Goal: Task Accomplishment & Management: Use online tool/utility

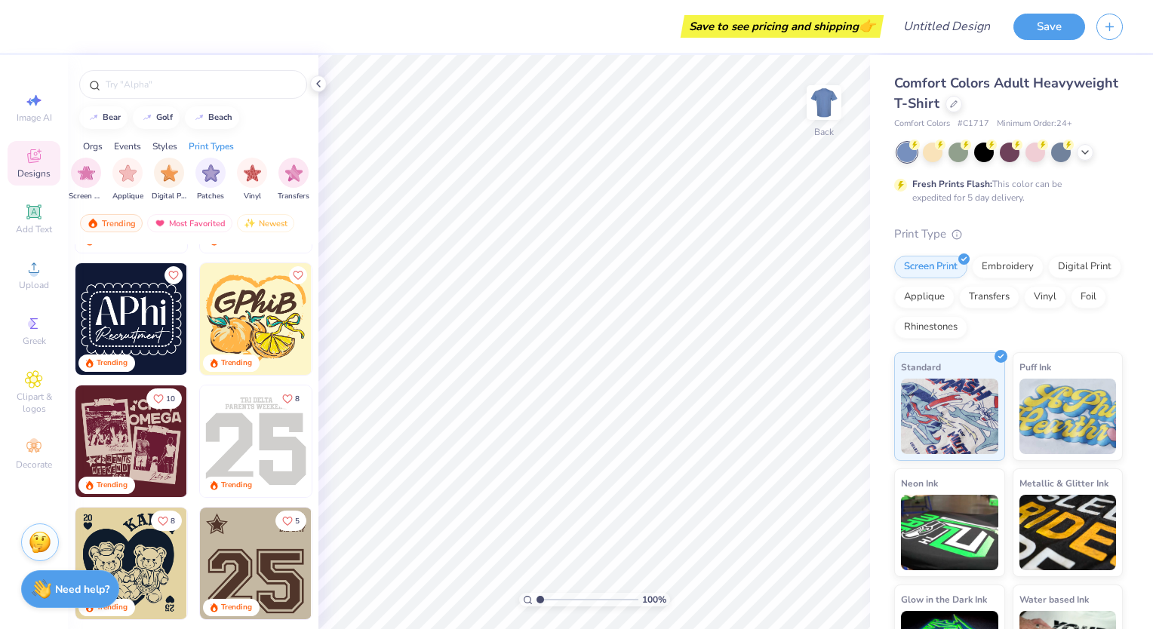
scroll to position [1572, 0]
click at [38, 213] on icon at bounding box center [33, 211] width 11 height 11
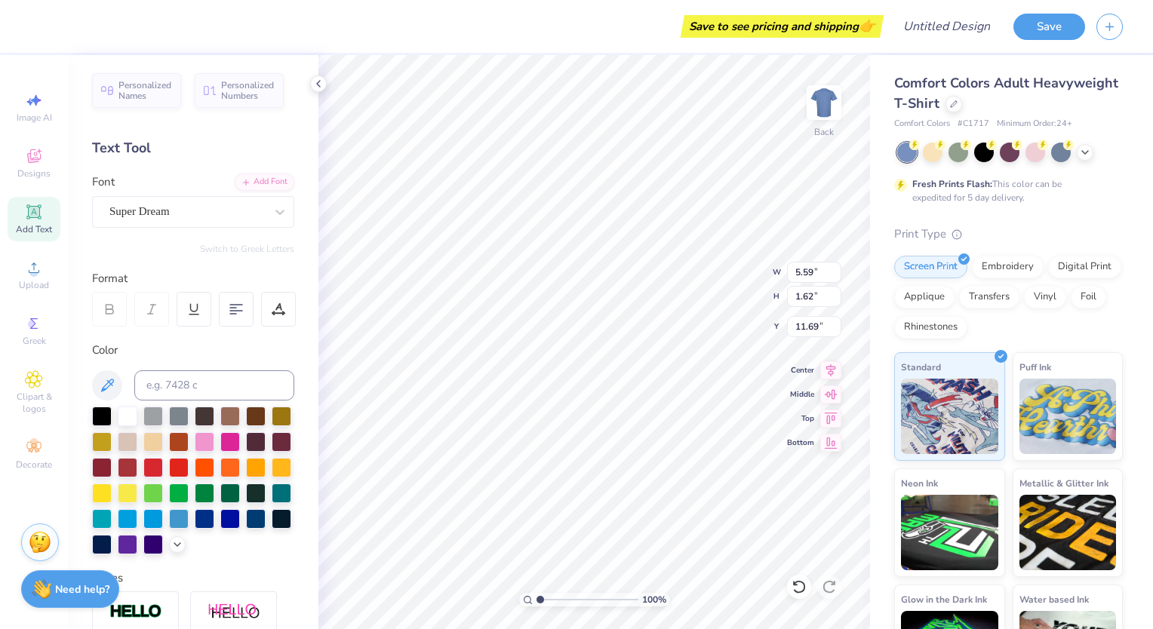
scroll to position [12, 2]
type textarea "LLYC"
click at [32, 165] on icon at bounding box center [34, 156] width 18 height 18
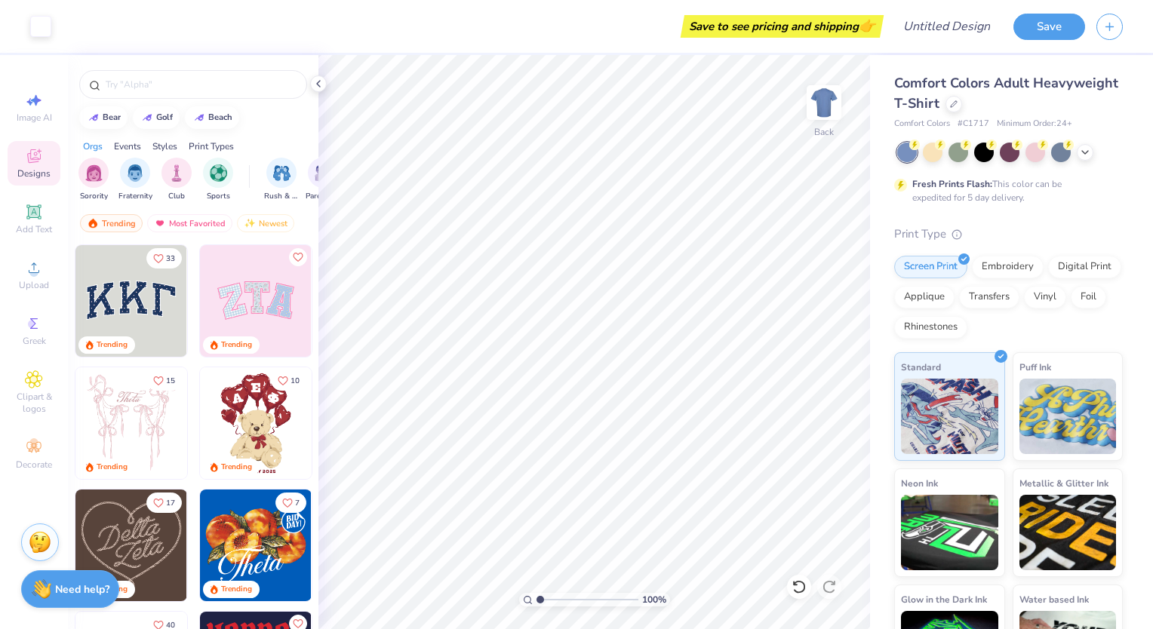
click at [140, 298] on img at bounding box center [131, 301] width 112 height 112
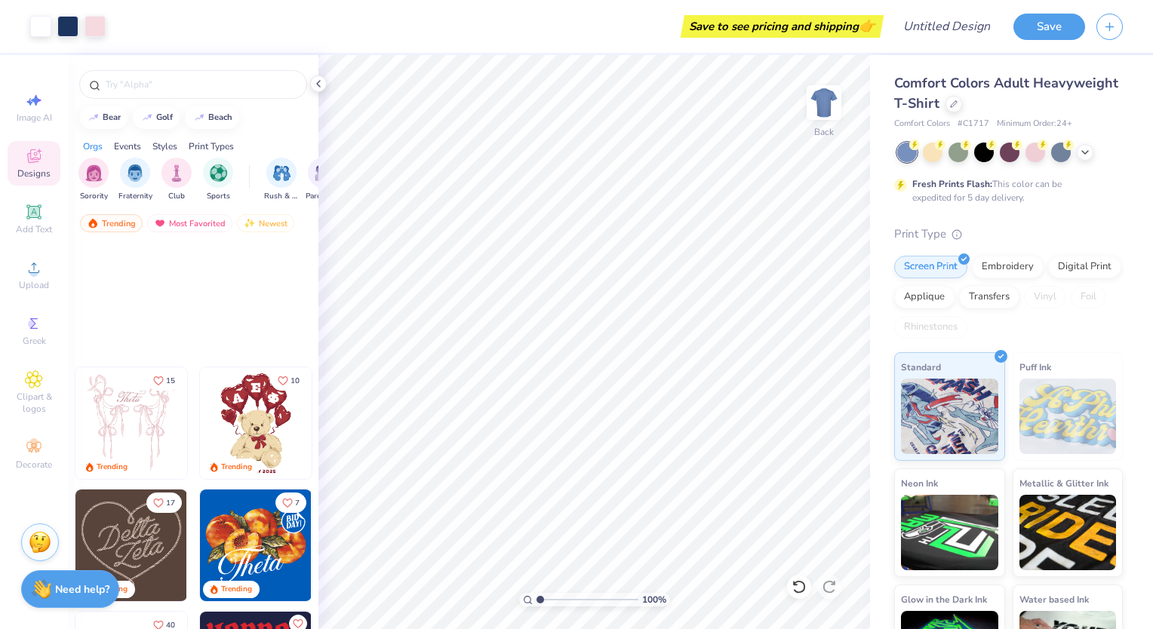
scroll to position [349, 0]
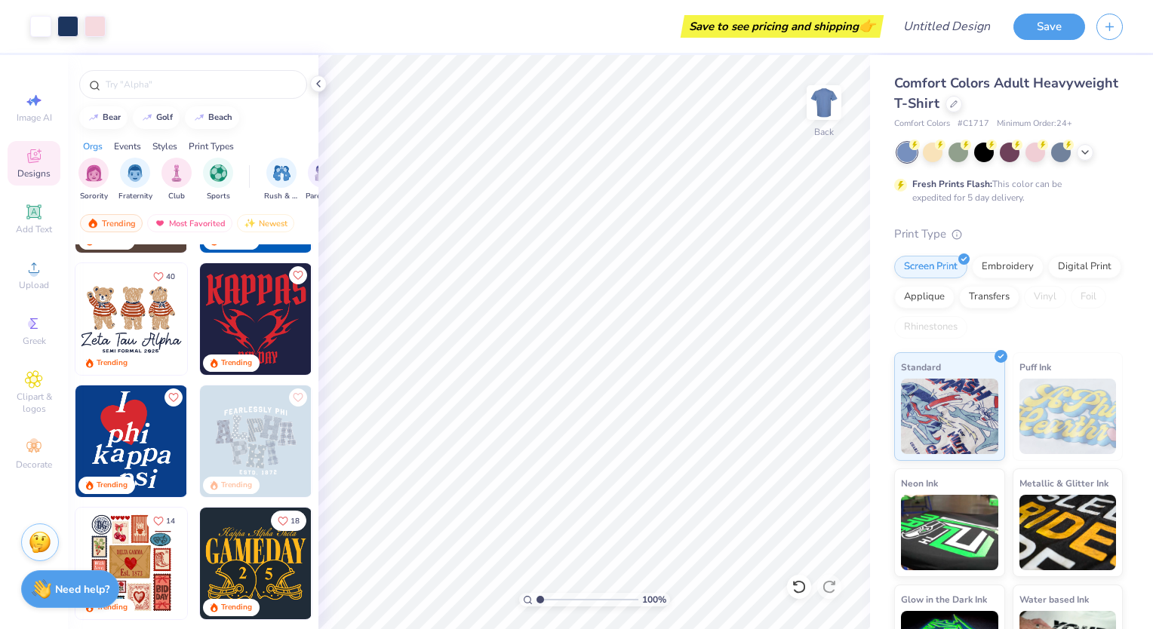
click at [247, 340] on img at bounding box center [256, 319] width 112 height 112
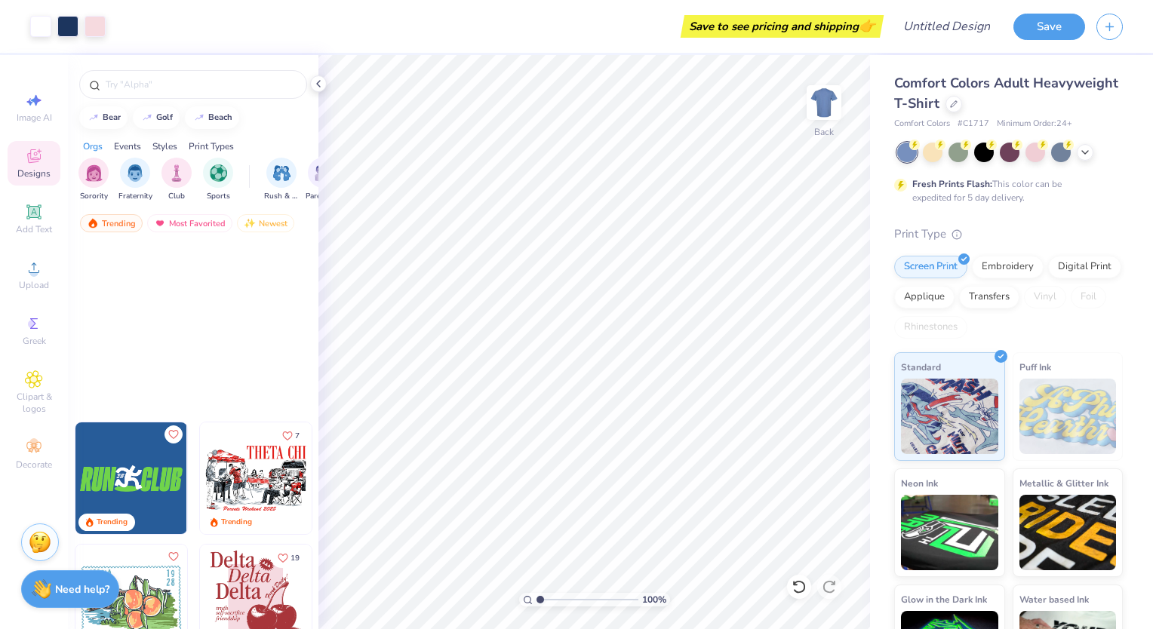
scroll to position [4430, 0]
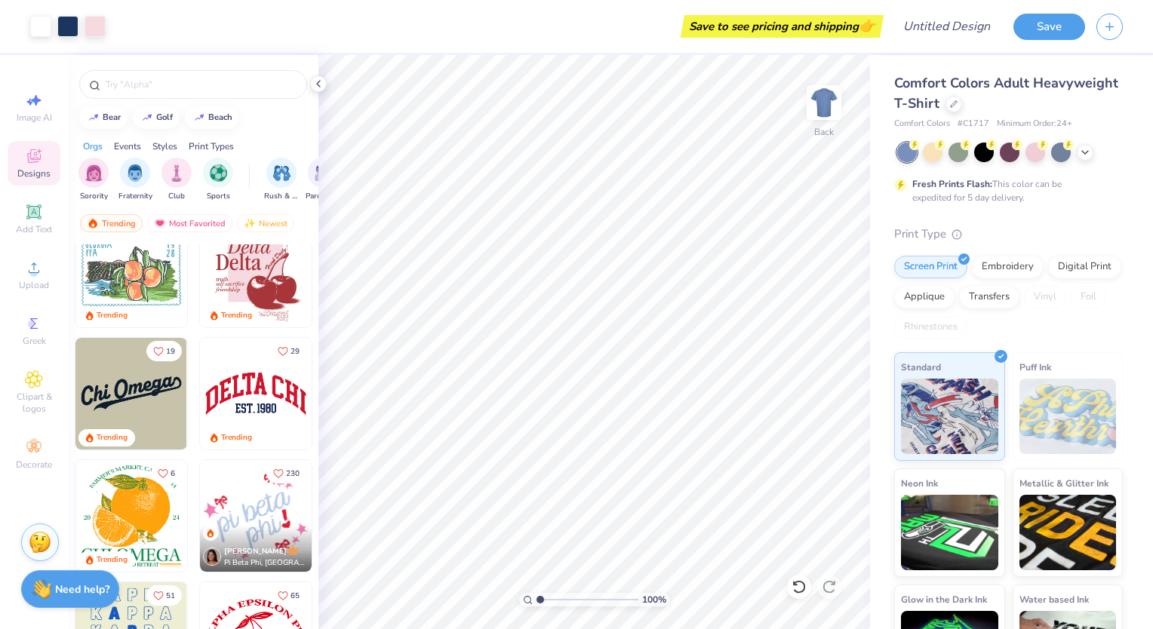
click at [130, 406] on img at bounding box center [131, 394] width 112 height 112
type input "8.27"
click at [17, 222] on div "Add Text" at bounding box center [34, 219] width 53 height 45
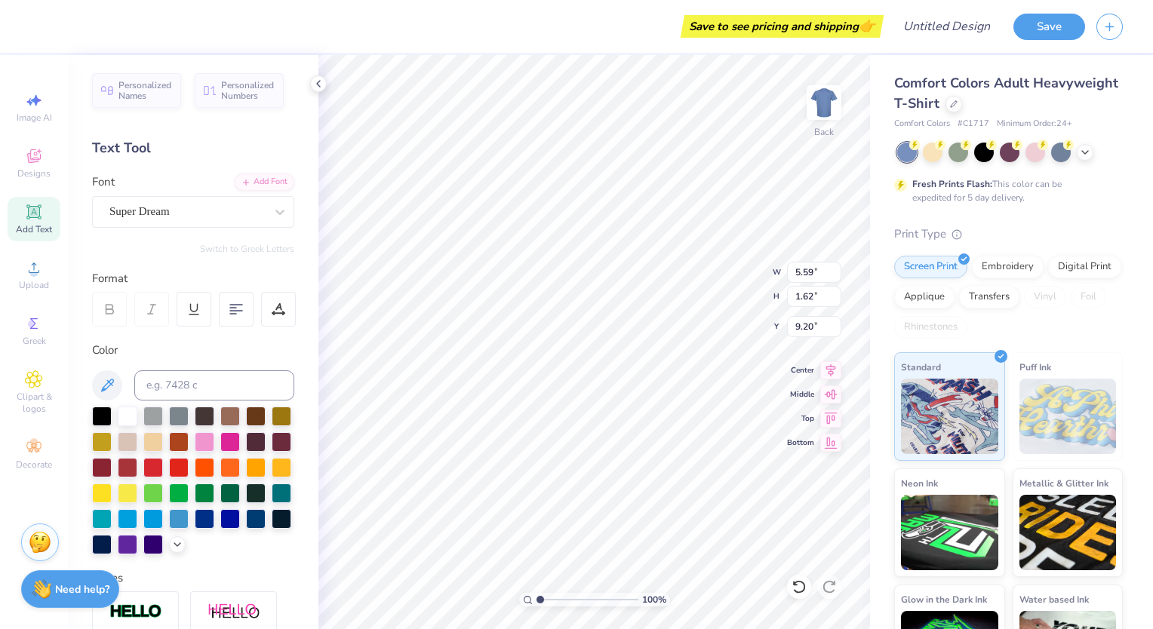
type input "9.20"
type input "5.59"
type input "1.62"
type input "9.20"
click at [190, 218] on div "Super Dream" at bounding box center [187, 211] width 158 height 23
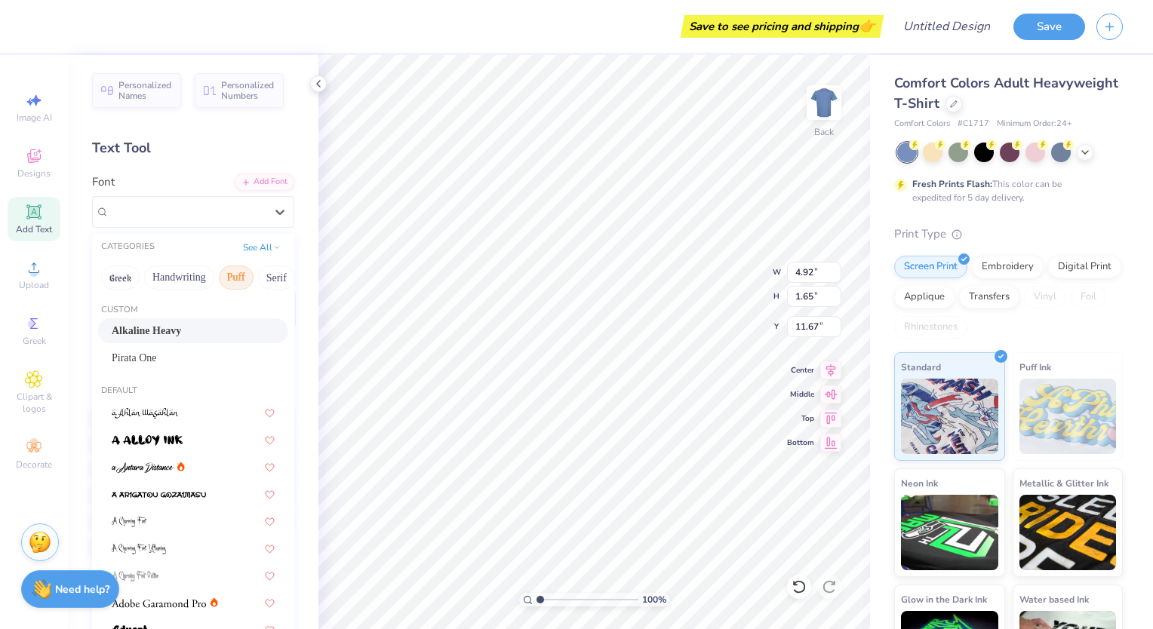
click at [238, 277] on button "Puff" at bounding box center [236, 278] width 35 height 24
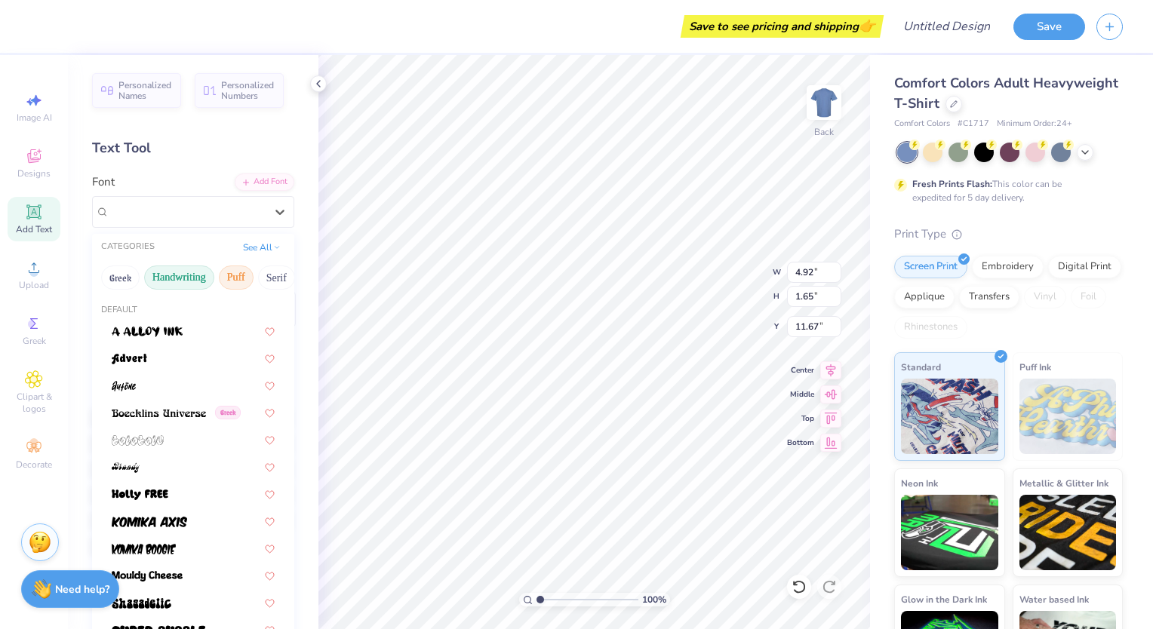
click at [185, 284] on button "Handwriting" at bounding box center [179, 278] width 70 height 24
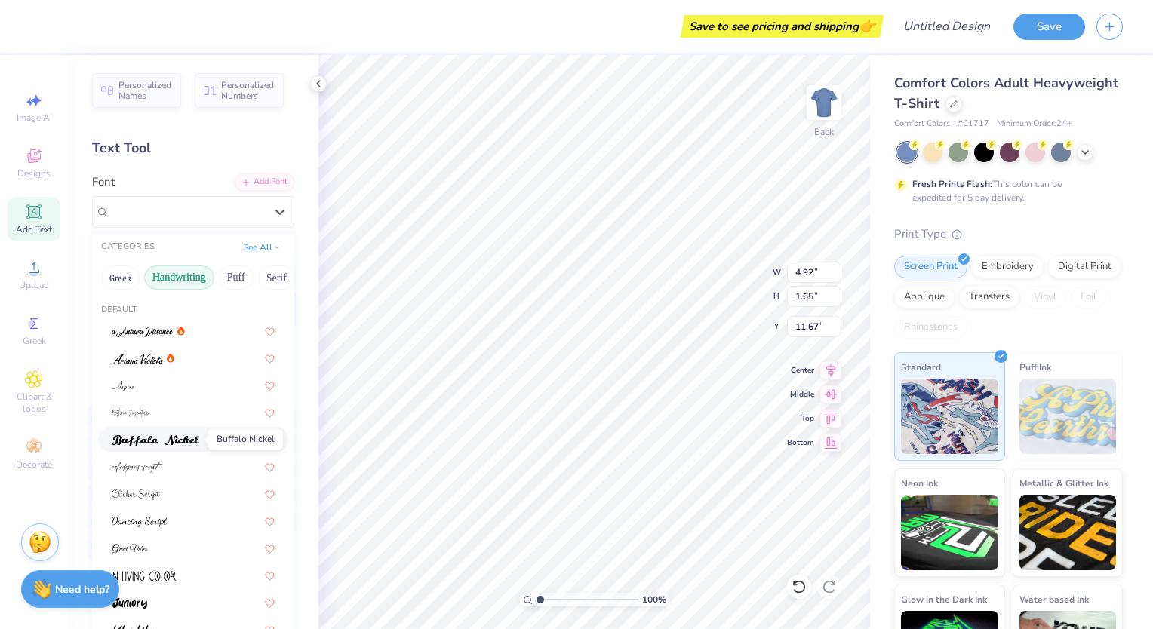
click at [150, 443] on img at bounding box center [156, 440] width 88 height 11
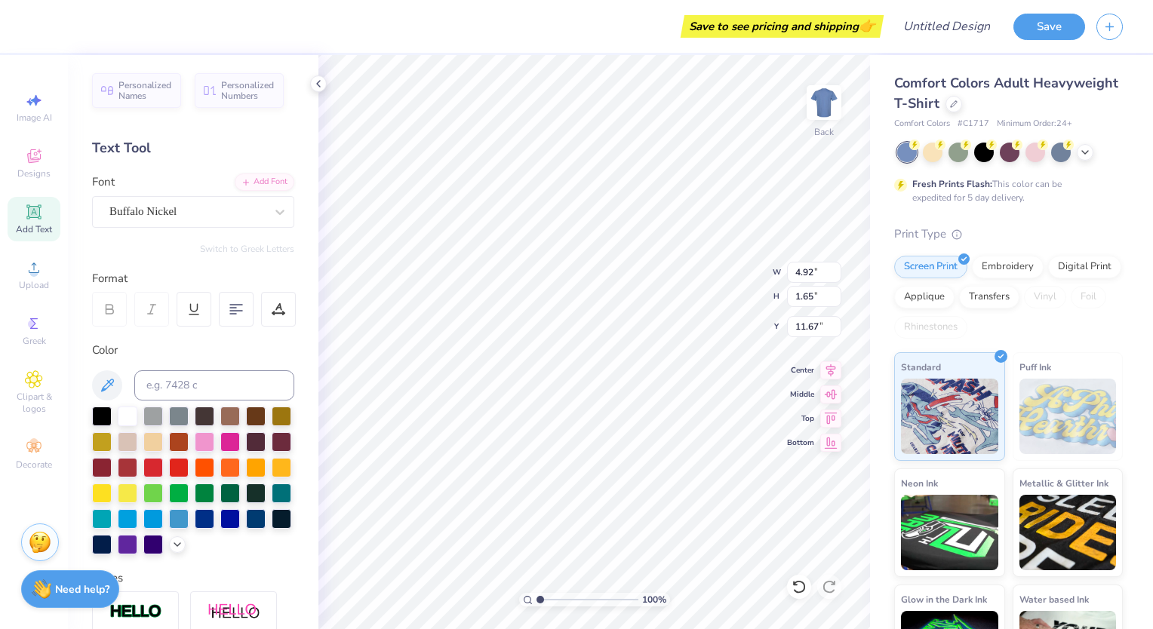
type input "6.20"
type input "2.18"
type input "11.41"
click at [194, 222] on div "Buffalo Nickel" at bounding box center [187, 211] width 158 height 23
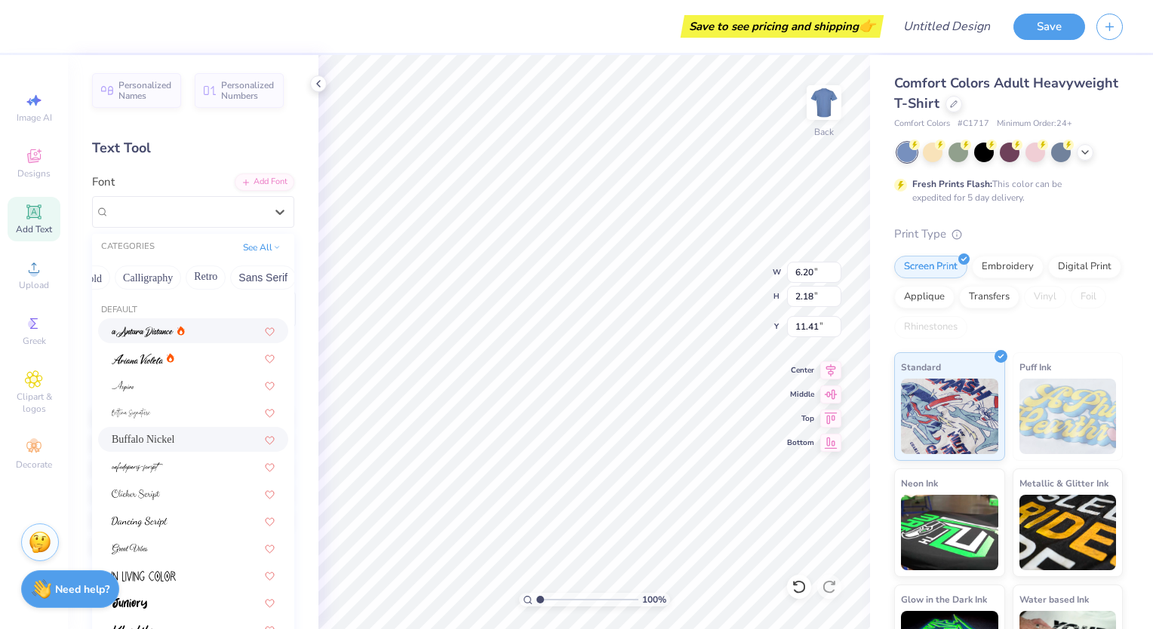
scroll to position [0, 226]
click at [207, 276] on button "Retro" at bounding box center [206, 278] width 40 height 24
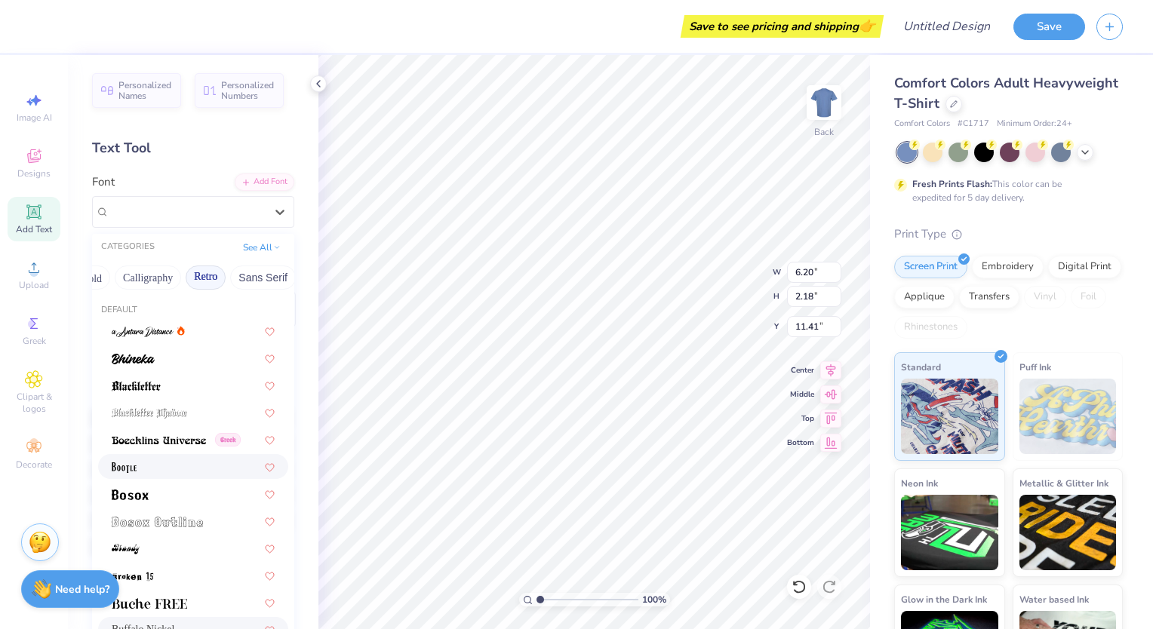
click at [176, 466] on div at bounding box center [193, 467] width 163 height 16
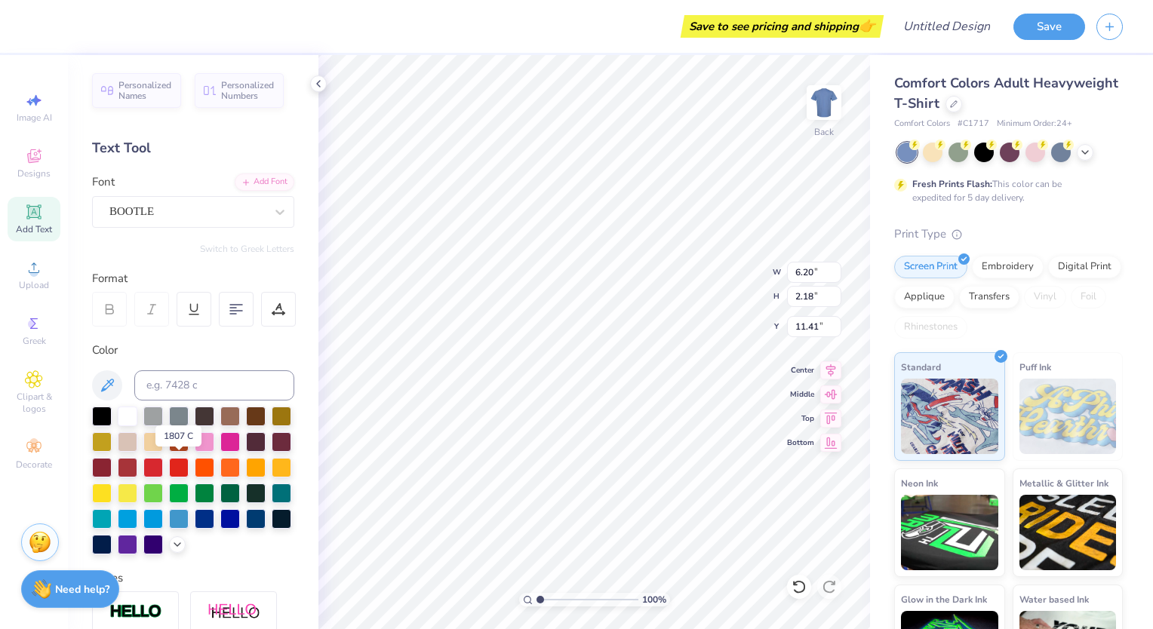
type input "3.67"
type input "1.68"
type input "11.66"
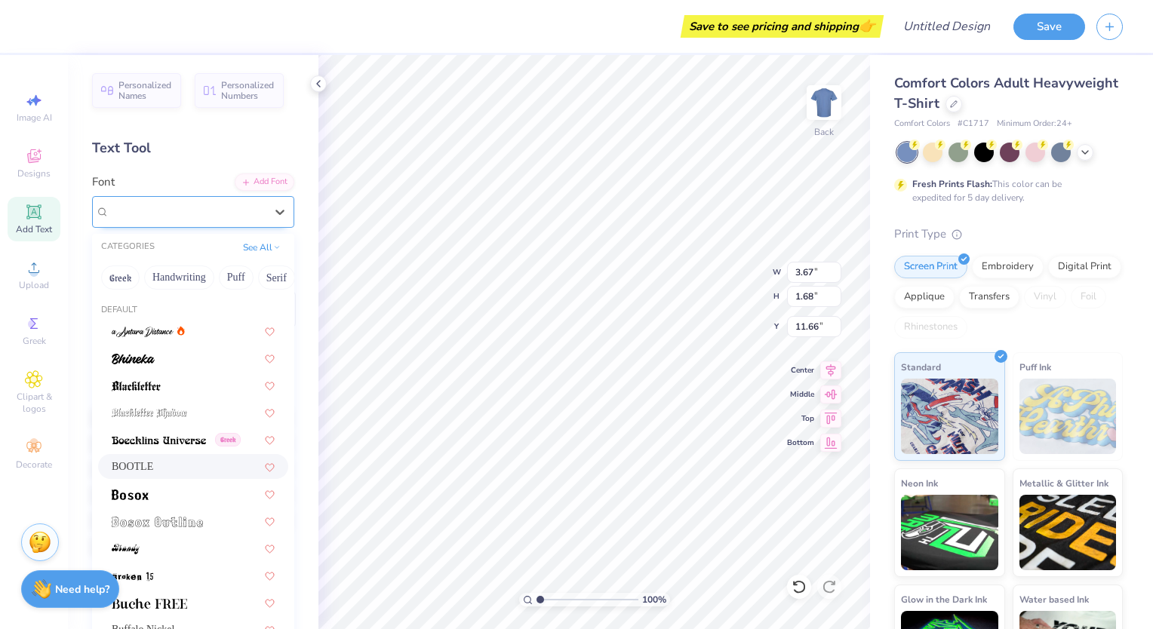
click at [205, 213] on div "BOOTLE" at bounding box center [187, 211] width 158 height 23
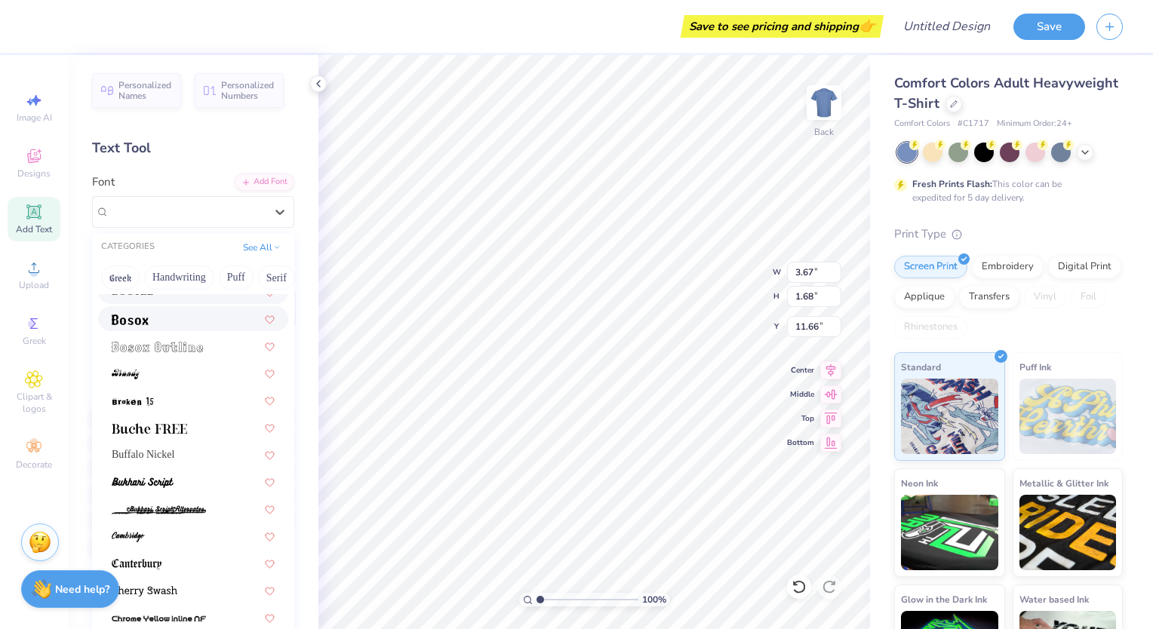
scroll to position [175, 0]
click at [175, 343] on img at bounding box center [157, 347] width 91 height 11
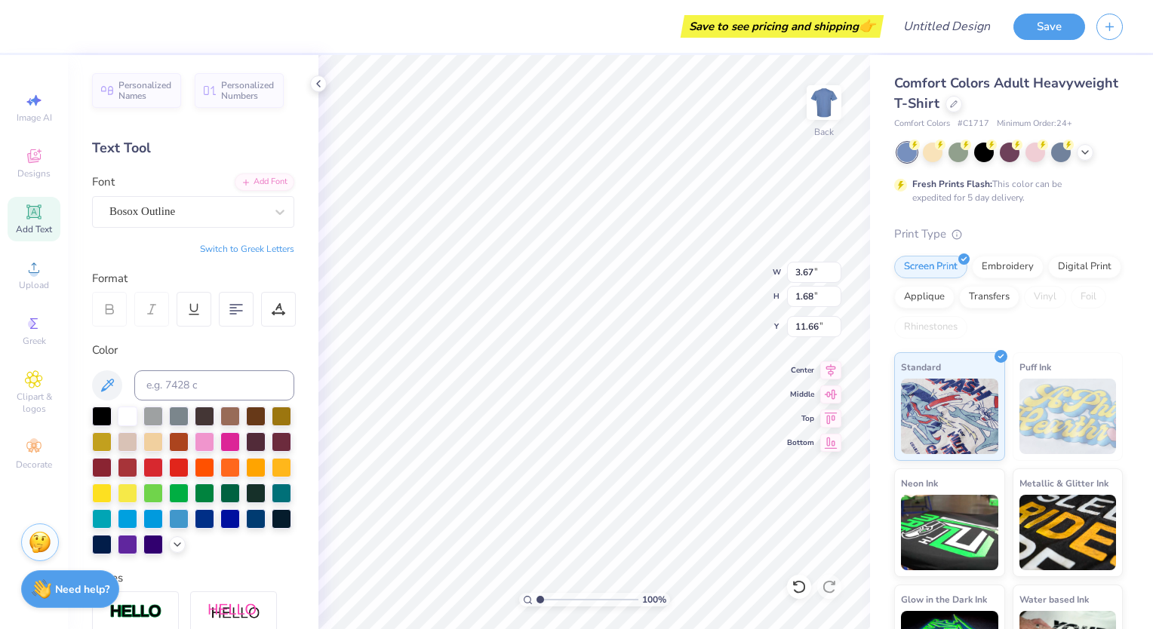
type input "4.06"
type input "1.40"
type input "11.80"
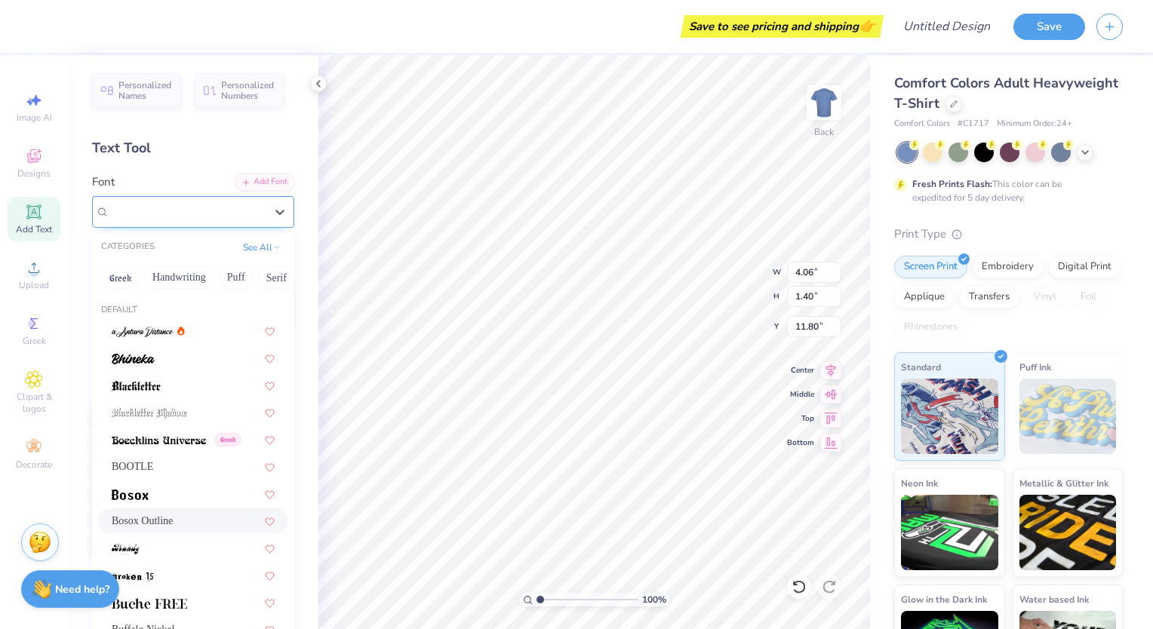
click at [201, 204] on div "Bosox Outline" at bounding box center [187, 211] width 158 height 23
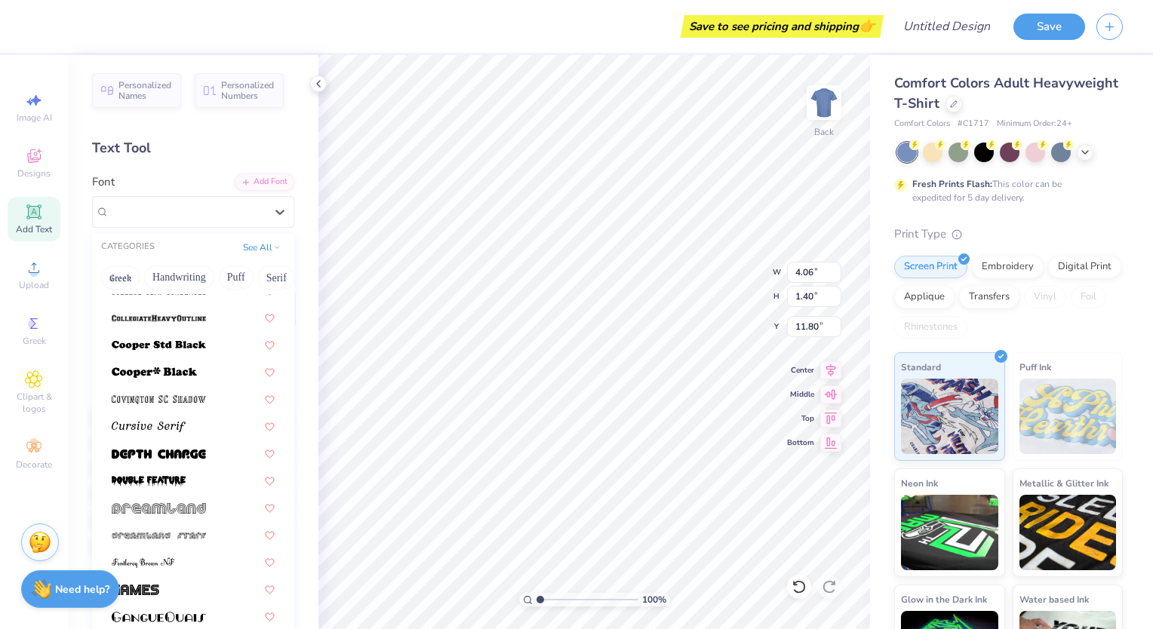
scroll to position [0, 0]
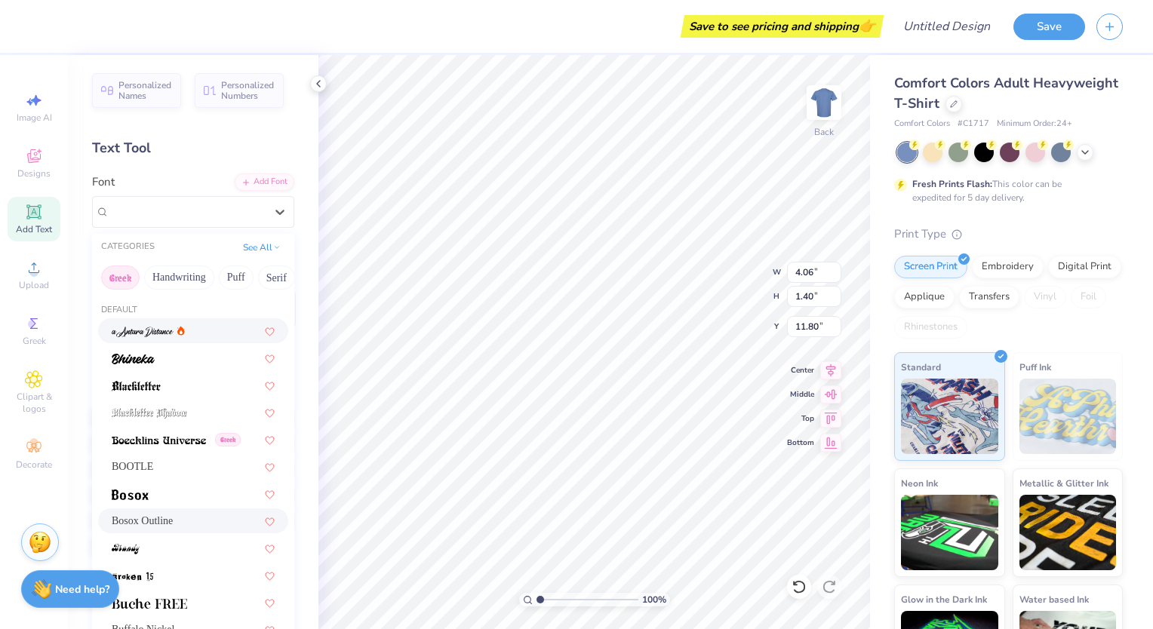
click at [121, 276] on button "Greek" at bounding box center [120, 278] width 38 height 24
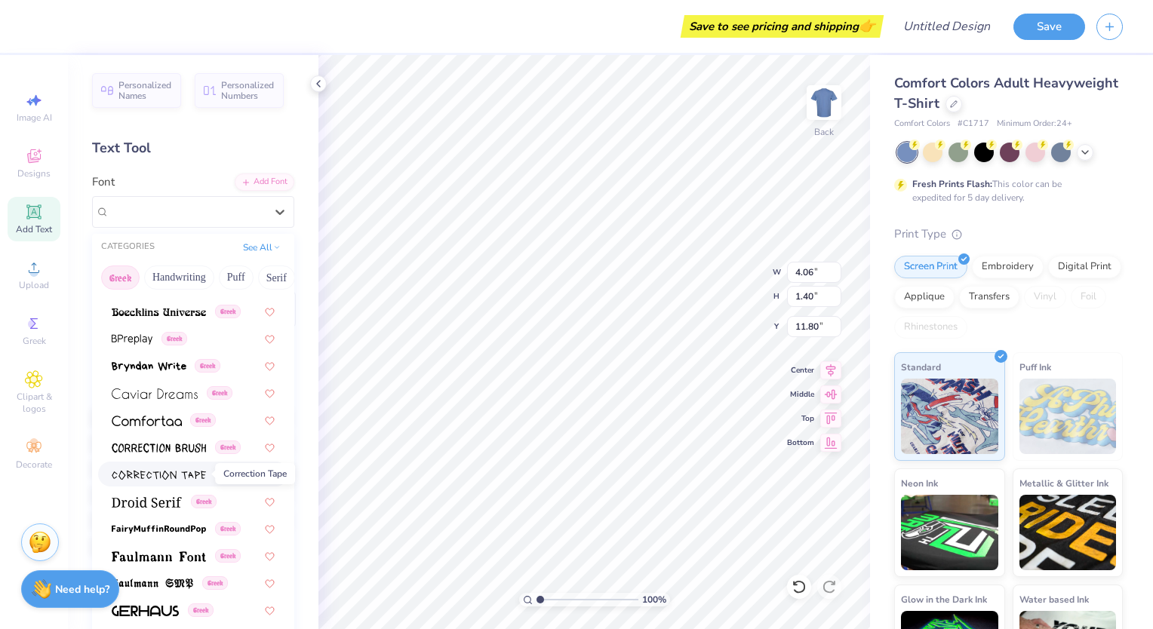
scroll to position [491, 0]
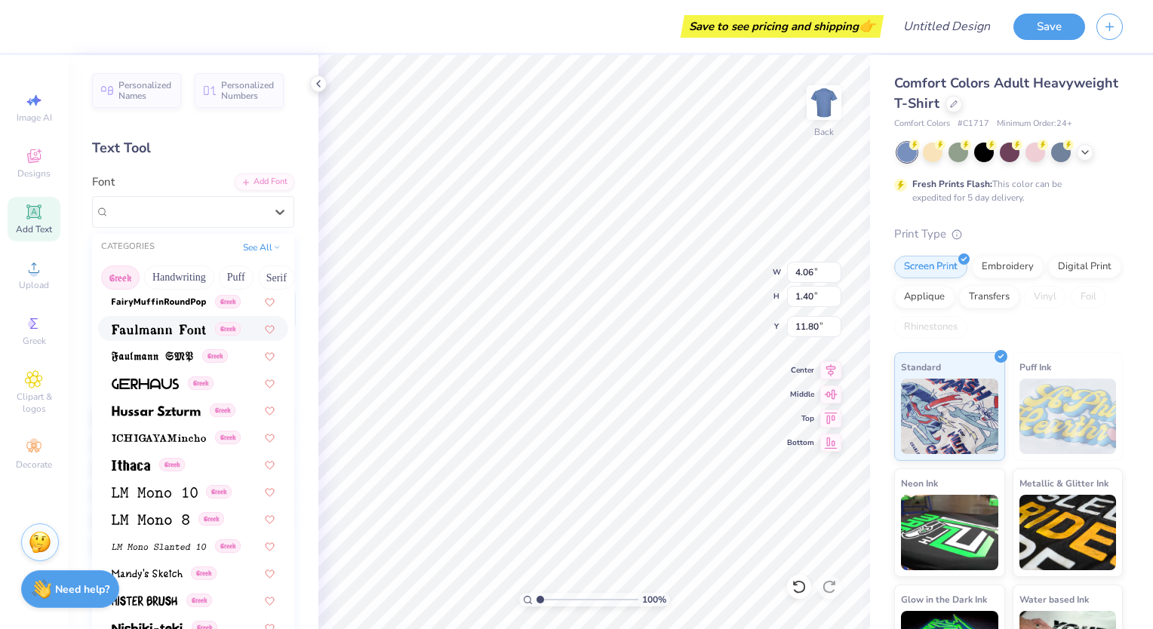
click at [136, 337] on div "Greek" at bounding box center [193, 328] width 190 height 25
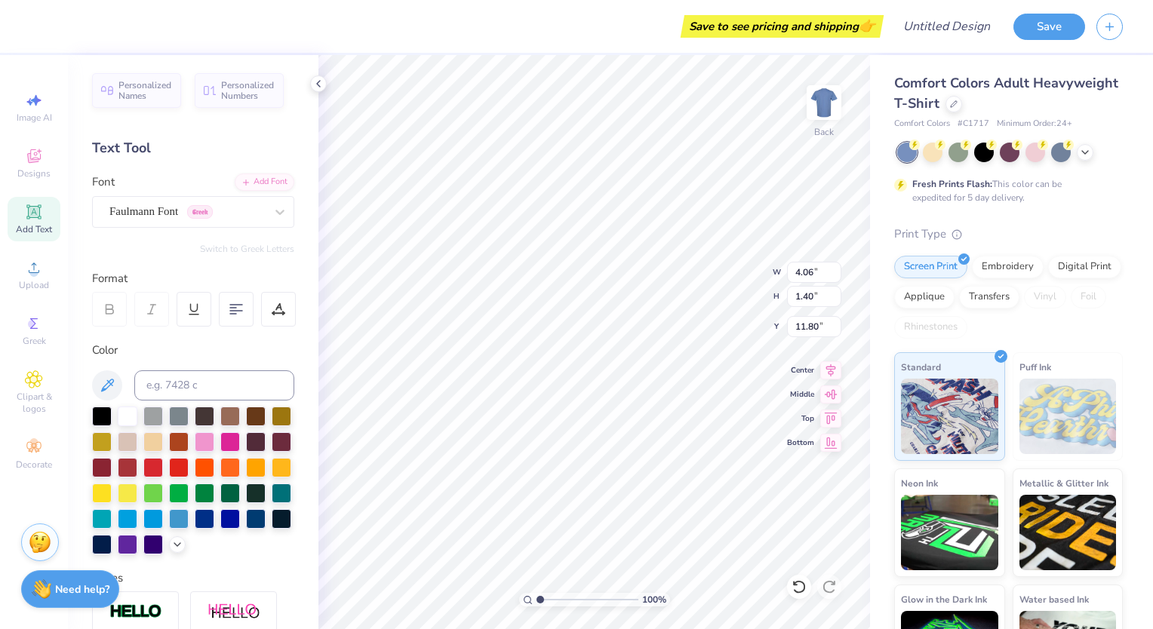
type input "5.63"
type input "1.78"
type input "11.61"
click at [163, 208] on div "Faulmann Font Greek" at bounding box center [187, 211] width 158 height 23
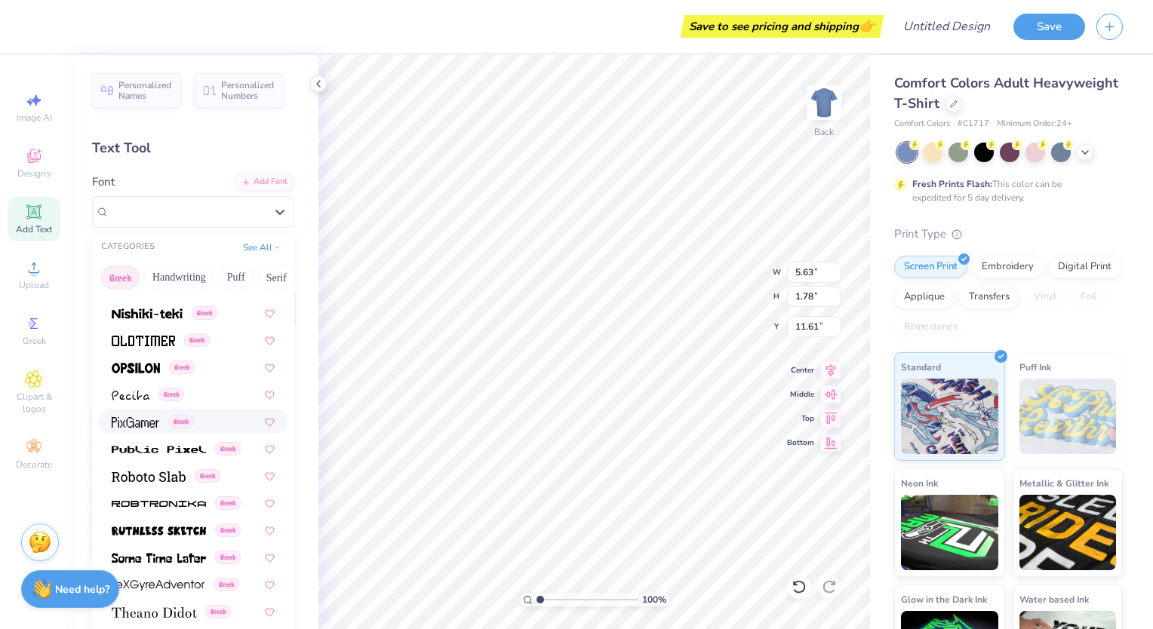
scroll to position [912, 0]
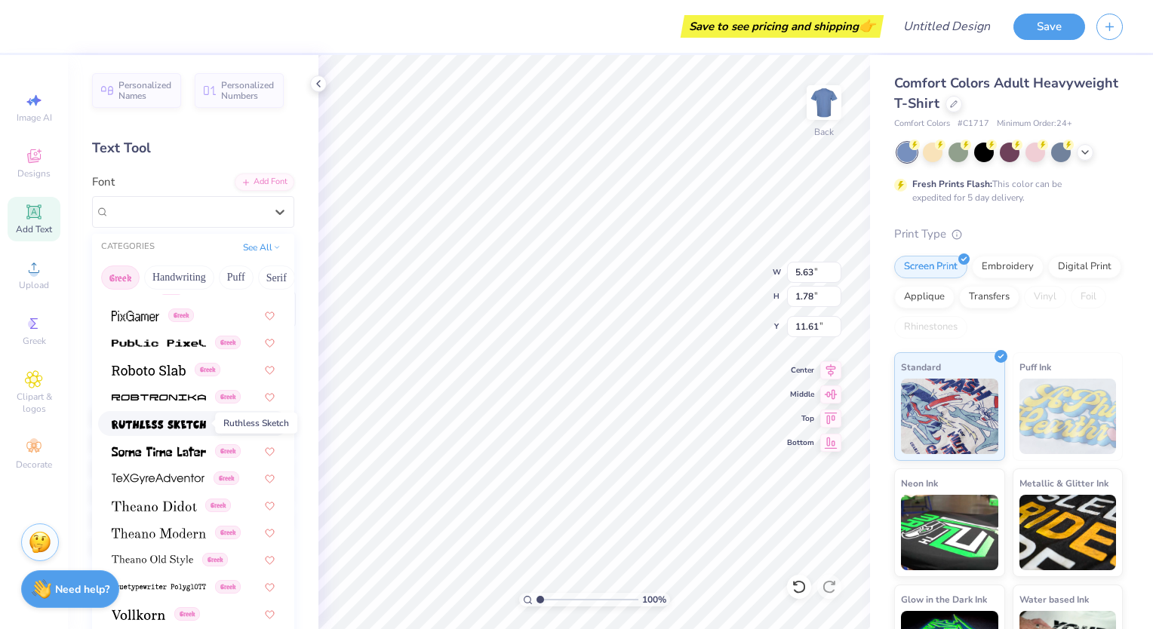
click at [164, 427] on img at bounding box center [159, 425] width 94 height 11
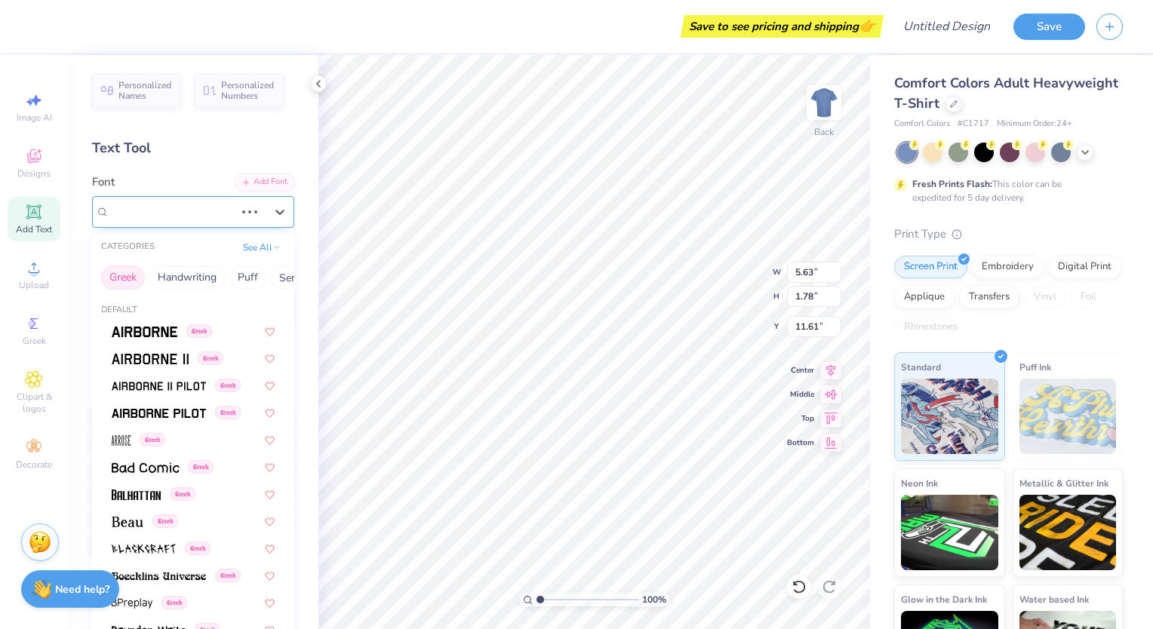
click at [184, 211] on div "Faulmann Font Greek" at bounding box center [172, 211] width 128 height 23
type input "4.76"
type input "1.63"
type input "11.69"
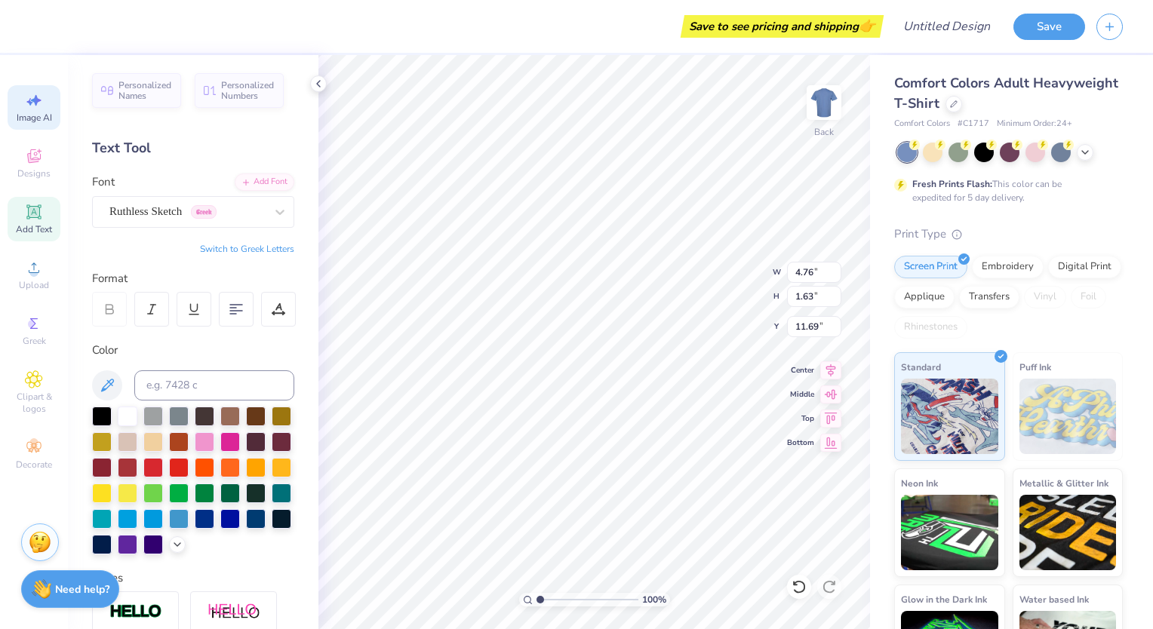
click at [23, 118] on span "Image AI" at bounding box center [34, 118] width 35 height 12
select select "4"
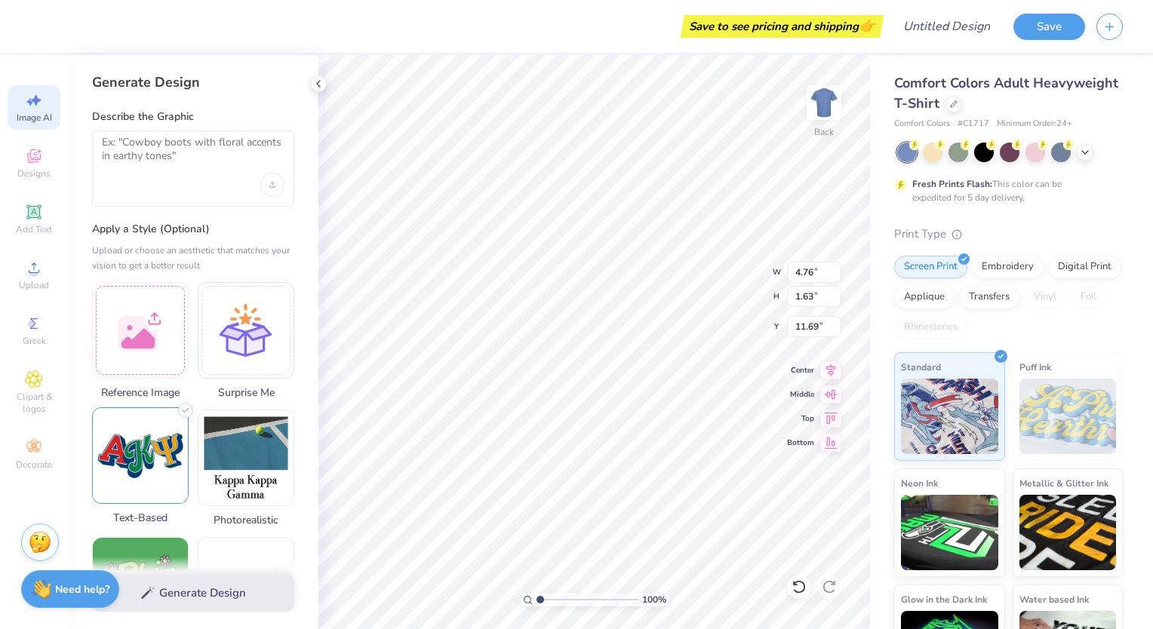
click at [144, 423] on img at bounding box center [140, 455] width 95 height 95
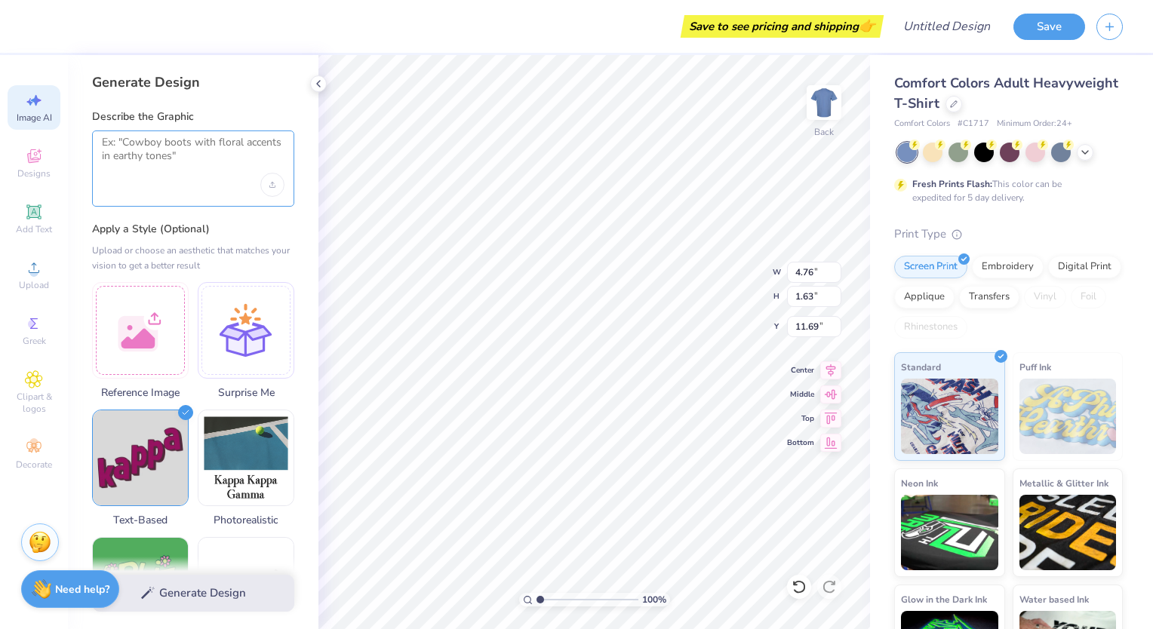
click at [184, 163] on textarea at bounding box center [193, 155] width 183 height 38
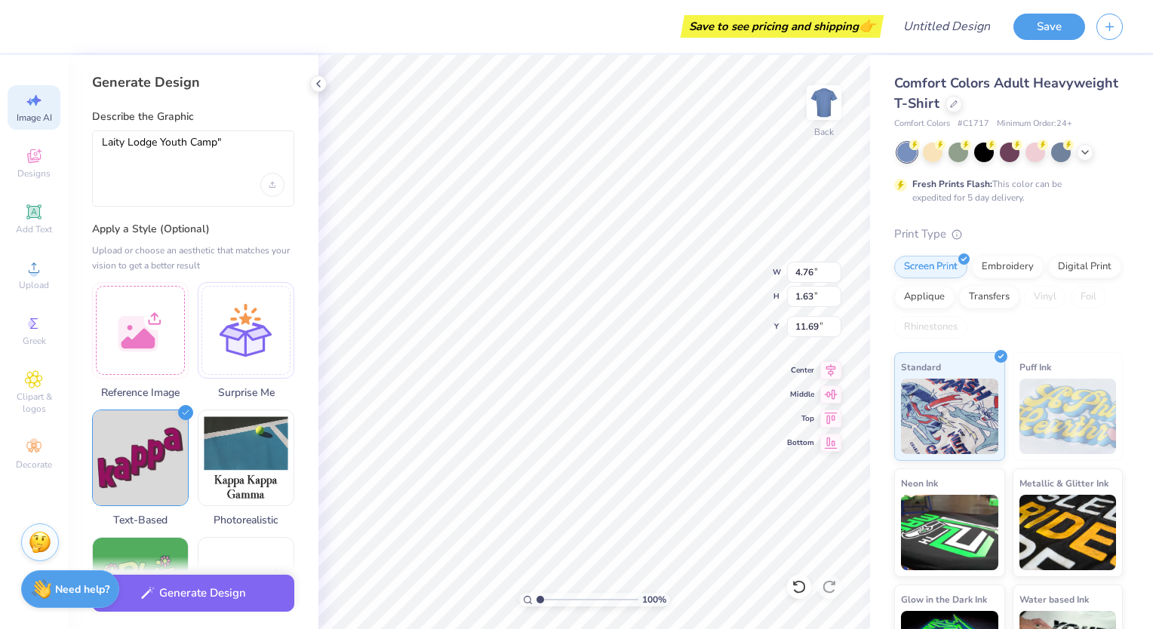
click at [97, 142] on div "Laity Lodge Youth Camp"" at bounding box center [193, 169] width 202 height 76
click at [103, 143] on textarea "Laity Lodge Youth Camp"" at bounding box center [193, 155] width 183 height 38
type textarea ""Laity Lodge Youth Camp""
click at [220, 191] on div ""Laity Lodge Youth Camp"" at bounding box center [193, 169] width 202 height 76
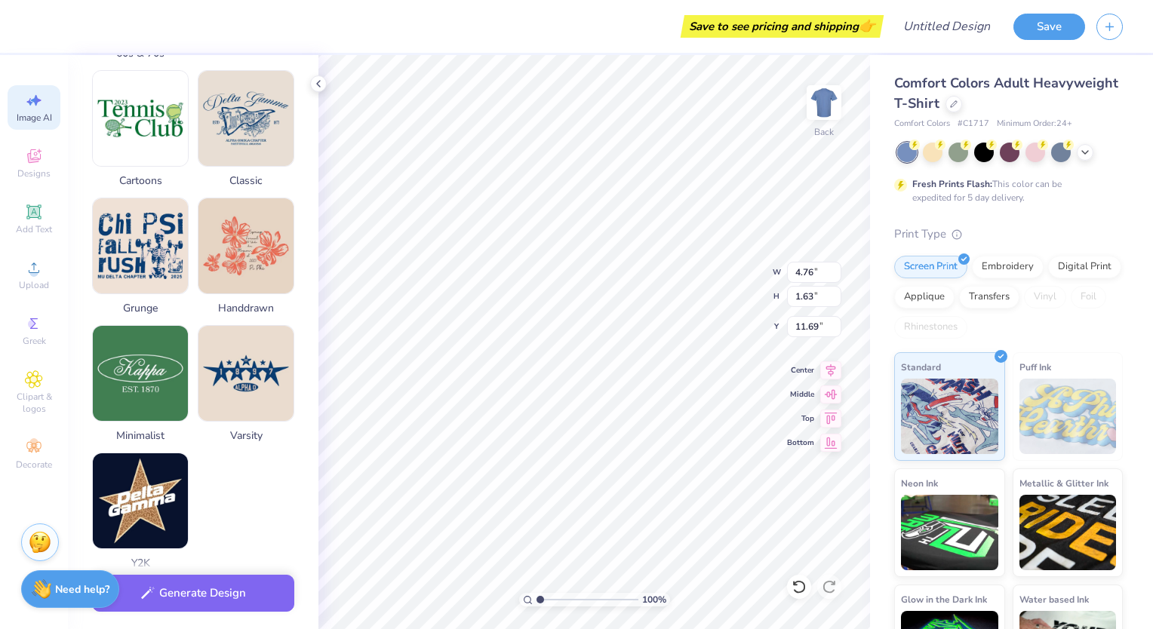
scroll to position [595, 0]
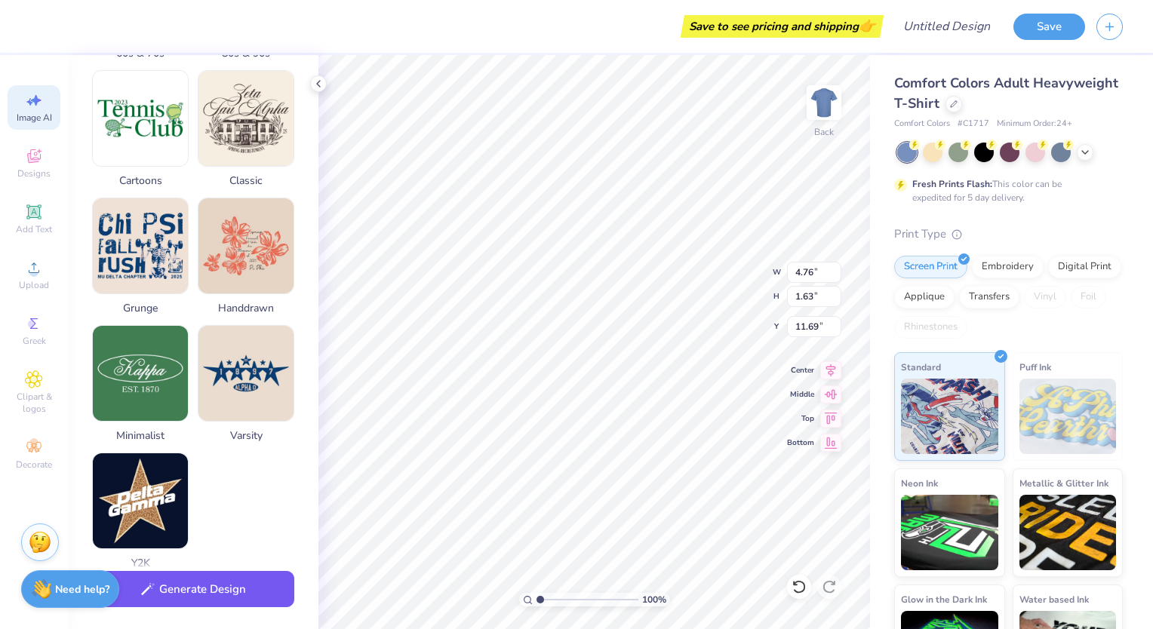
click at [219, 600] on button "Generate Design" at bounding box center [193, 589] width 202 height 37
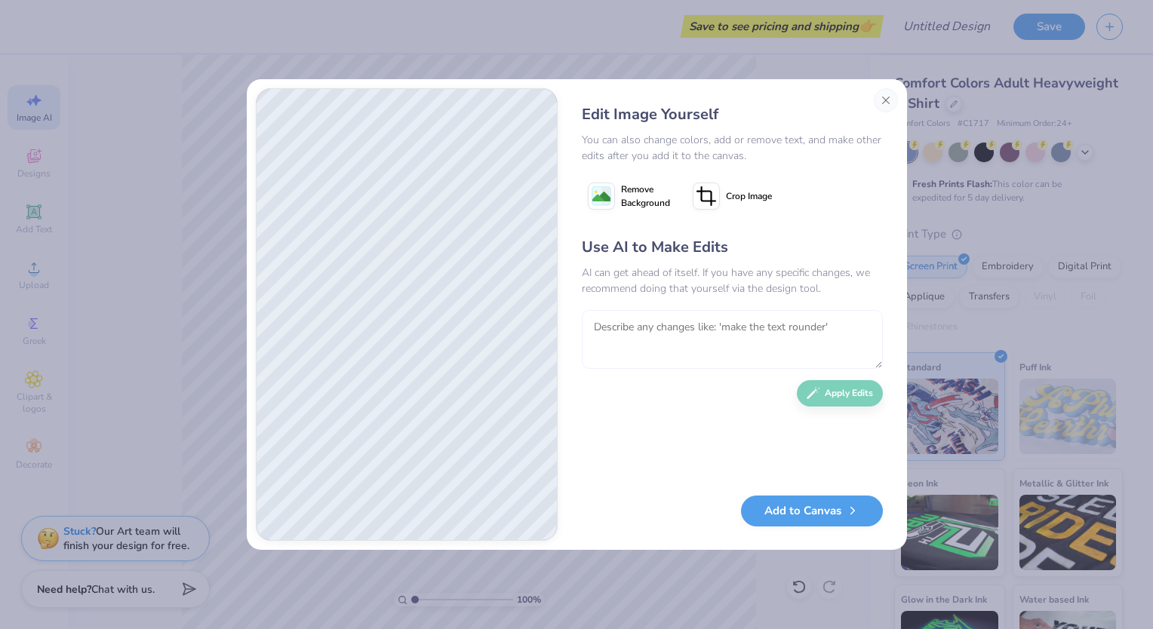
click at [631, 343] on textarea at bounding box center [732, 339] width 301 height 59
type textarea "Navy Blue Background"
click at [815, 397] on button "Apply Edits" at bounding box center [840, 390] width 86 height 26
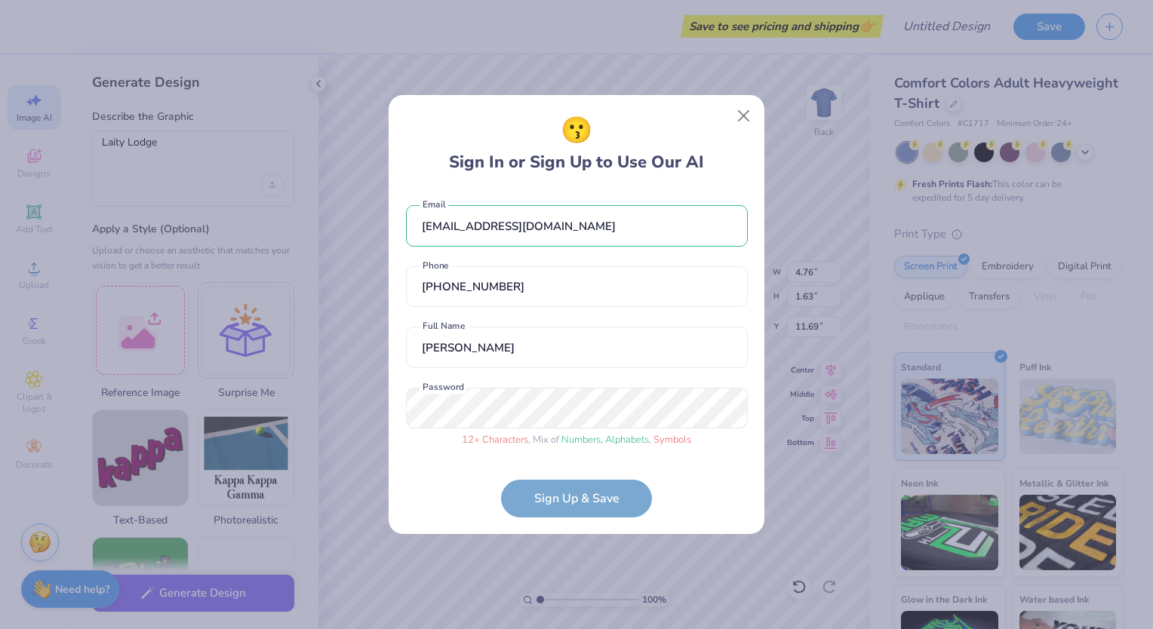
select select "4"
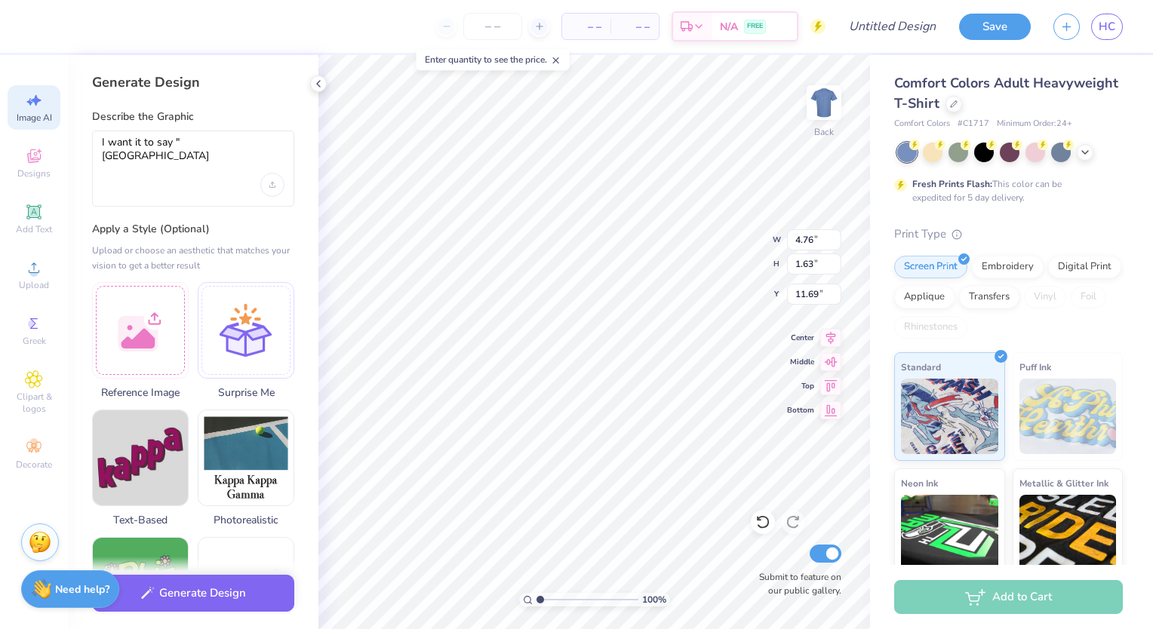
select select "4"
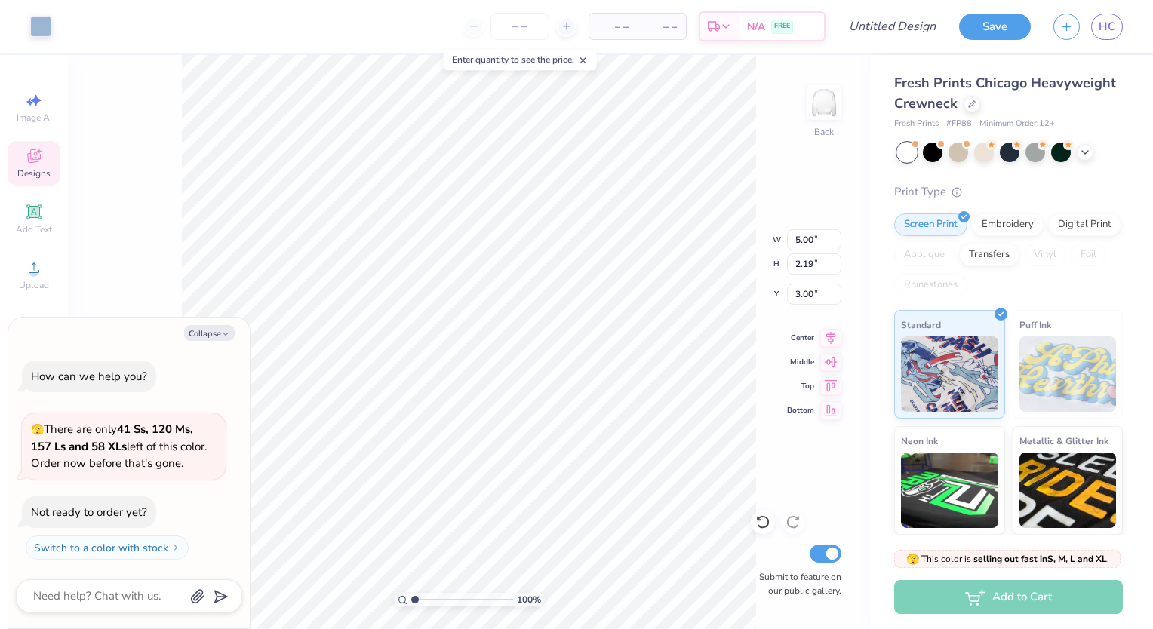
type textarea "x"
type input "7.04"
type textarea "x"
type input "9.41"
type textarea "x"
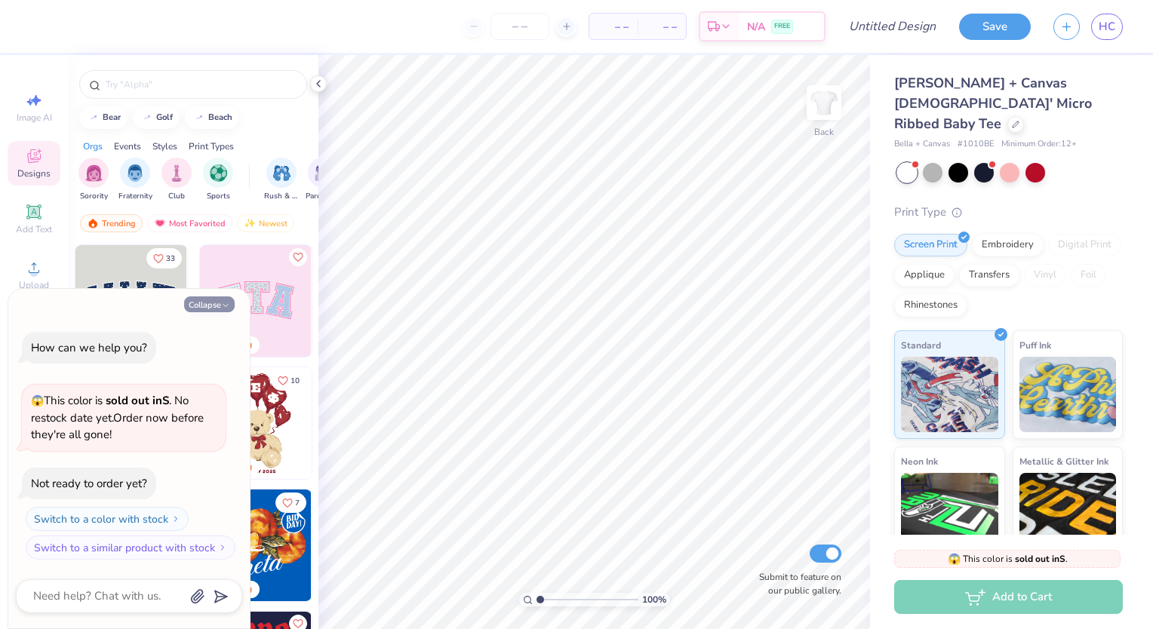
click at [223, 311] on button "Collapse" at bounding box center [209, 305] width 51 height 16
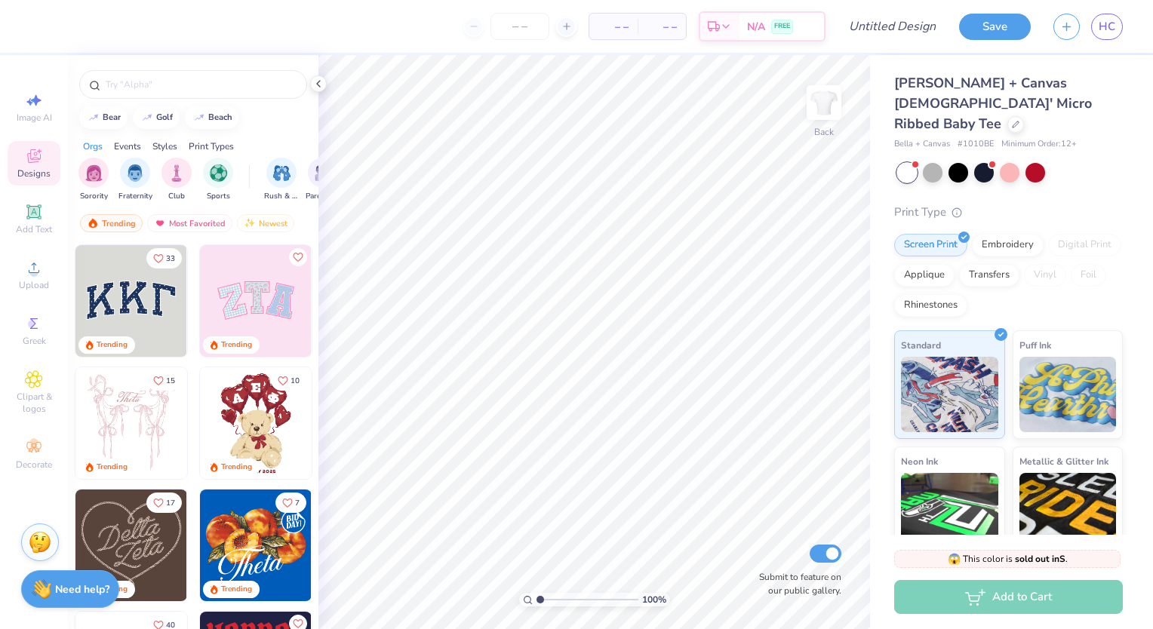
type textarea "x"
click at [34, 429] on div "Image AI Designs Add Text Upload Greek Clipart & logos Decorate" at bounding box center [34, 281] width 53 height 392
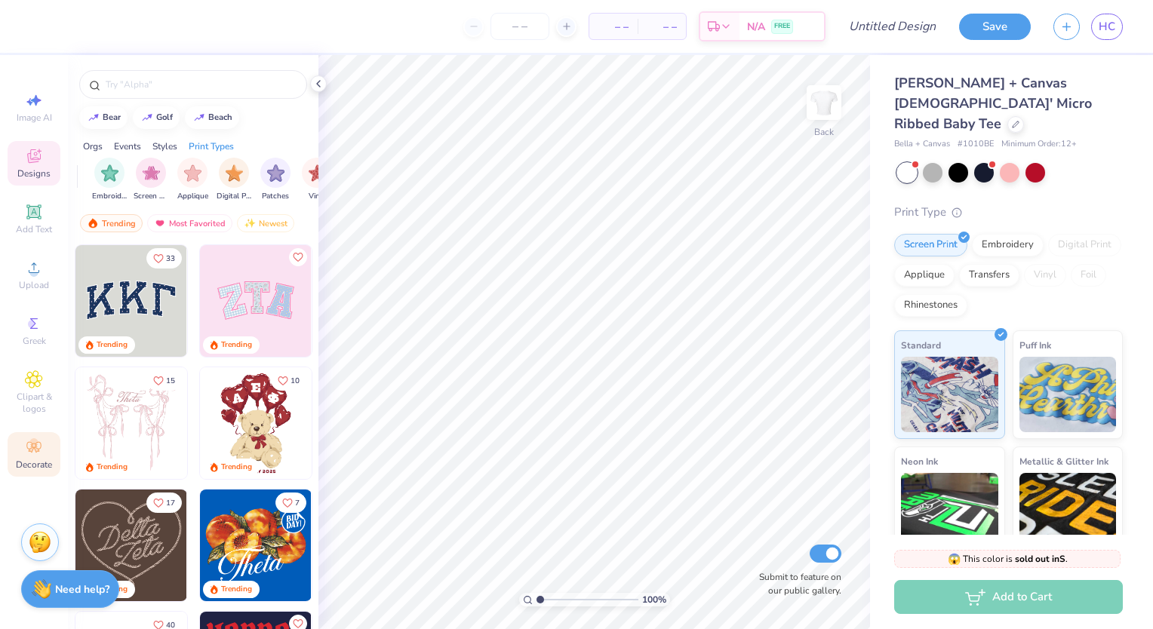
click at [38, 447] on icon at bounding box center [34, 447] width 18 height 18
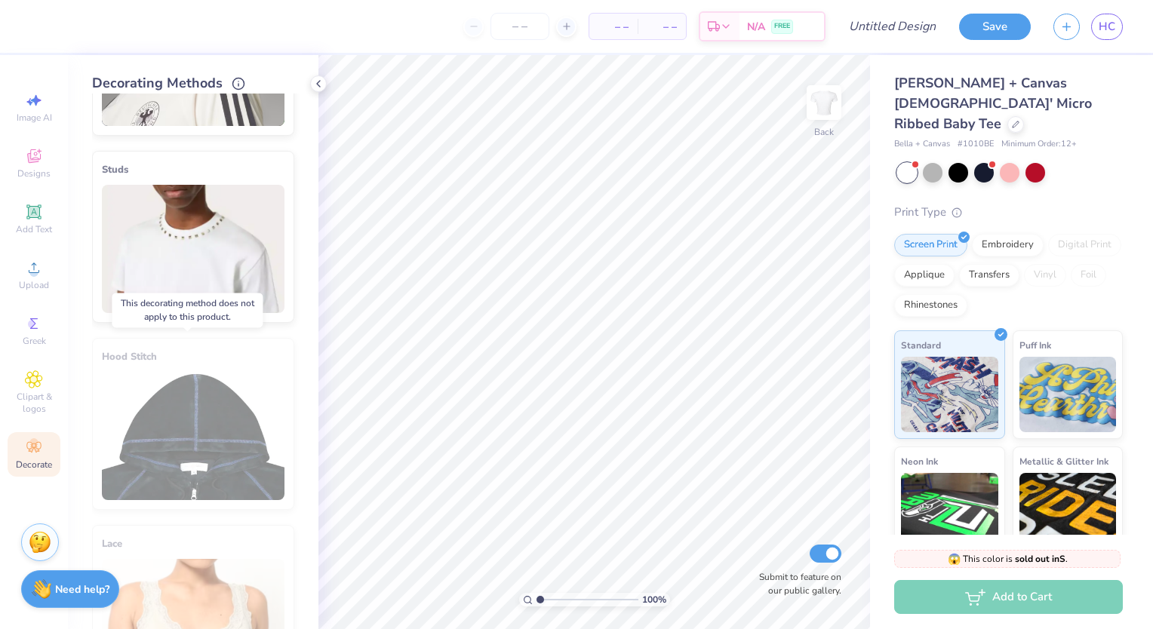
scroll to position [444, 0]
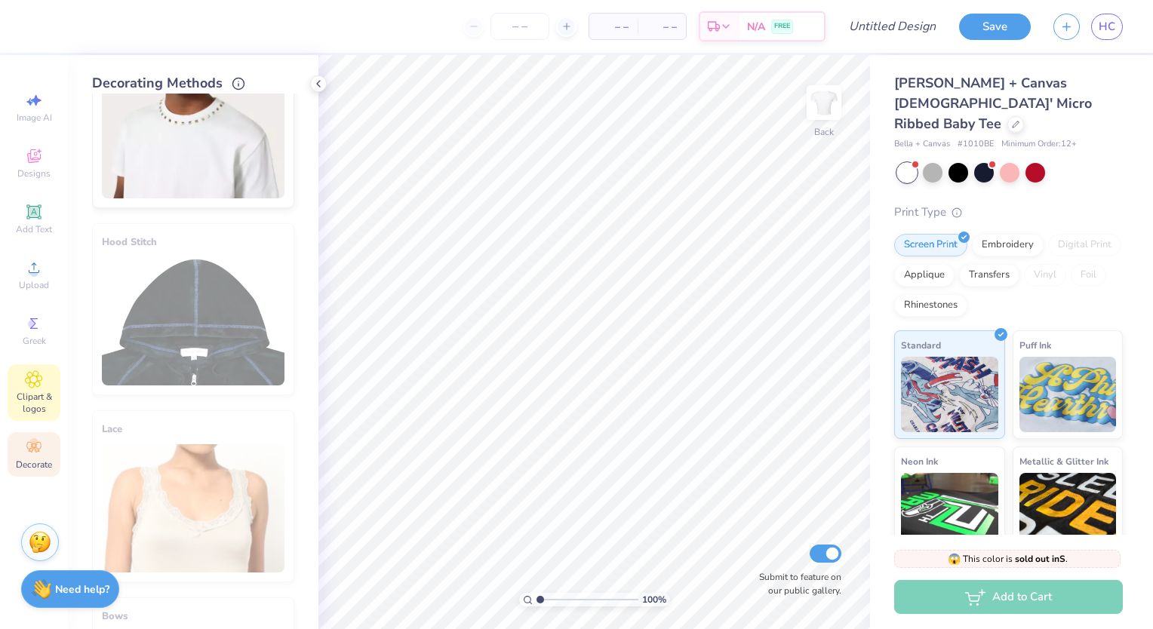
click at [36, 375] on icon at bounding box center [33, 380] width 17 height 18
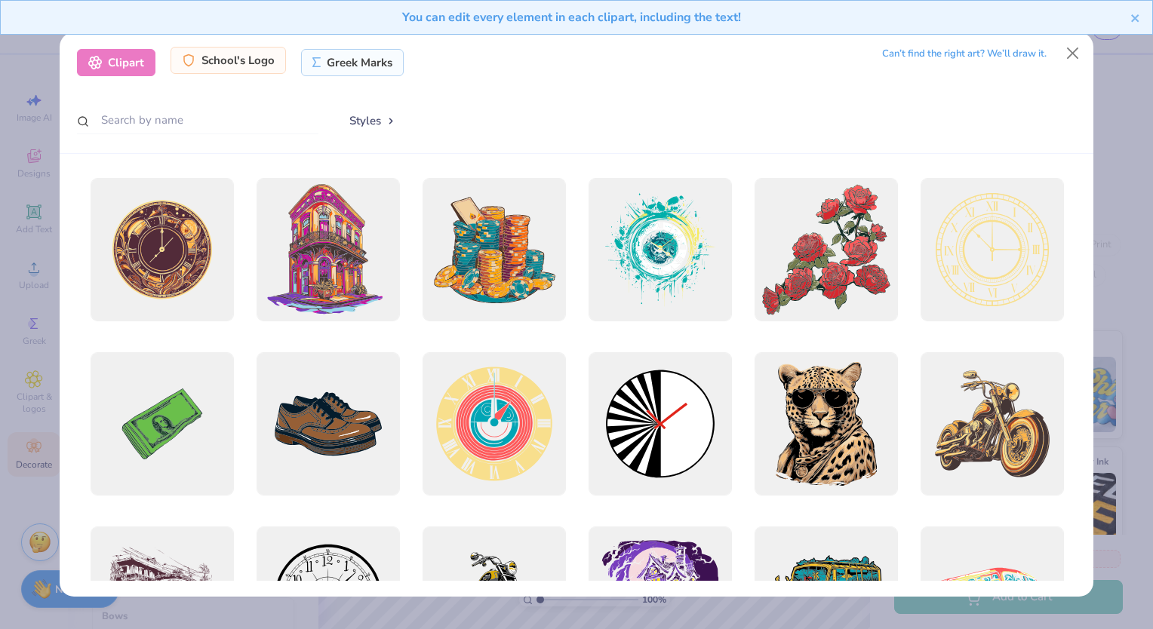
click at [238, 66] on div "School's Logo" at bounding box center [228, 60] width 115 height 27
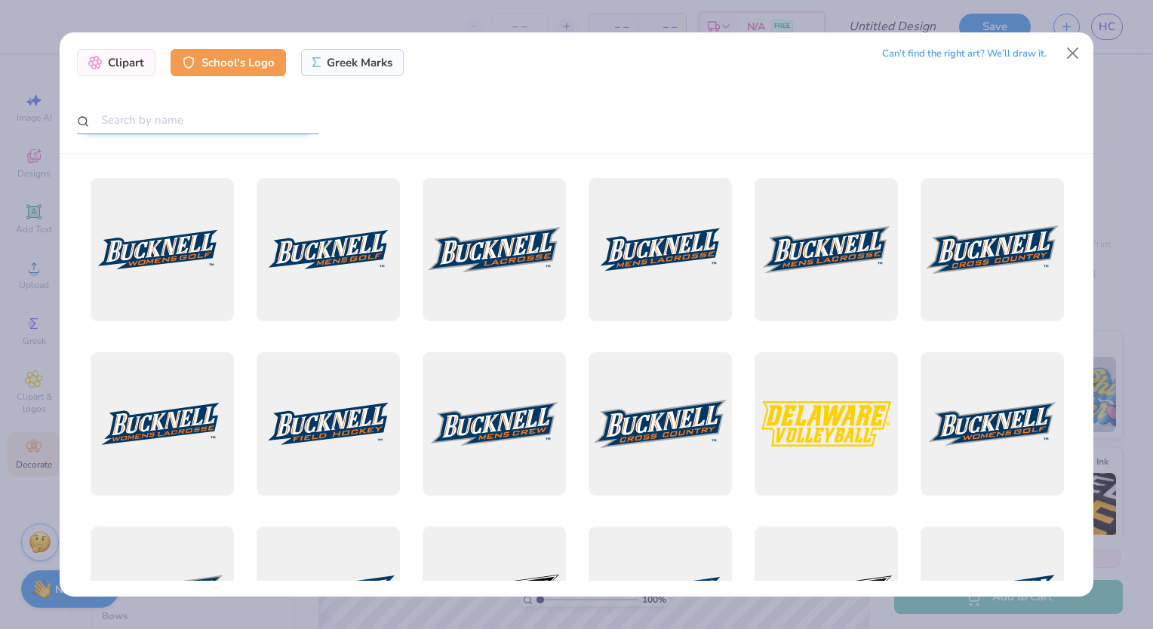
click at [186, 114] on input "text" at bounding box center [197, 120] width 241 height 28
type input "clemson"
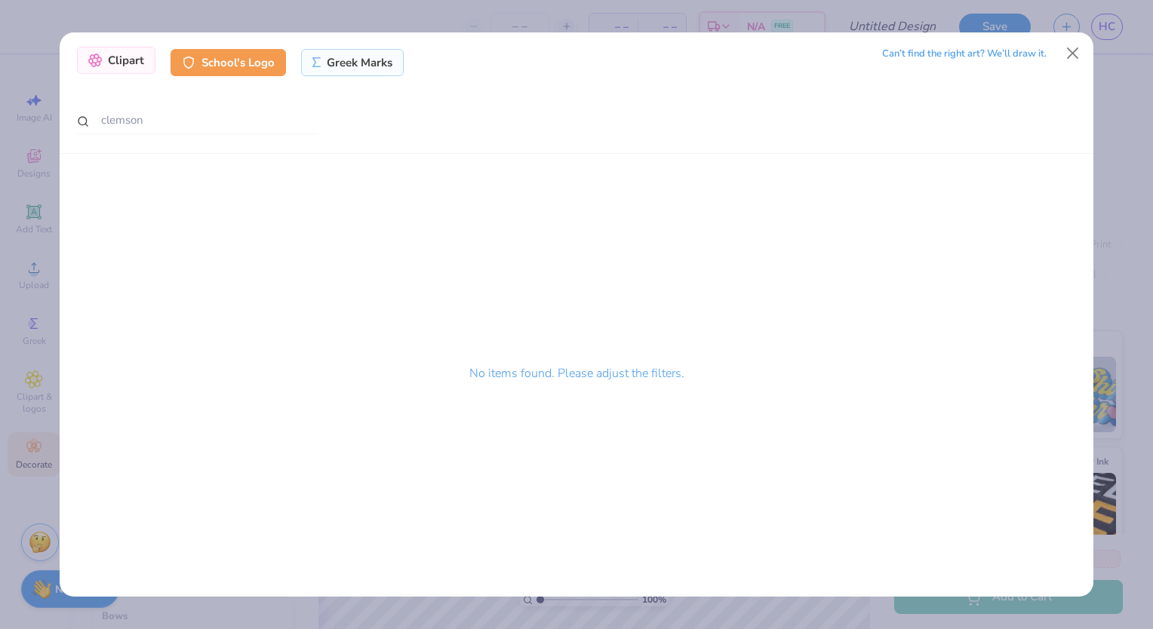
click at [134, 62] on div "Clipart" at bounding box center [116, 60] width 78 height 27
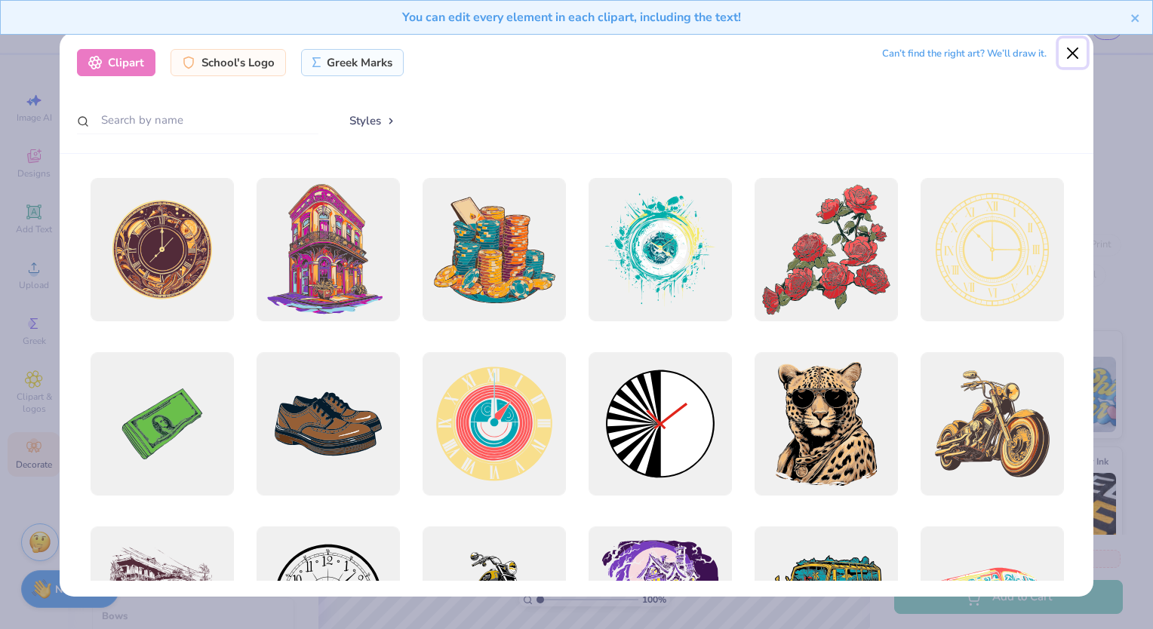
click at [1069, 58] on button "Close" at bounding box center [1073, 52] width 29 height 29
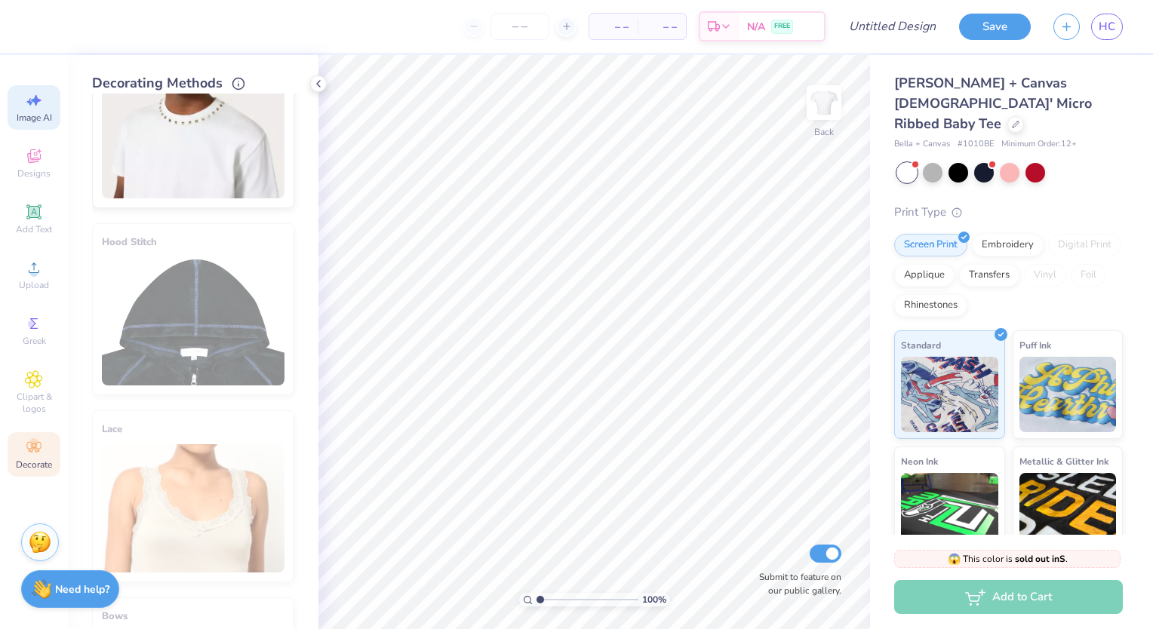
click at [48, 85] on div "Image AI" at bounding box center [34, 107] width 53 height 45
select select "4"
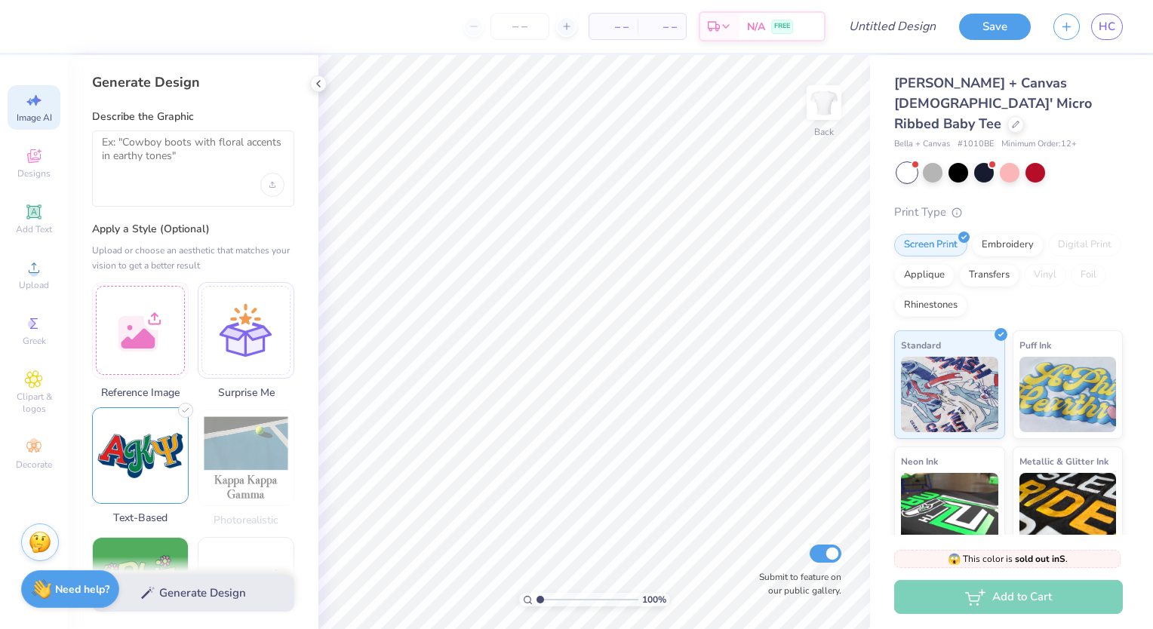
click at [132, 438] on img at bounding box center [140, 455] width 95 height 95
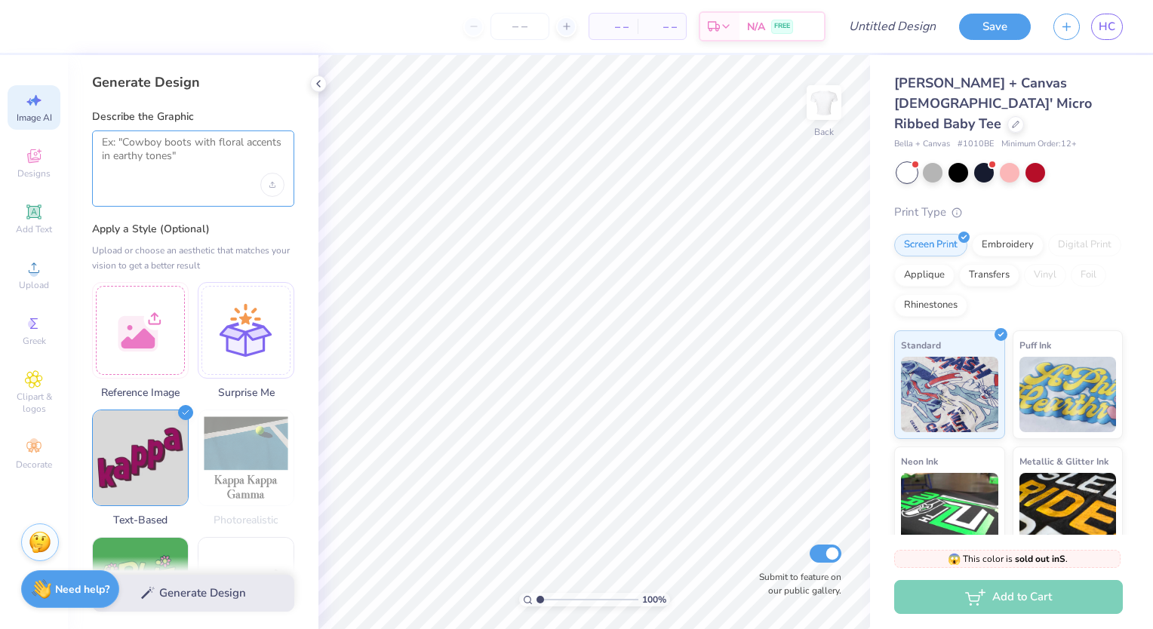
click at [169, 165] on textarea at bounding box center [193, 155] width 183 height 38
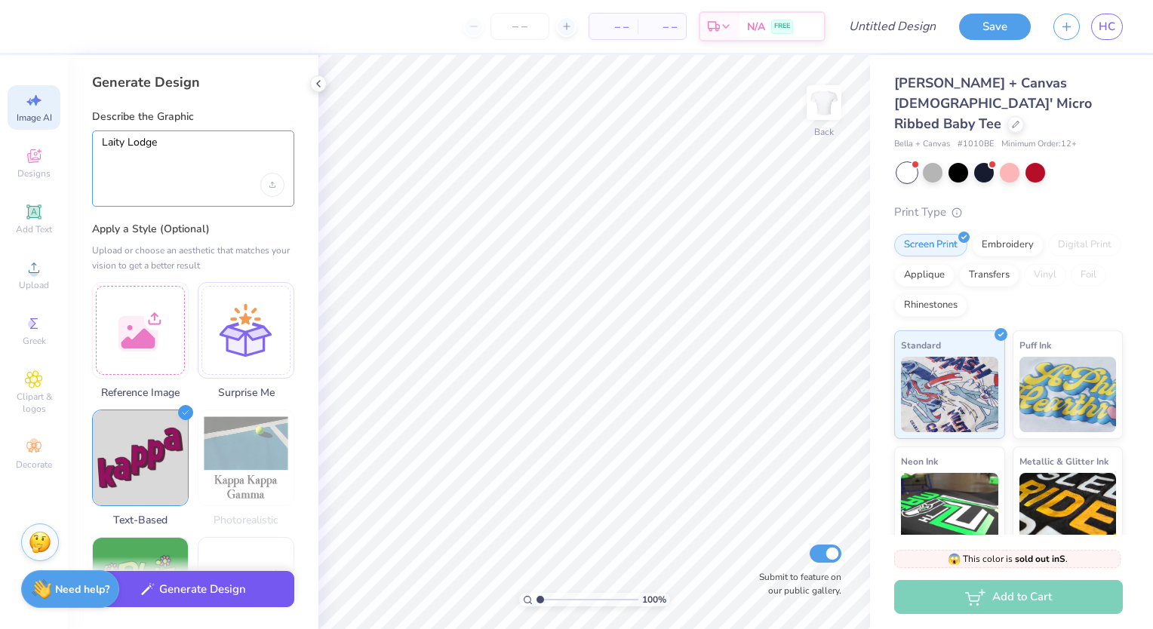
type textarea "Laity Lodge"
click at [195, 594] on button "Generate Design" at bounding box center [193, 589] width 202 height 37
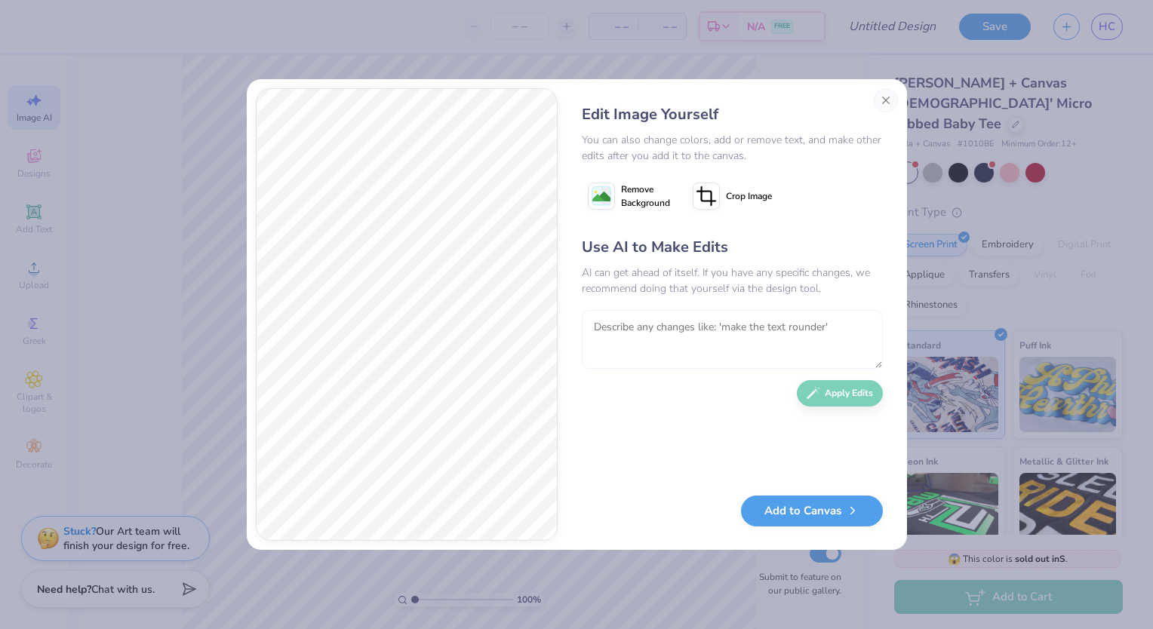
click at [665, 329] on textarea at bounding box center [732, 339] width 301 height 59
type textarea "I want Navy blue block letters with"
type textarea "I want Navy blue block letters with p"
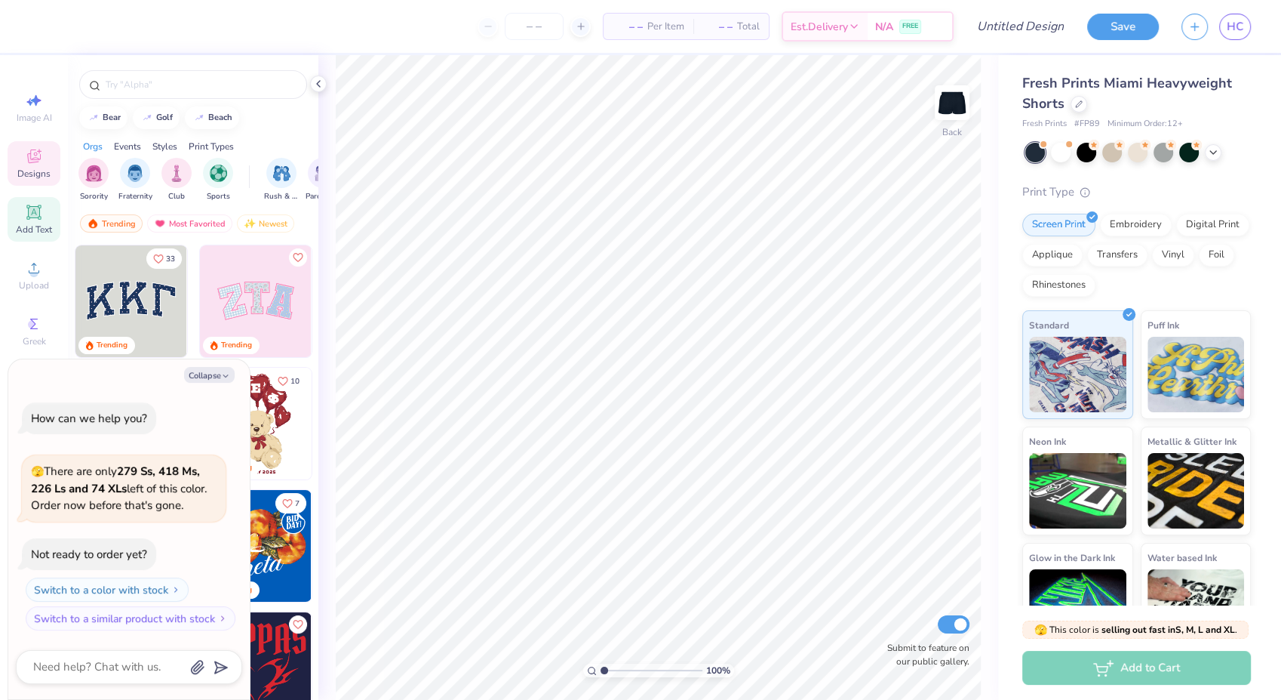
click at [17, 231] on span "Add Text" at bounding box center [34, 229] width 36 height 12
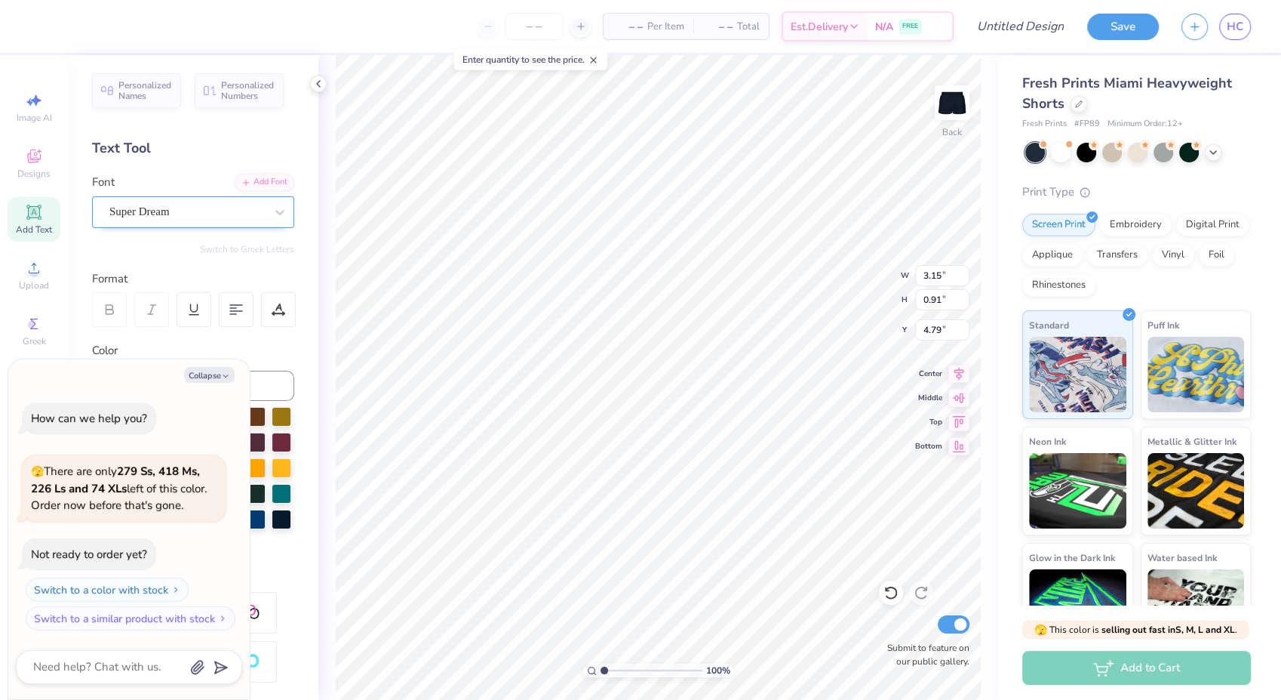
click at [115, 215] on div "Super Dream" at bounding box center [187, 211] width 158 height 23
click at [215, 377] on button "Collapse" at bounding box center [209, 375] width 51 height 16
type textarea "x"
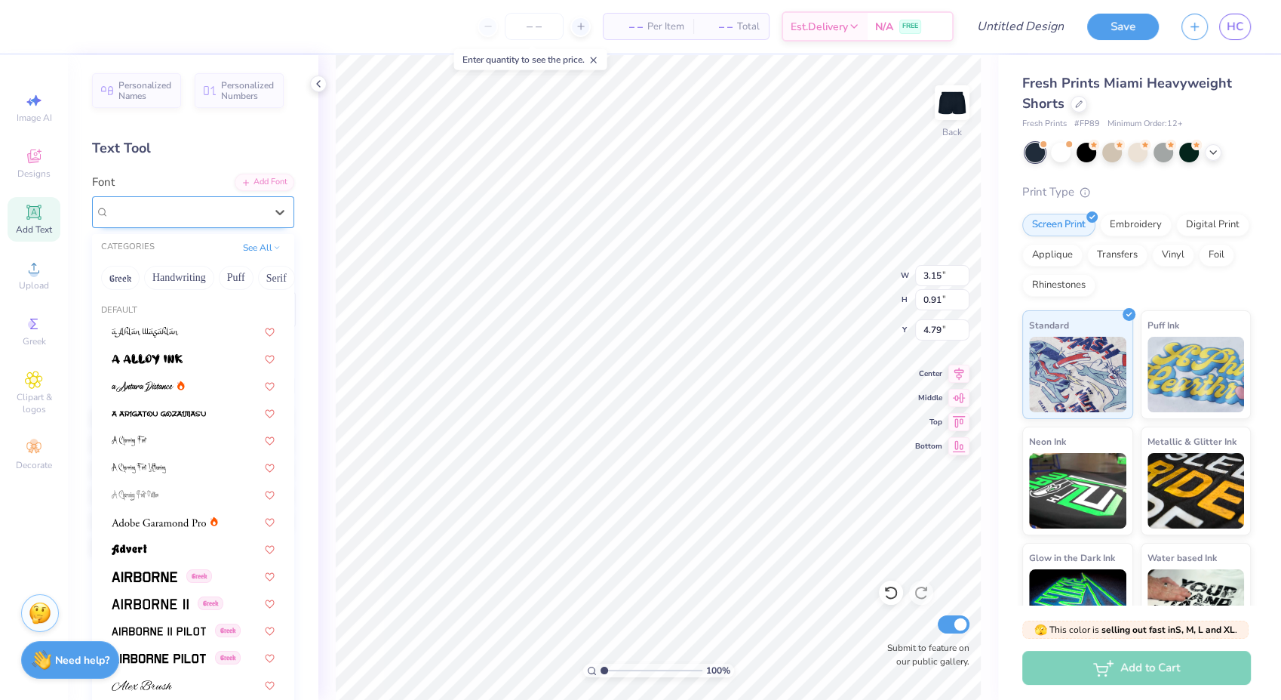
click at [231, 213] on div "Super Dream" at bounding box center [187, 211] width 158 height 23
click at [254, 242] on button "See All" at bounding box center [261, 245] width 47 height 15
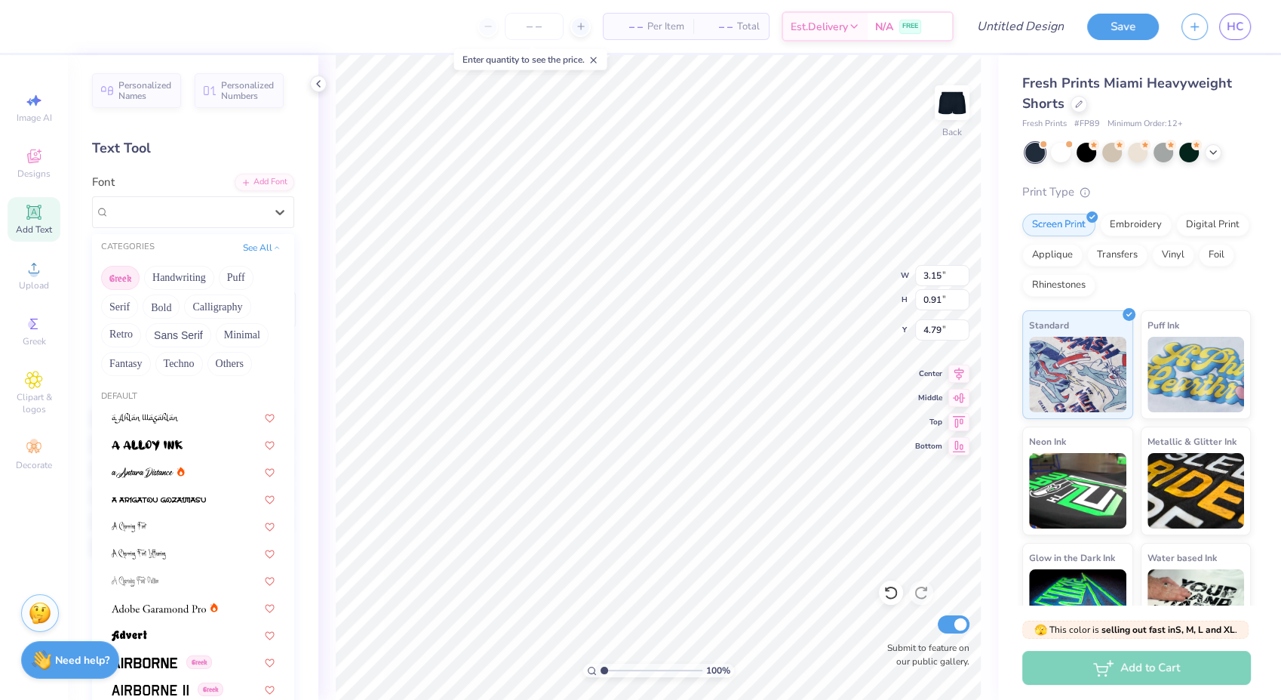
click at [124, 281] on button "Greek" at bounding box center [120, 278] width 38 height 24
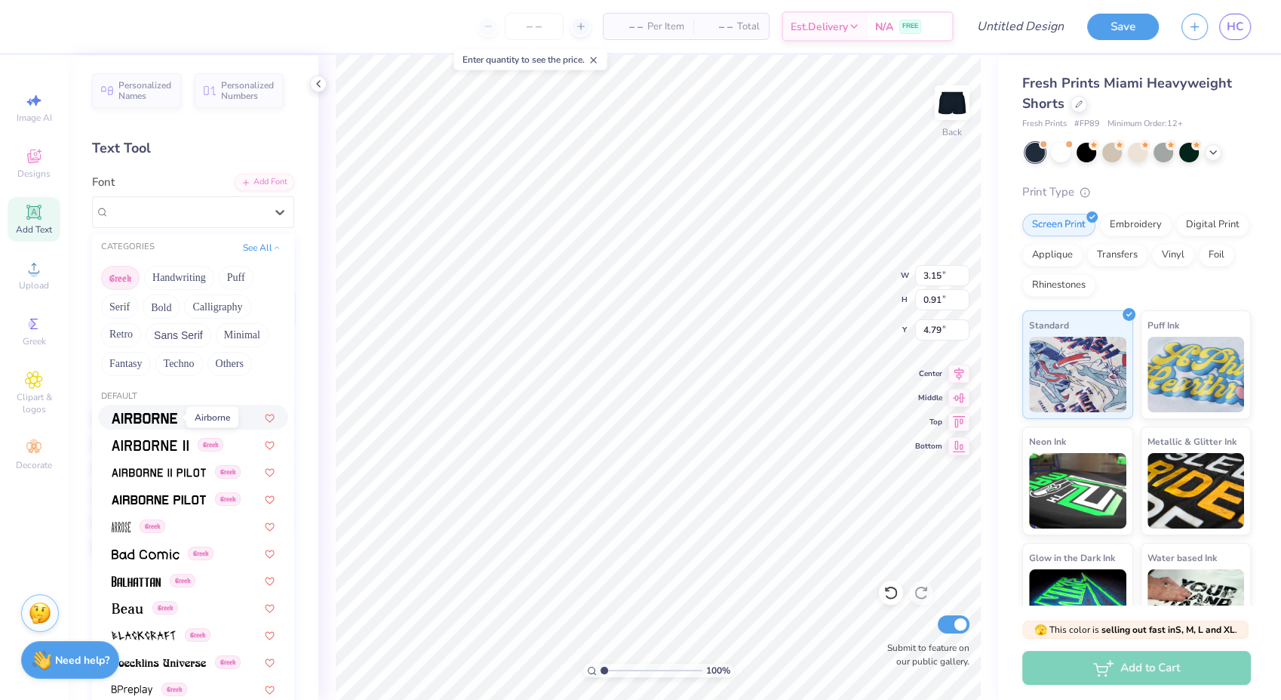
click at [145, 420] on img at bounding box center [145, 418] width 66 height 11
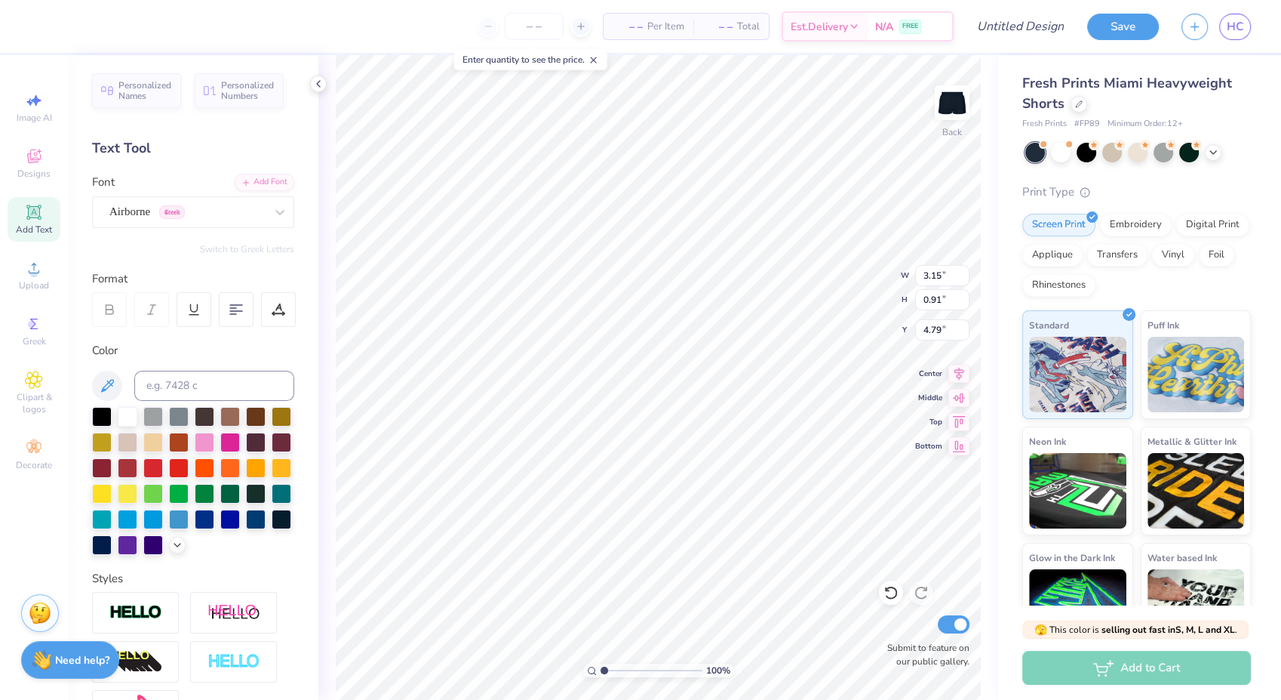
type input "3.02"
type input "0.95"
type input "4.77"
type textarea "Laity Lodge"
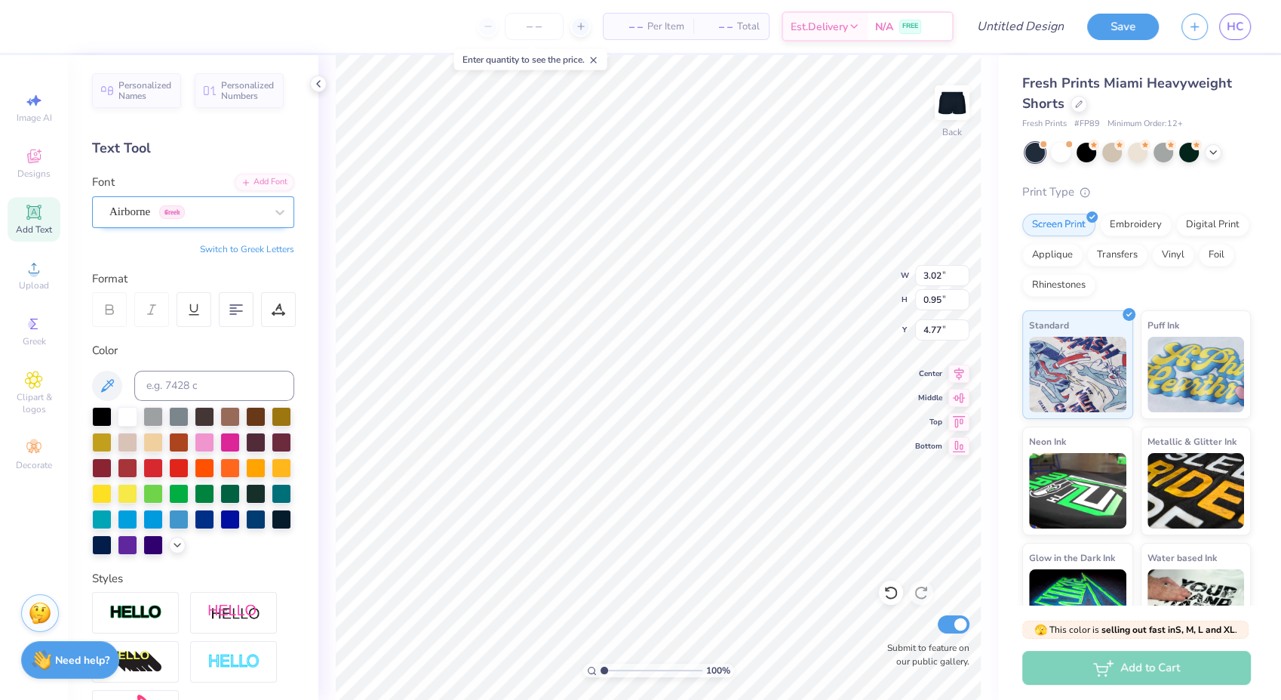
click at [166, 210] on div "Airborne Greek" at bounding box center [187, 211] width 158 height 23
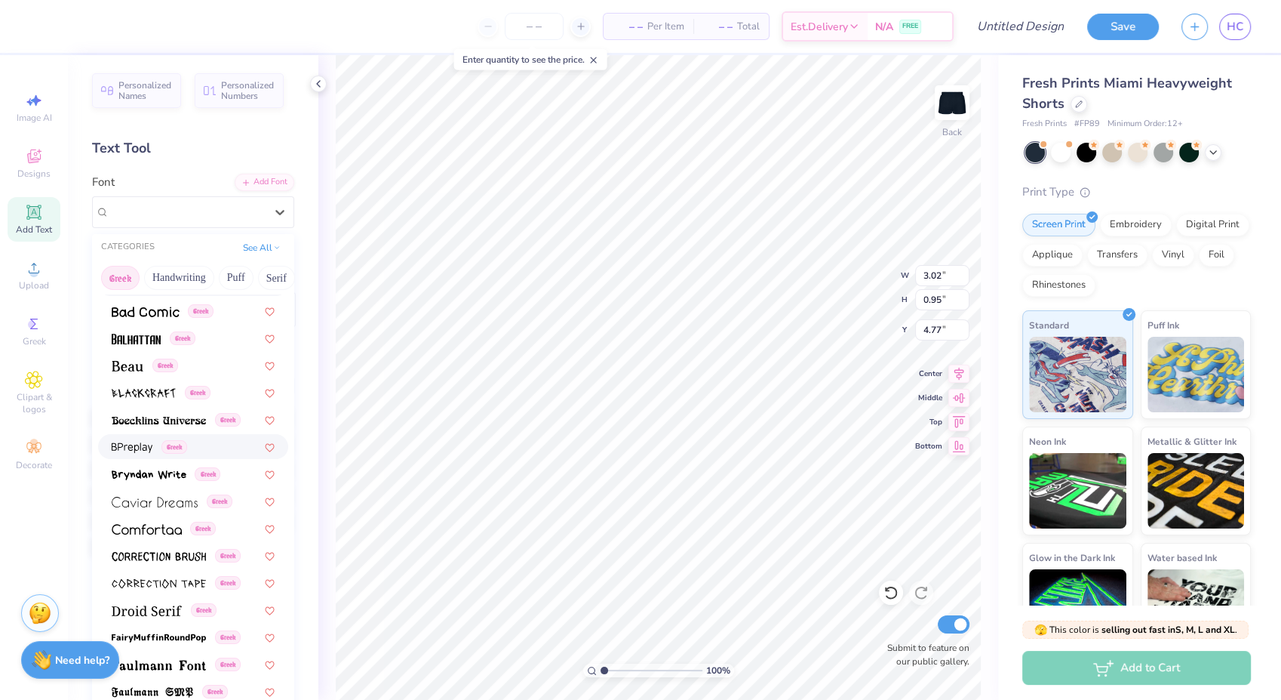
scroll to position [157, 0]
click at [127, 619] on div "Greek" at bounding box center [193, 608] width 190 height 25
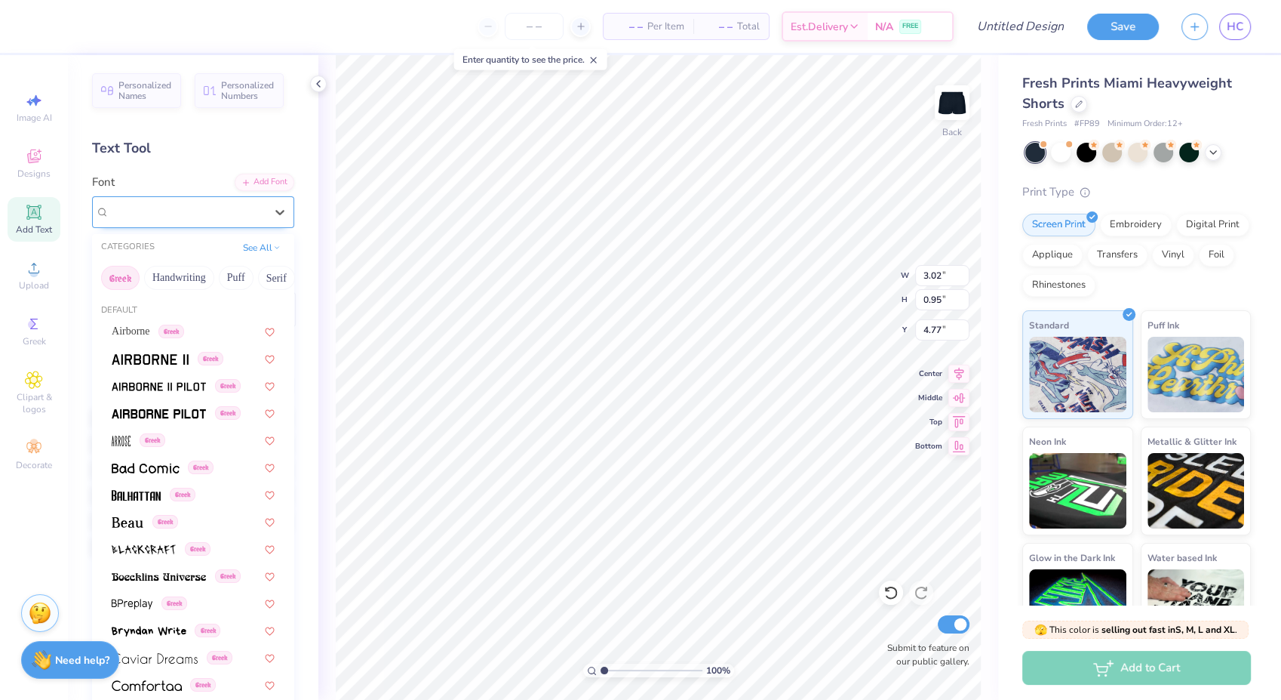
click at [186, 208] on div "Droid Serif Greek" at bounding box center [187, 211] width 158 height 23
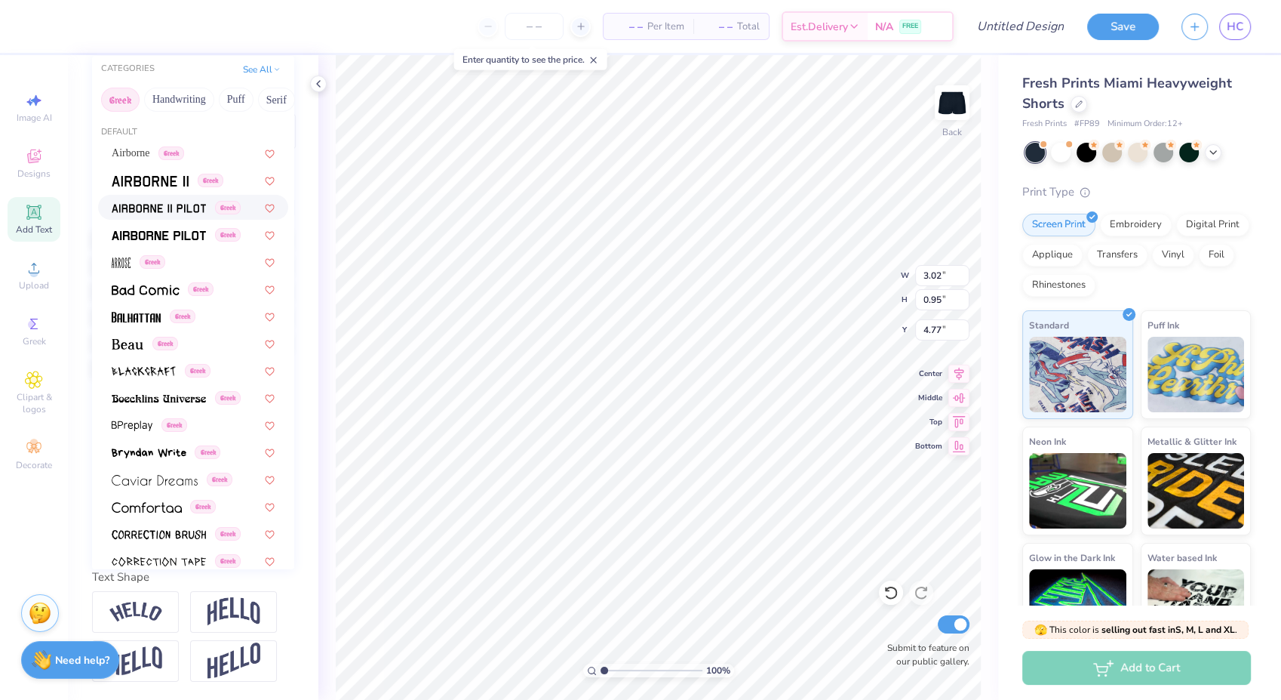
scroll to position [63, 0]
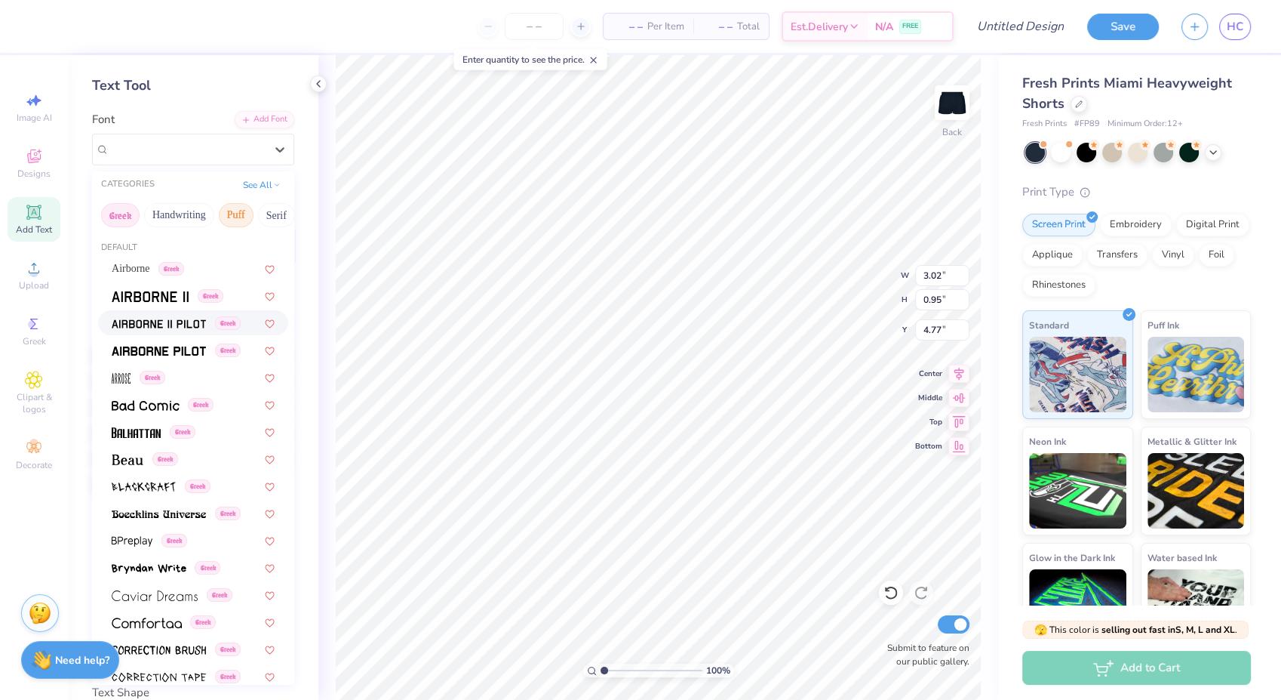
click at [235, 217] on button "Puff" at bounding box center [236, 215] width 35 height 24
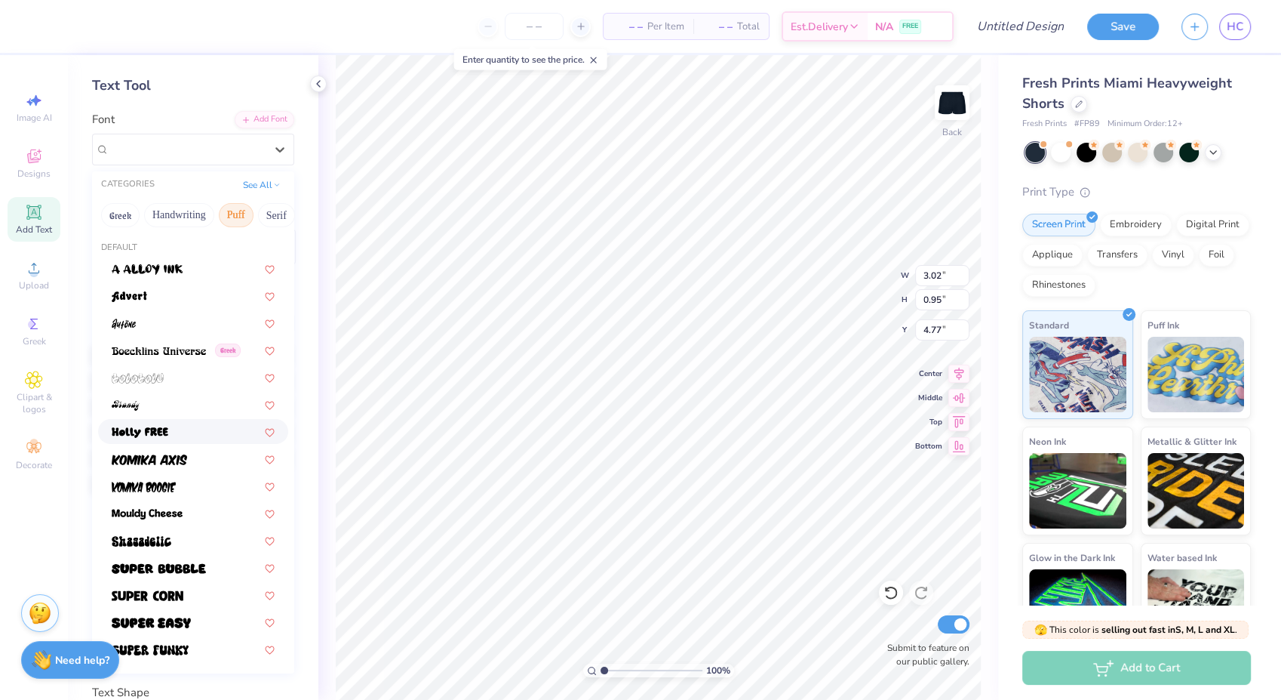
scroll to position [203, 0]
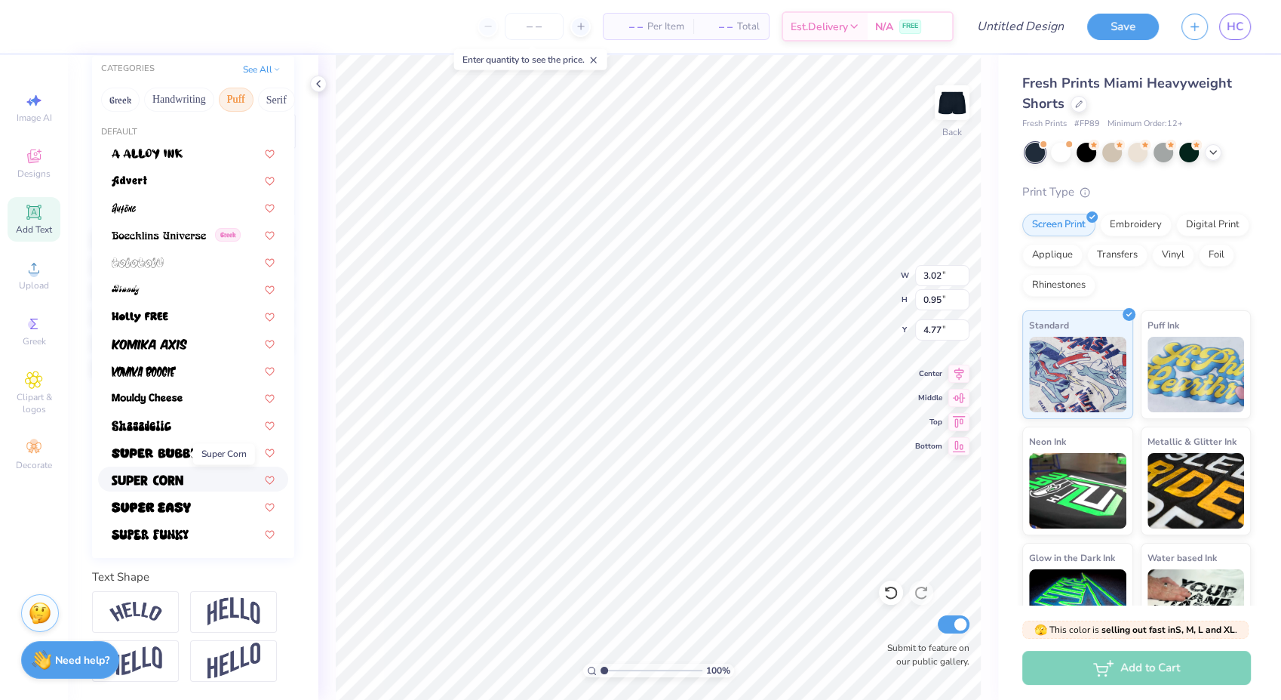
click at [156, 471] on span at bounding box center [148, 479] width 72 height 16
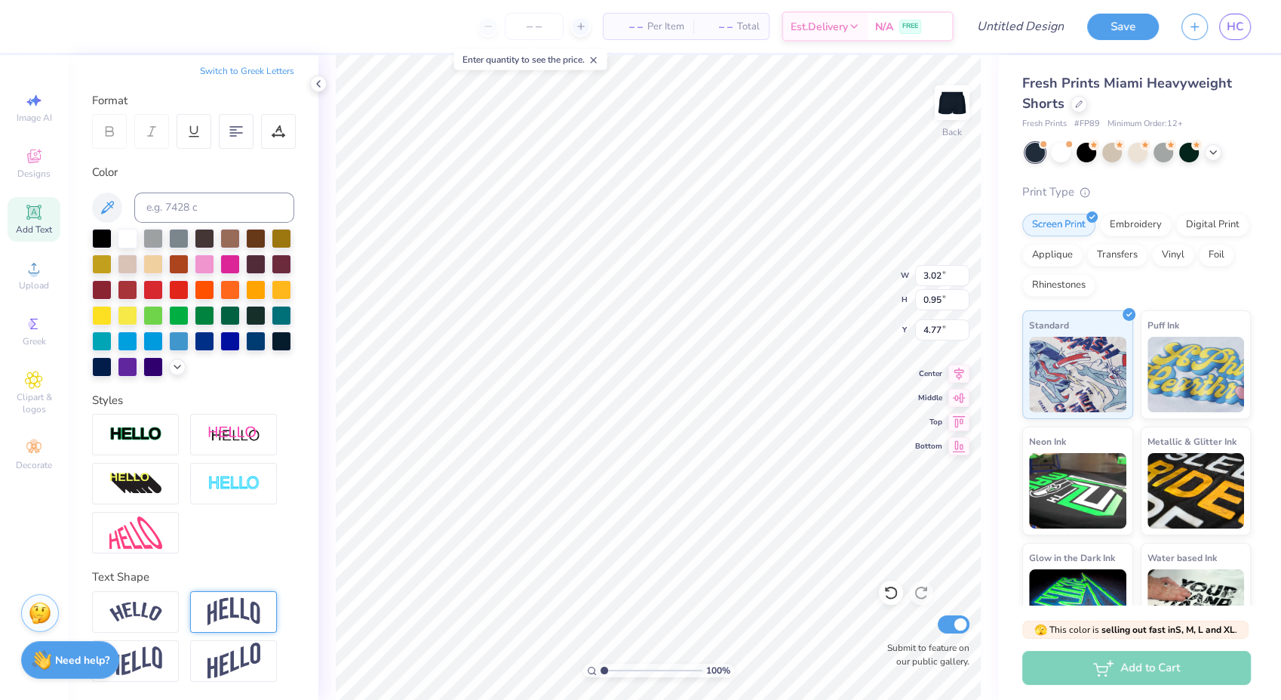
click at [225, 620] on img at bounding box center [234, 611] width 53 height 29
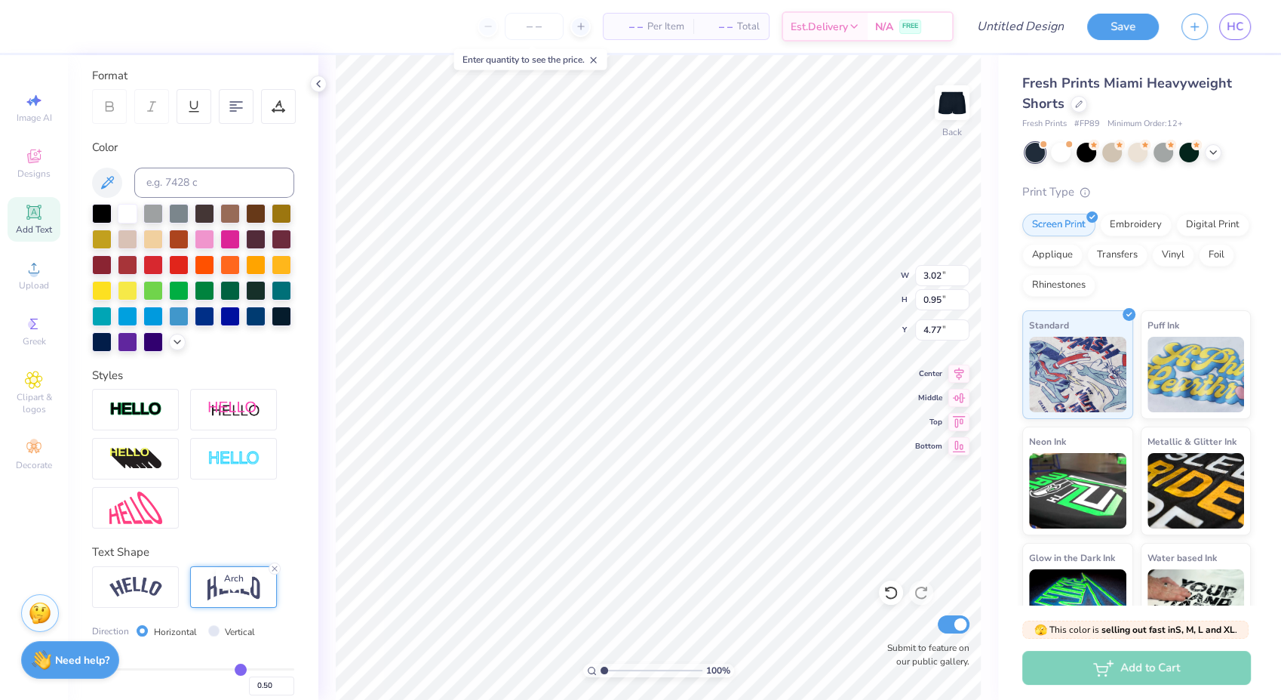
click at [225, 601] on img at bounding box center [234, 586] width 53 height 29
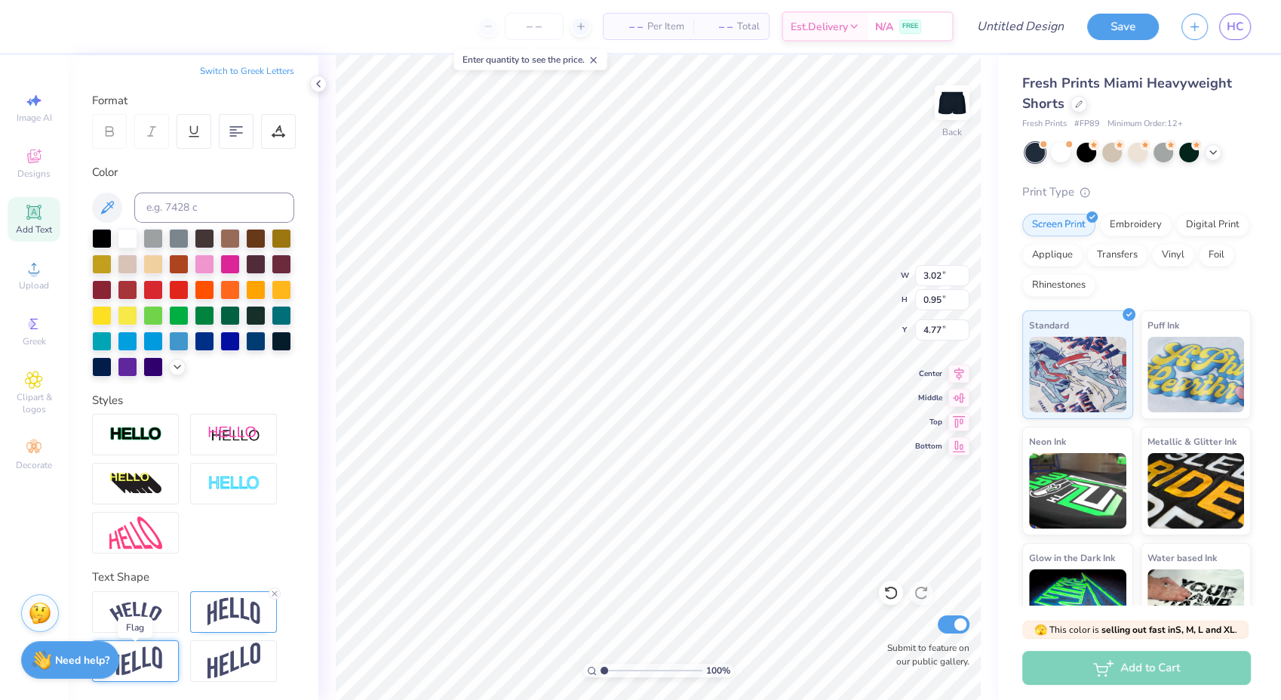
click at [146, 668] on img at bounding box center [135, 660] width 53 height 29
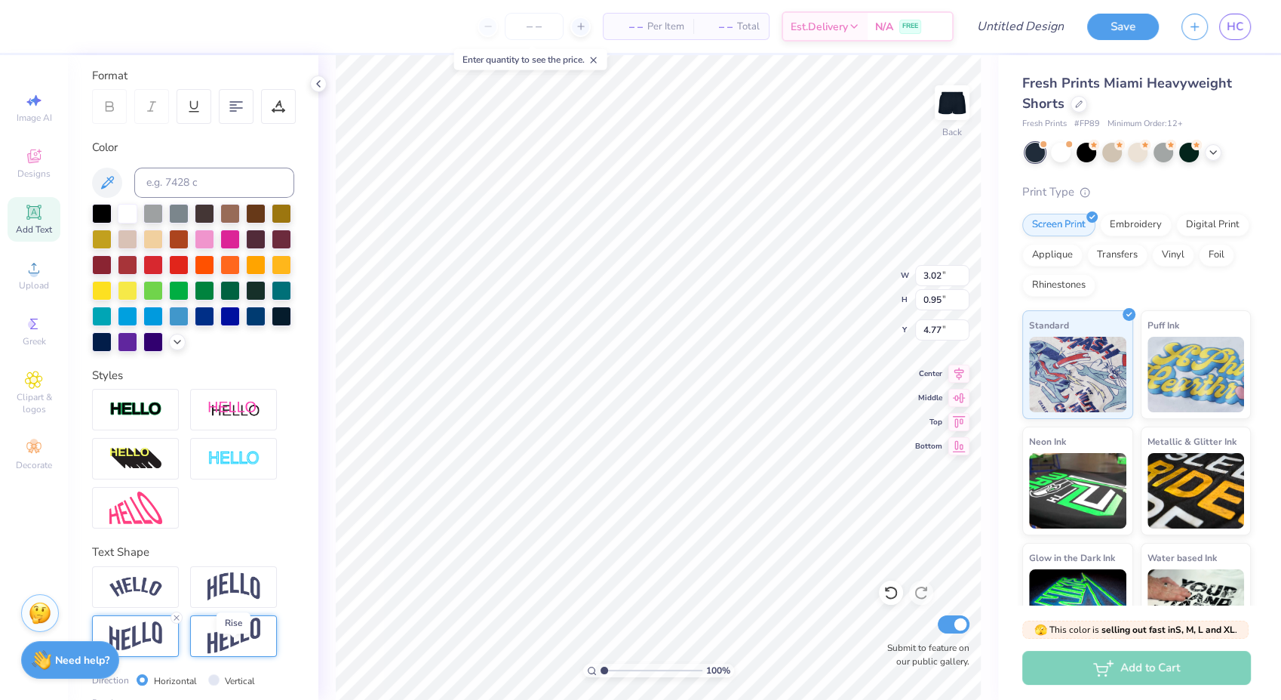
click at [254, 654] on img at bounding box center [234, 635] width 53 height 37
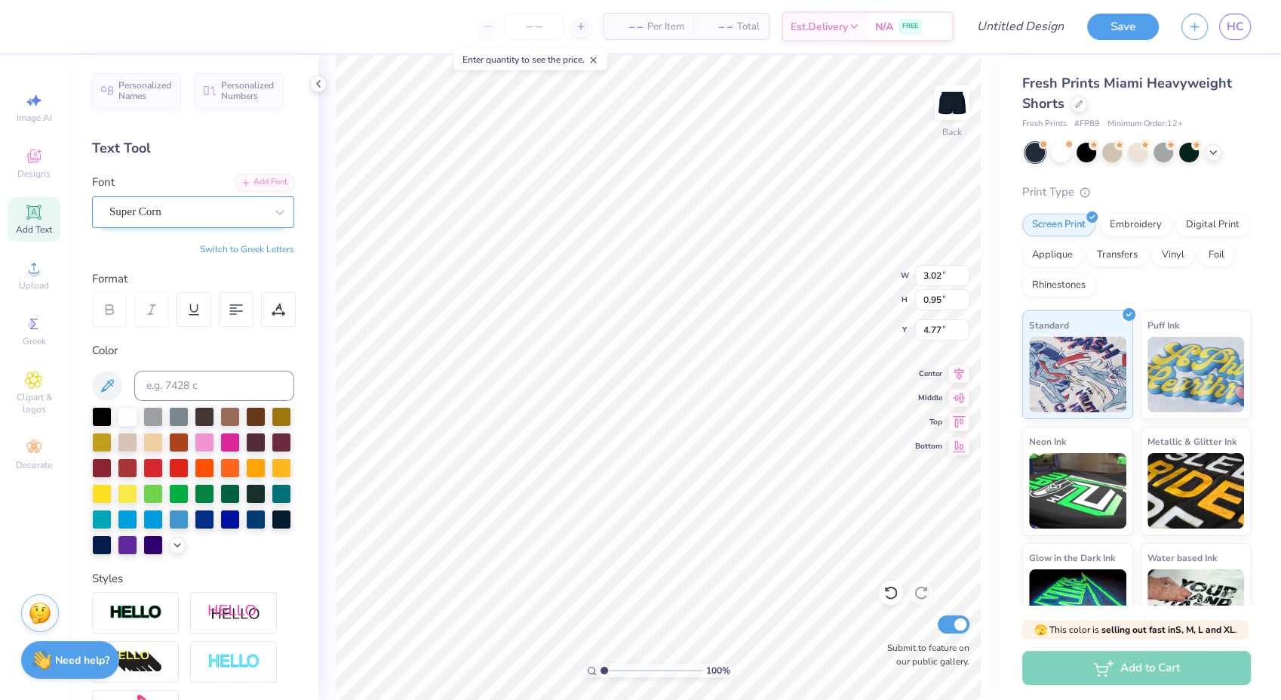
click at [160, 196] on div "Super Corn" at bounding box center [193, 212] width 202 height 32
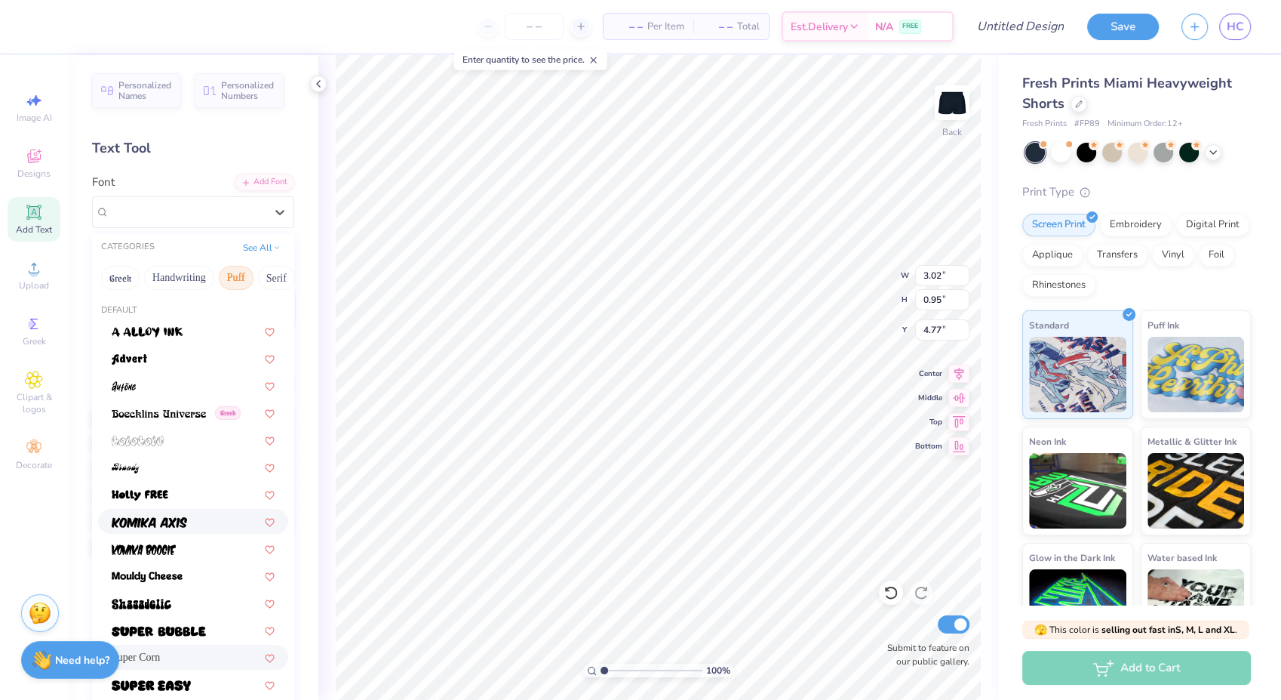
scroll to position [291, 0]
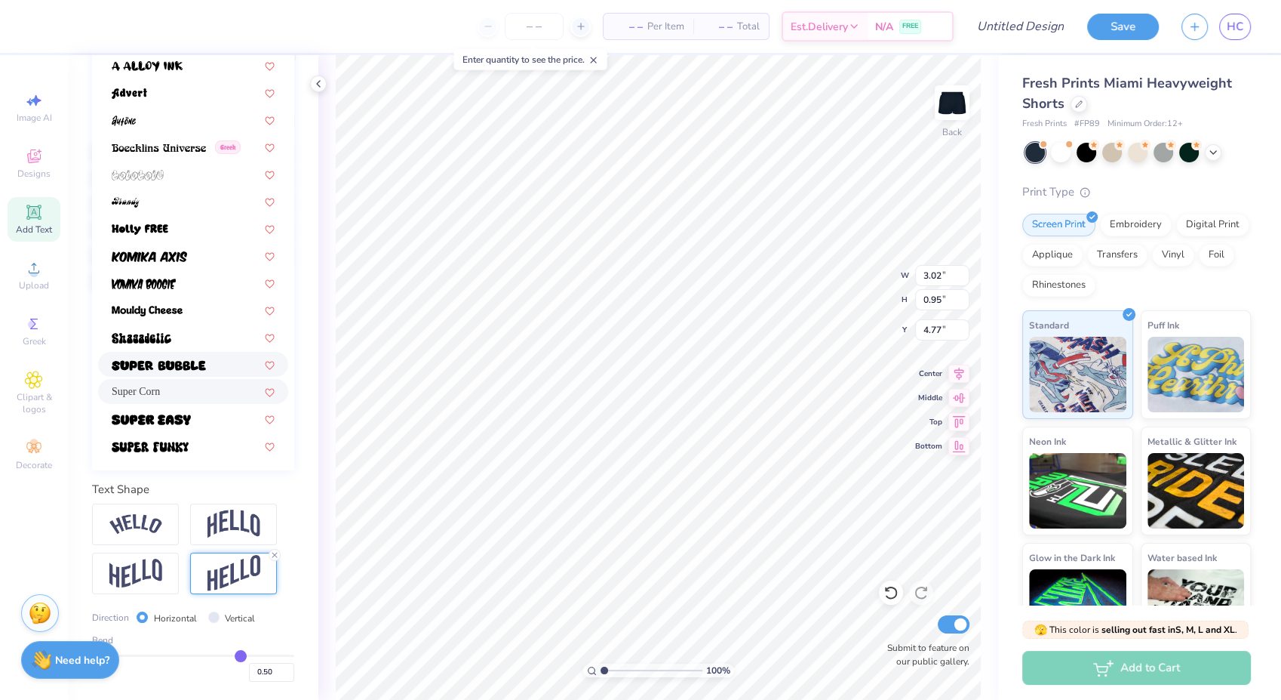
click at [174, 356] on span at bounding box center [159, 364] width 94 height 16
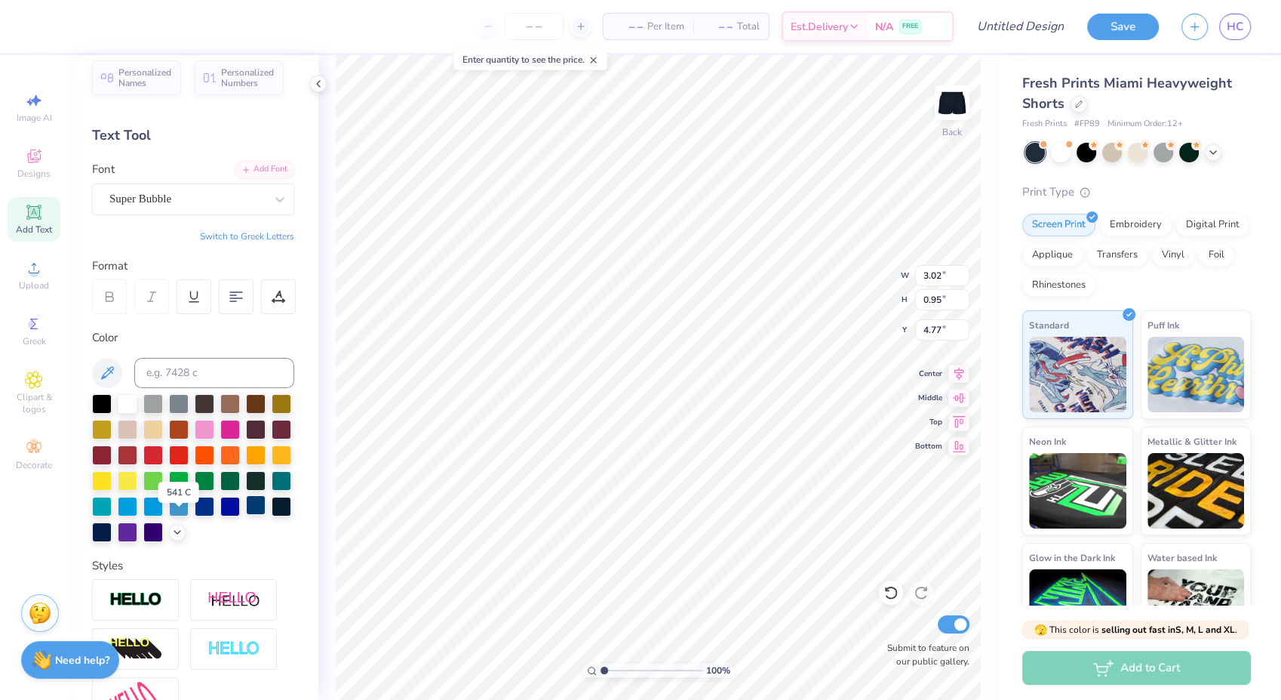
scroll to position [12, 0]
click at [193, 202] on div "Super Bubble" at bounding box center [187, 199] width 158 height 23
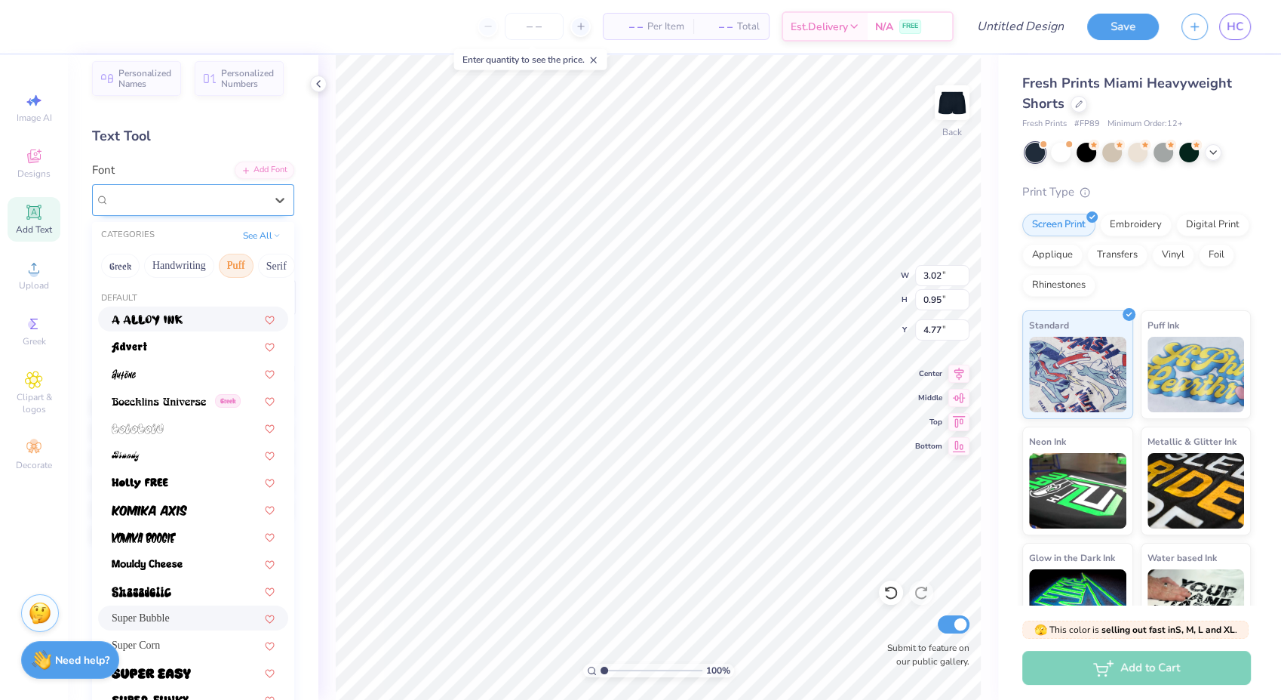
click at [171, 193] on span "Super Bubble" at bounding box center [140, 199] width 62 height 17
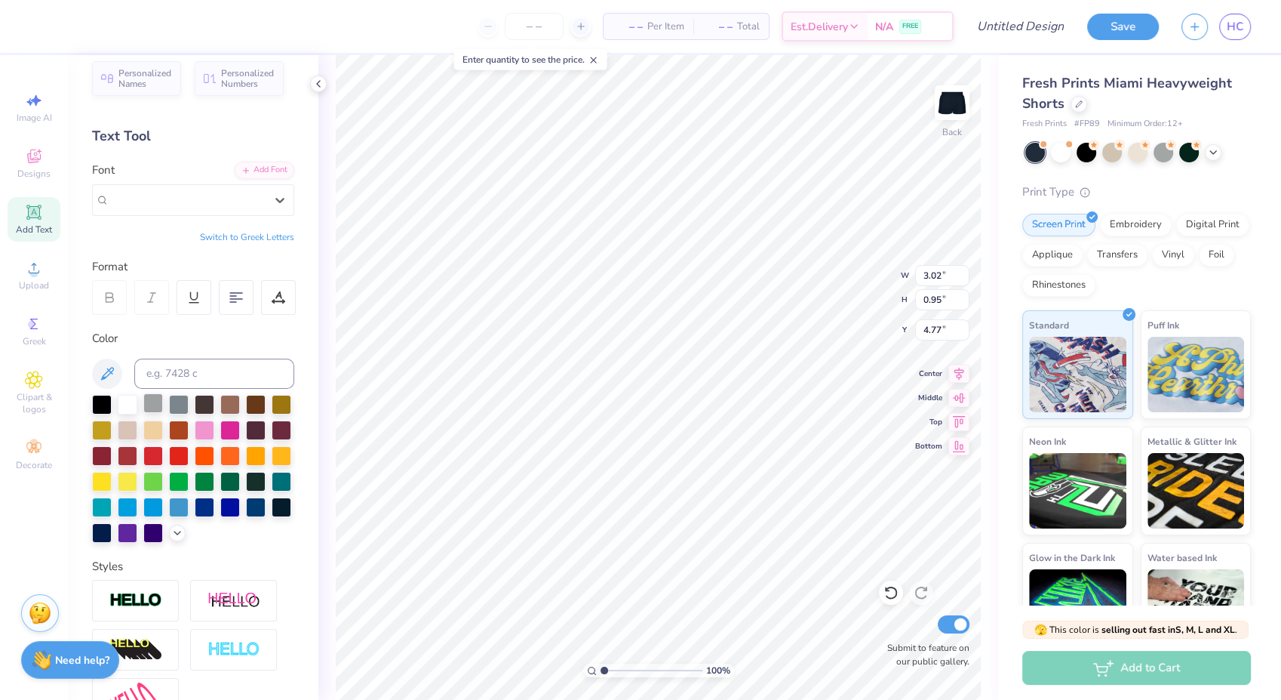
scroll to position [291, 0]
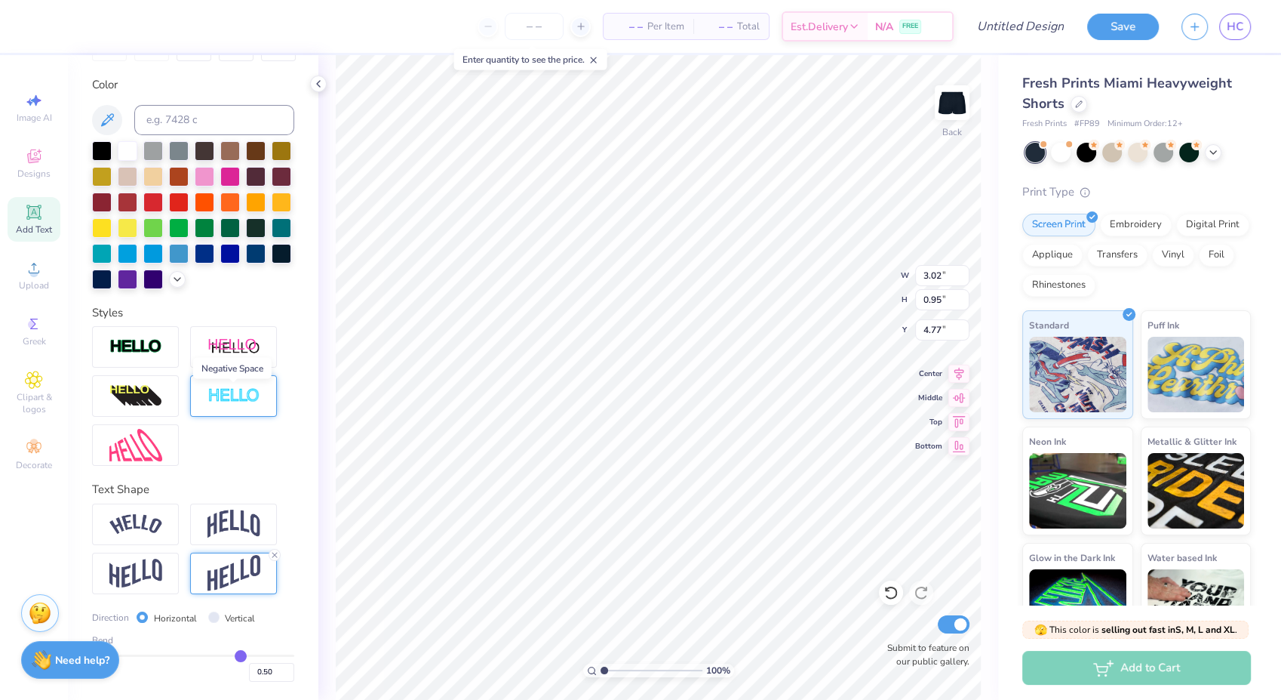
click at [232, 394] on img at bounding box center [234, 395] width 53 height 17
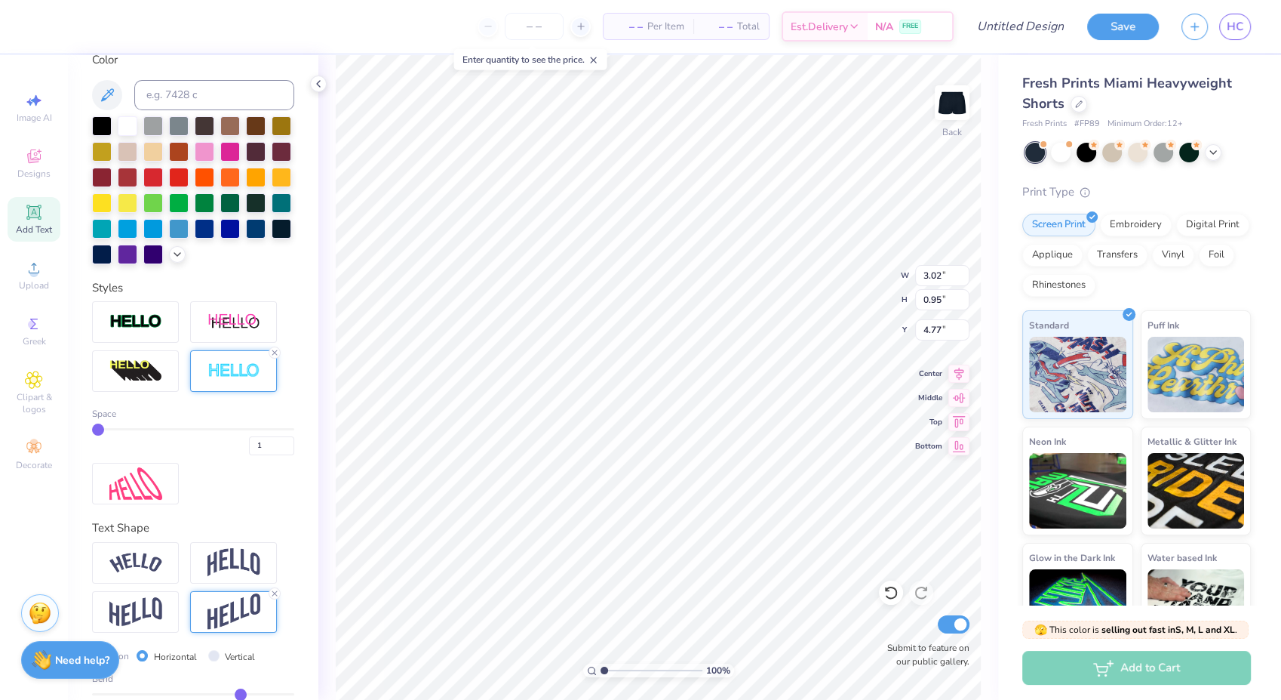
click at [164, 455] on div "1" at bounding box center [193, 441] width 202 height 27
click at [118, 500] on img at bounding box center [135, 483] width 53 height 32
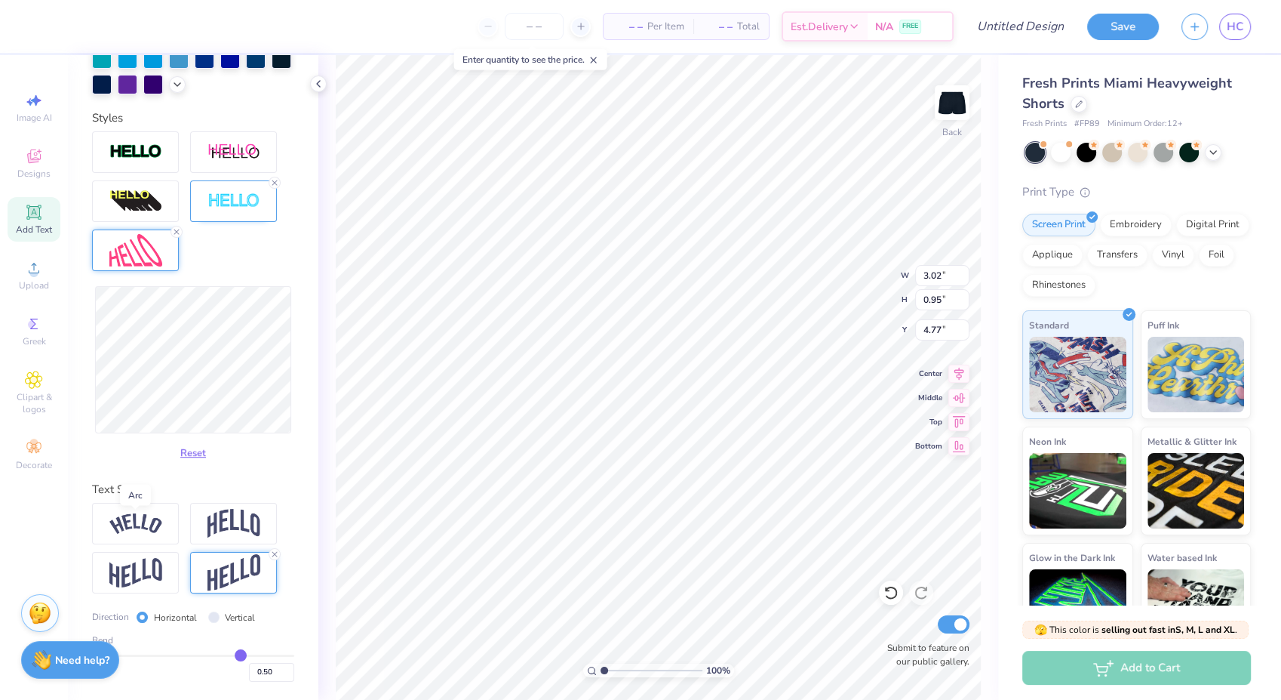
scroll to position [0, 0]
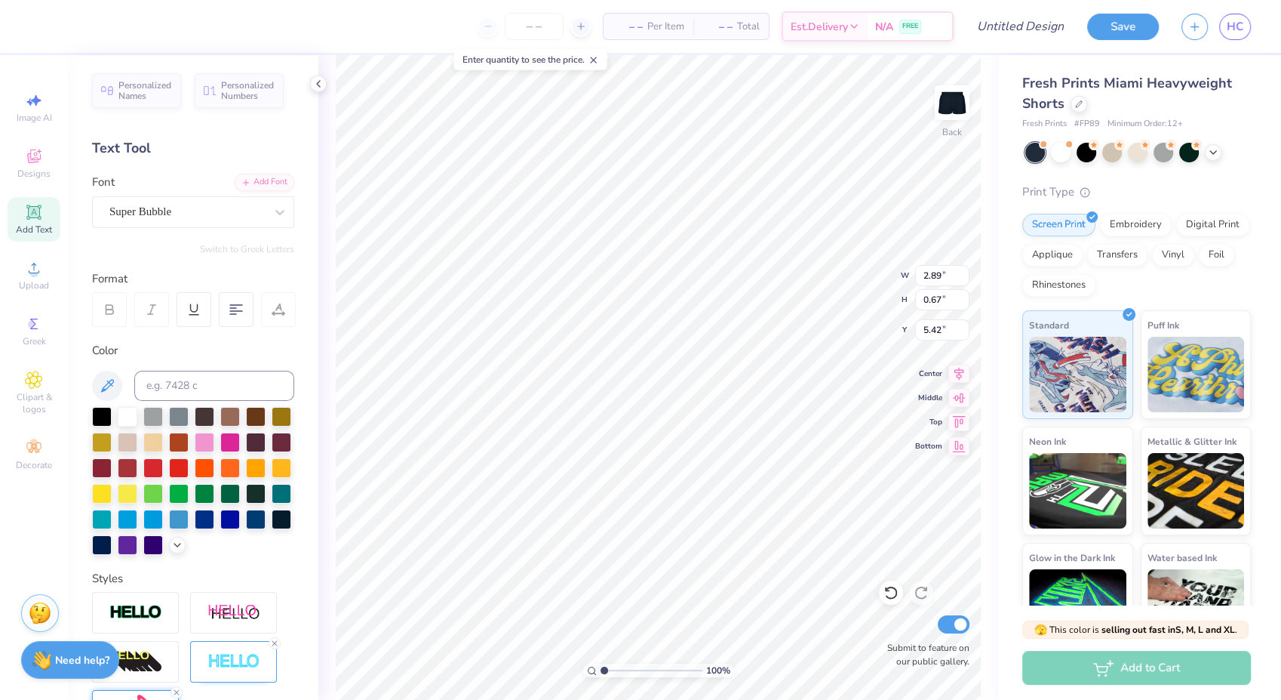
type input "2.89"
type input "0.67"
type input "9.22"
type input "3.74"
type input "0.87"
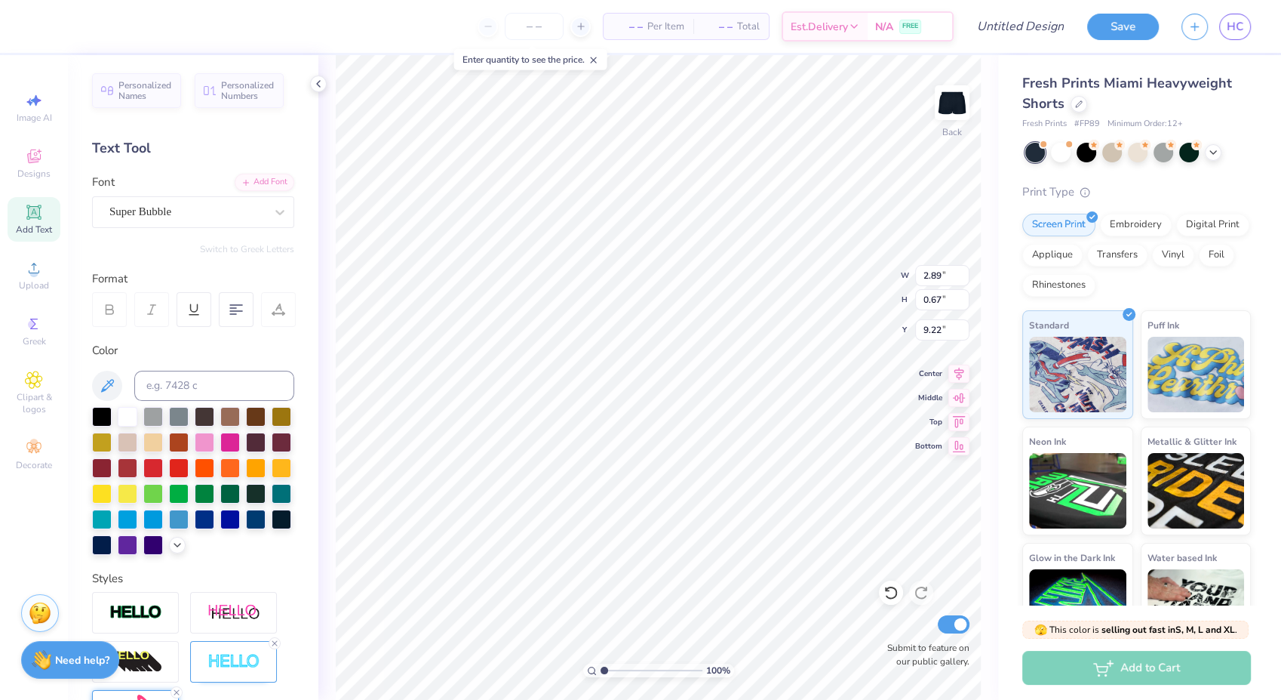
type input "9.02"
click at [959, 116] on img at bounding box center [952, 102] width 60 height 60
click at [31, 328] on circle at bounding box center [32, 324] width 8 height 8
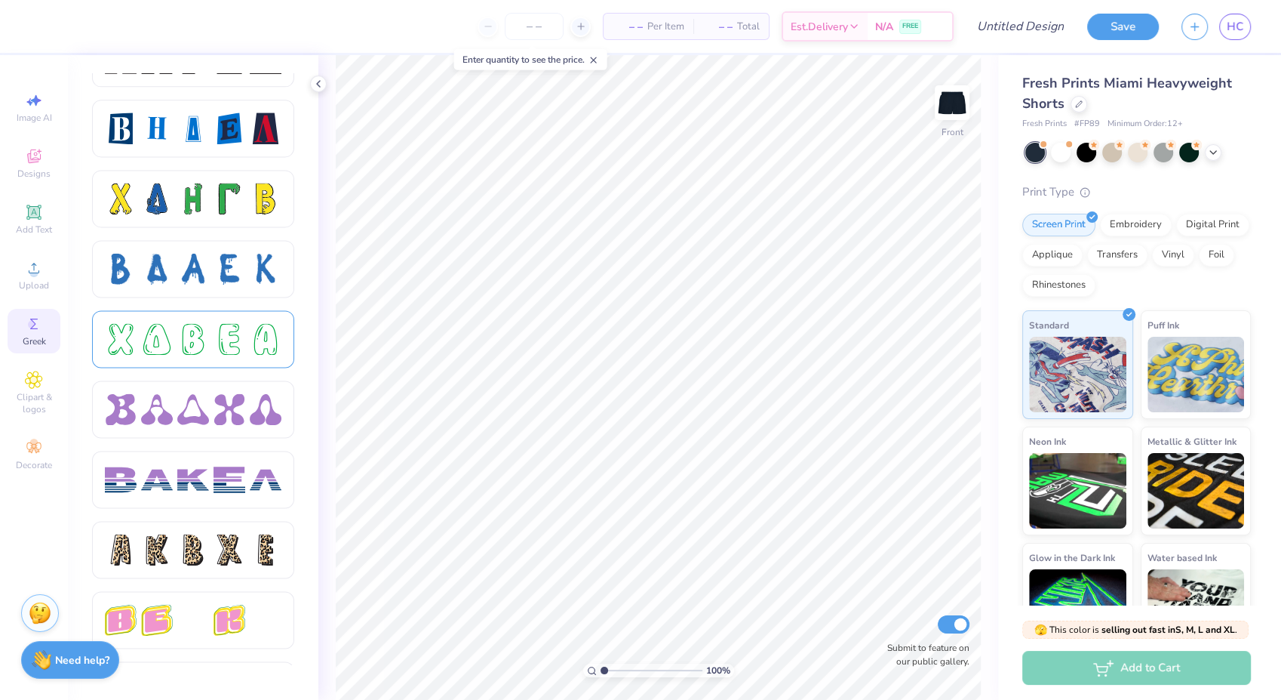
scroll to position [2079, 0]
click at [179, 350] on div at bounding box center [193, 339] width 32 height 32
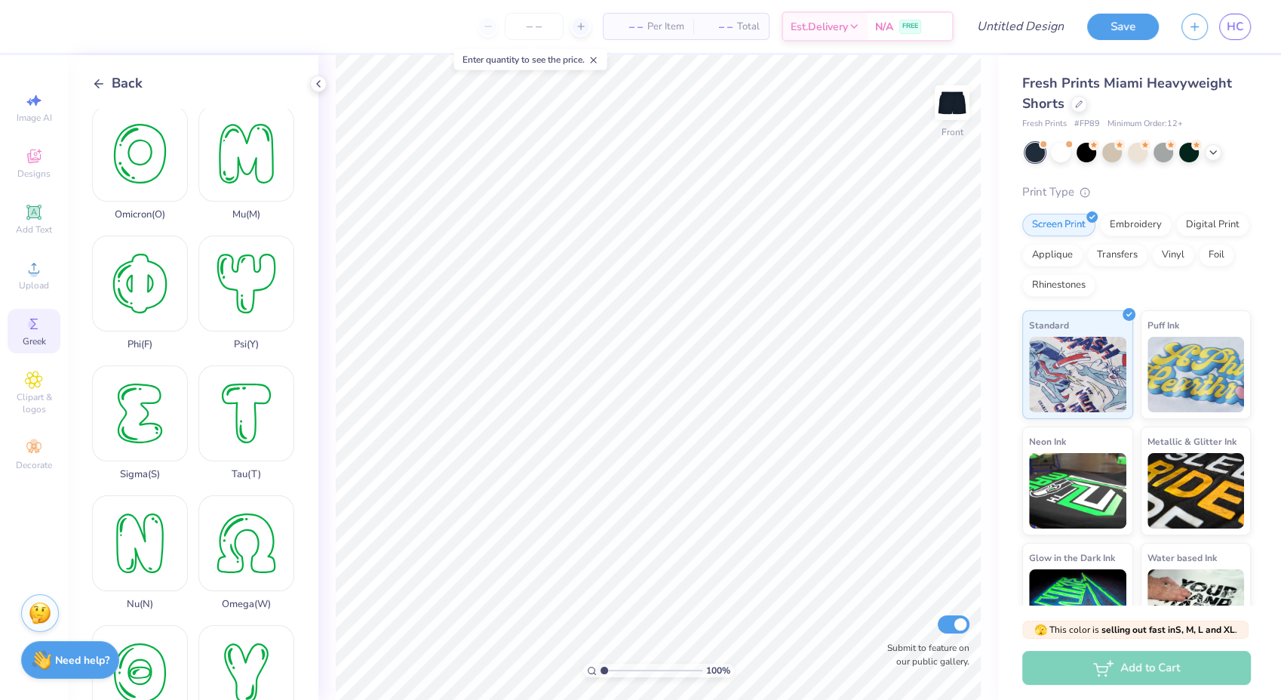
scroll to position [893, 0]
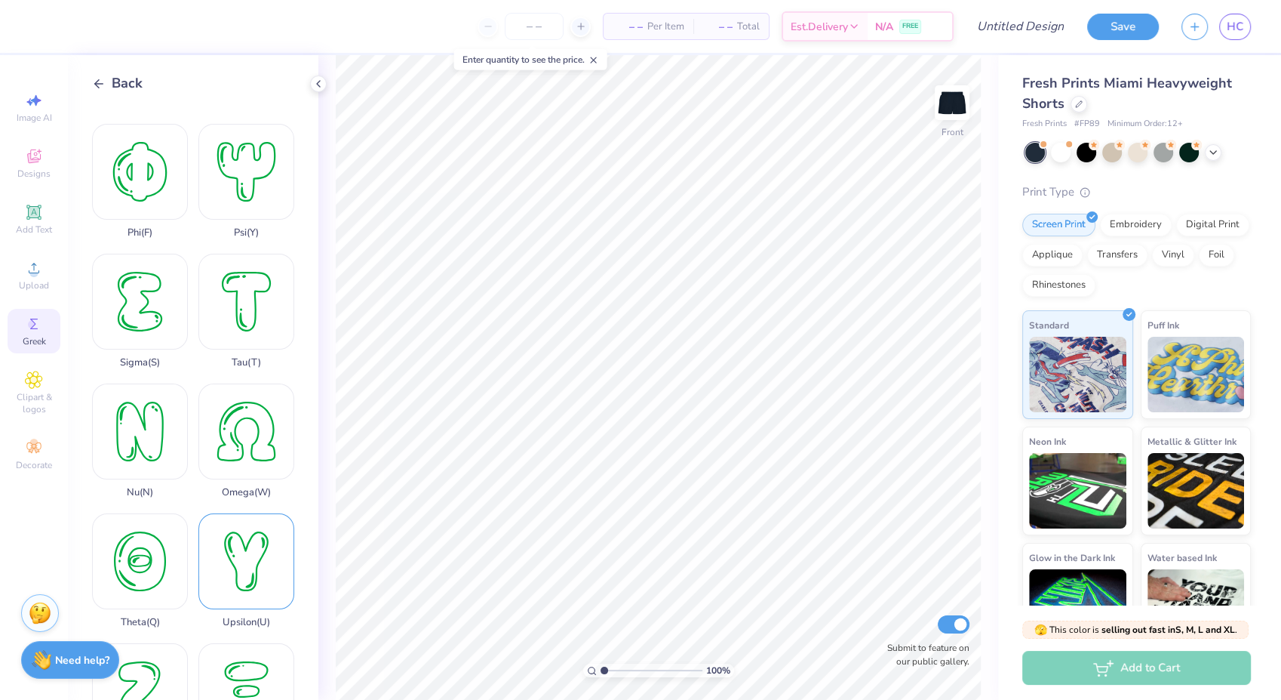
click at [253, 513] on div "Upsilon ( U )" at bounding box center [246, 570] width 96 height 115
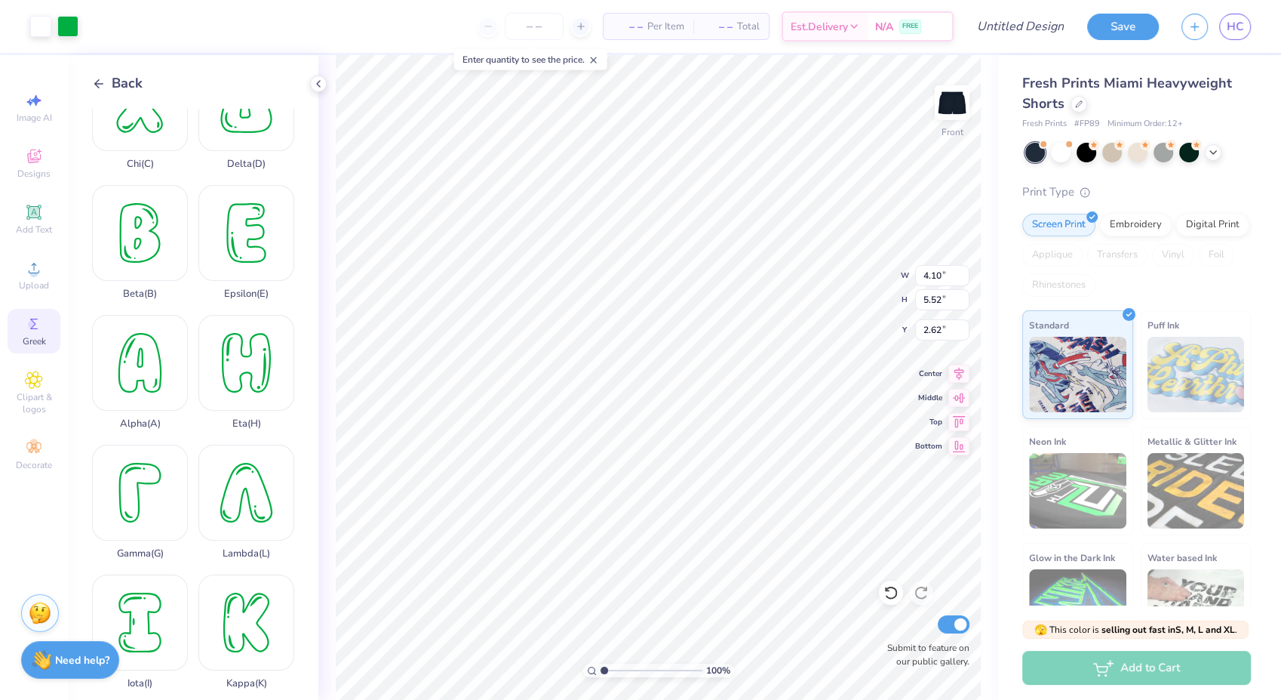
scroll to position [0, 0]
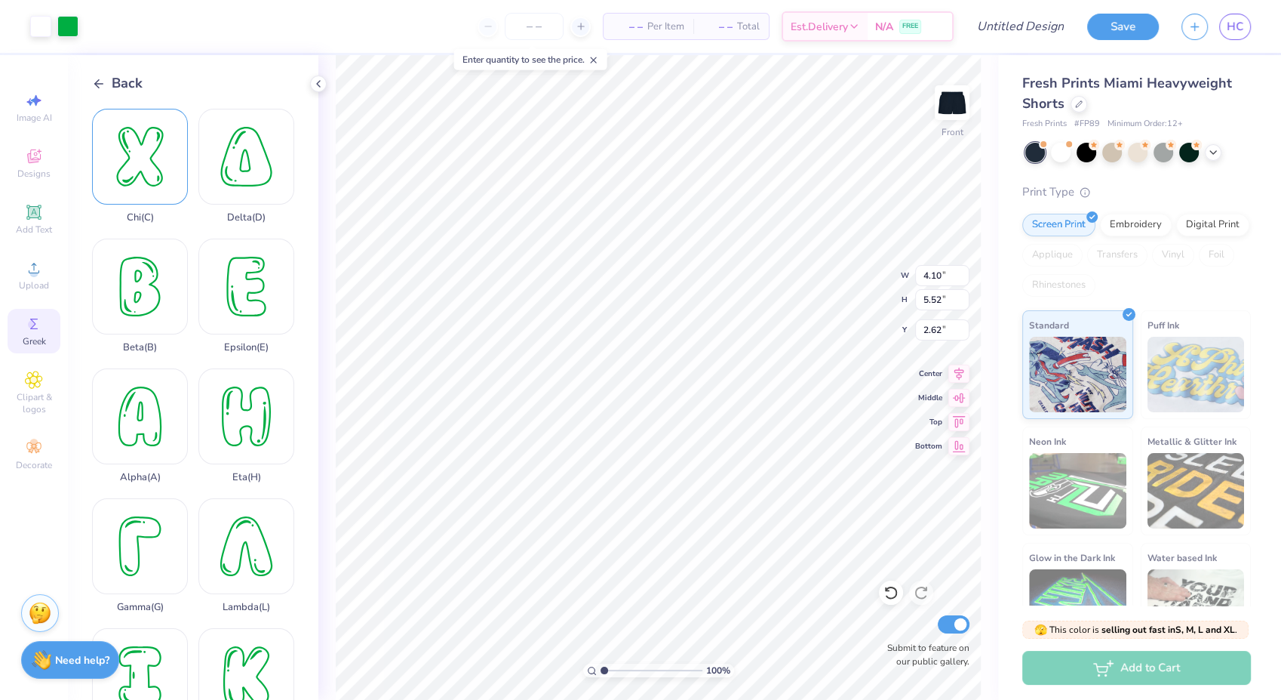
click at [152, 159] on div "Chi ( C )" at bounding box center [140, 166] width 96 height 115
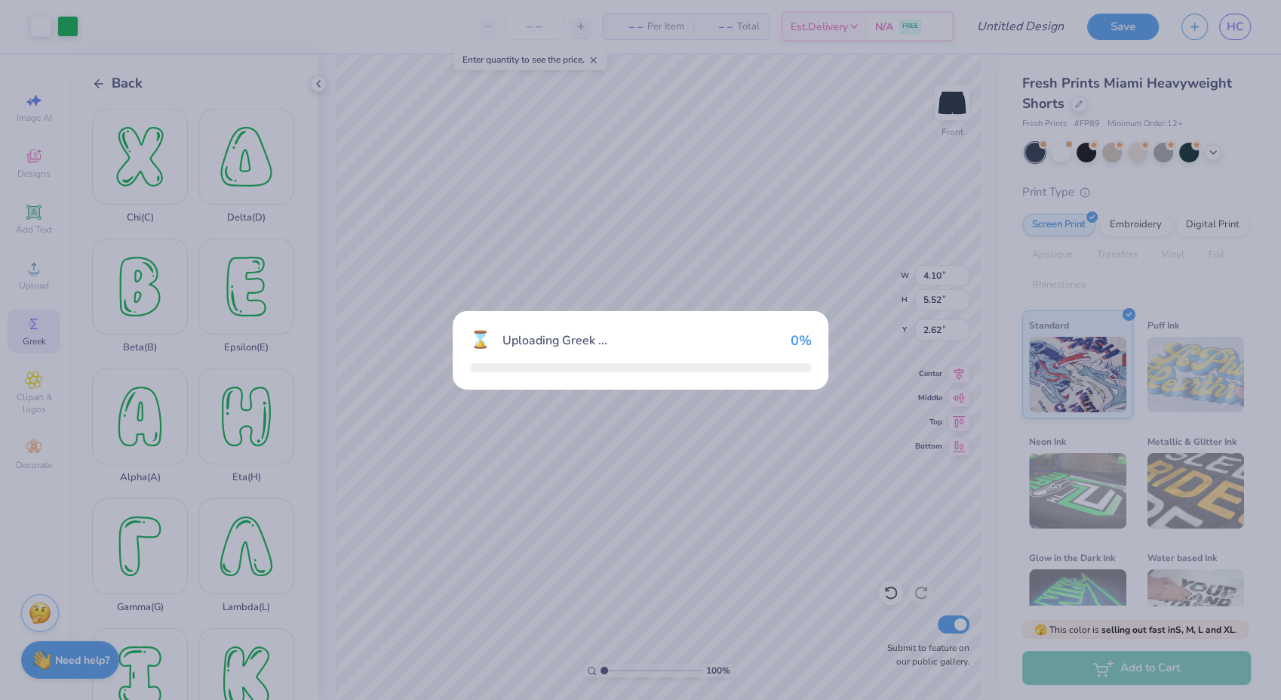
type input "4.34"
type input "2.61"
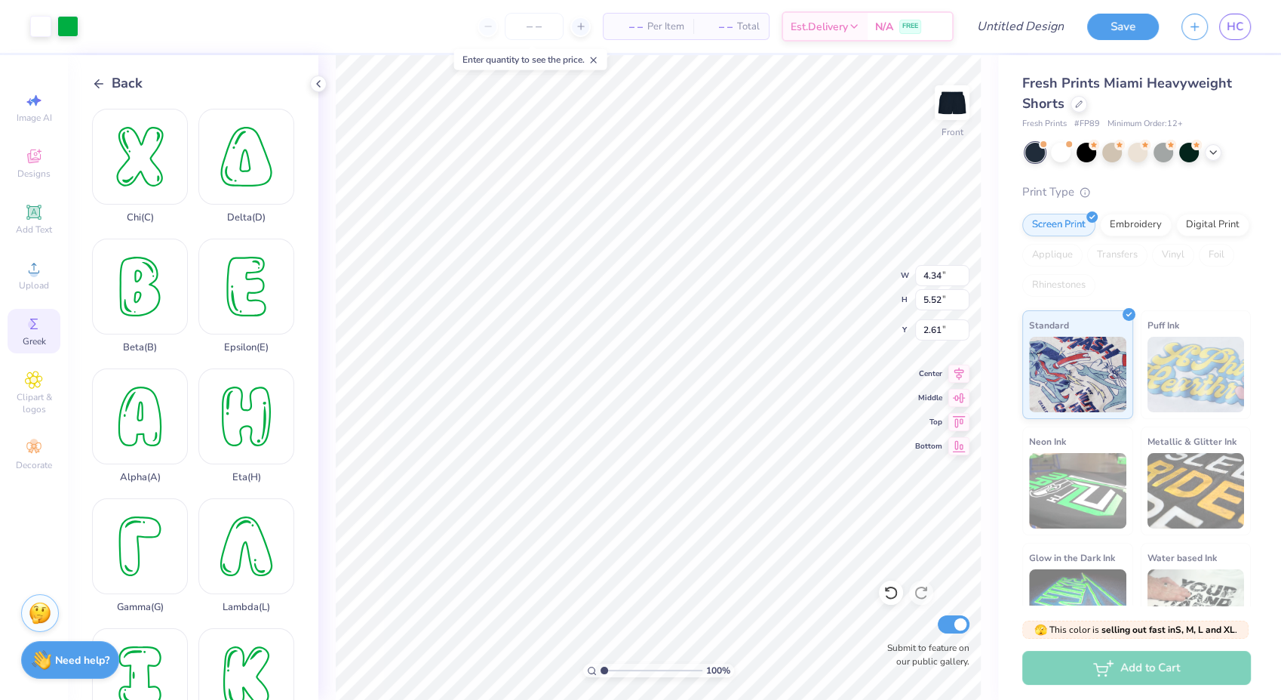
type input "1.15"
type input "1.47"
type input "6.67"
type input "4.10"
type input "5.52"
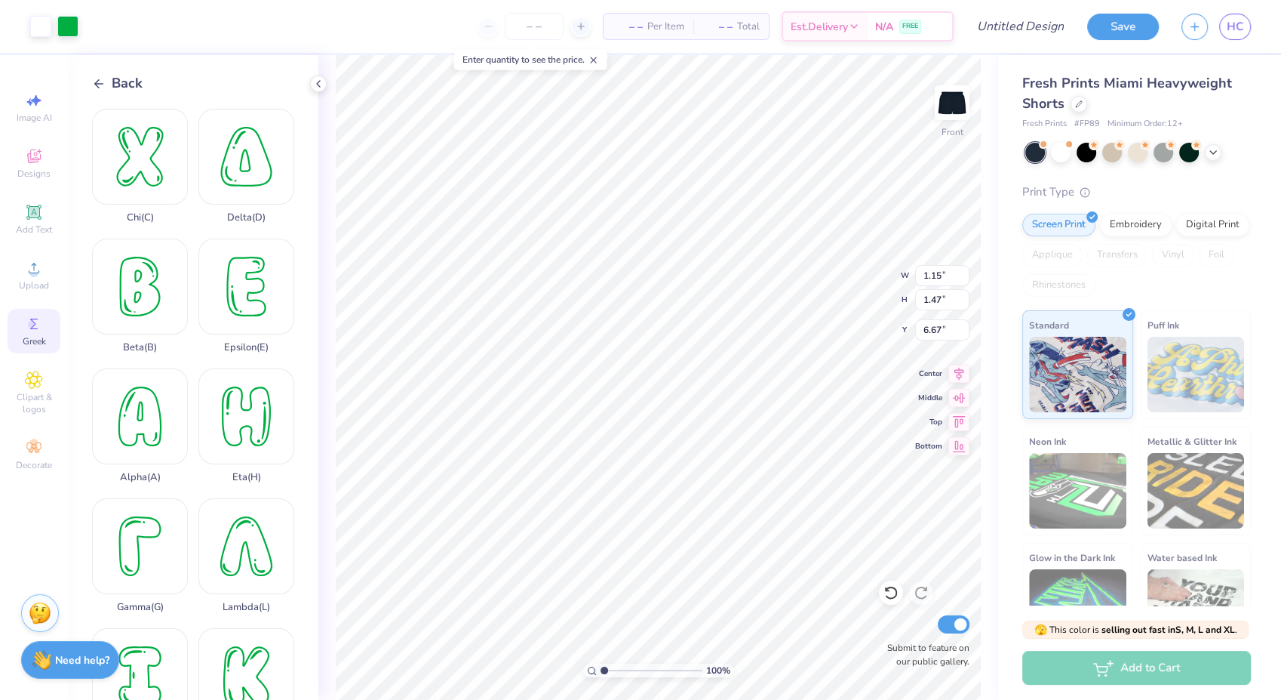
type input "2.62"
type input "1.71"
type input "2.31"
type input "5.82"
type input "1.15"
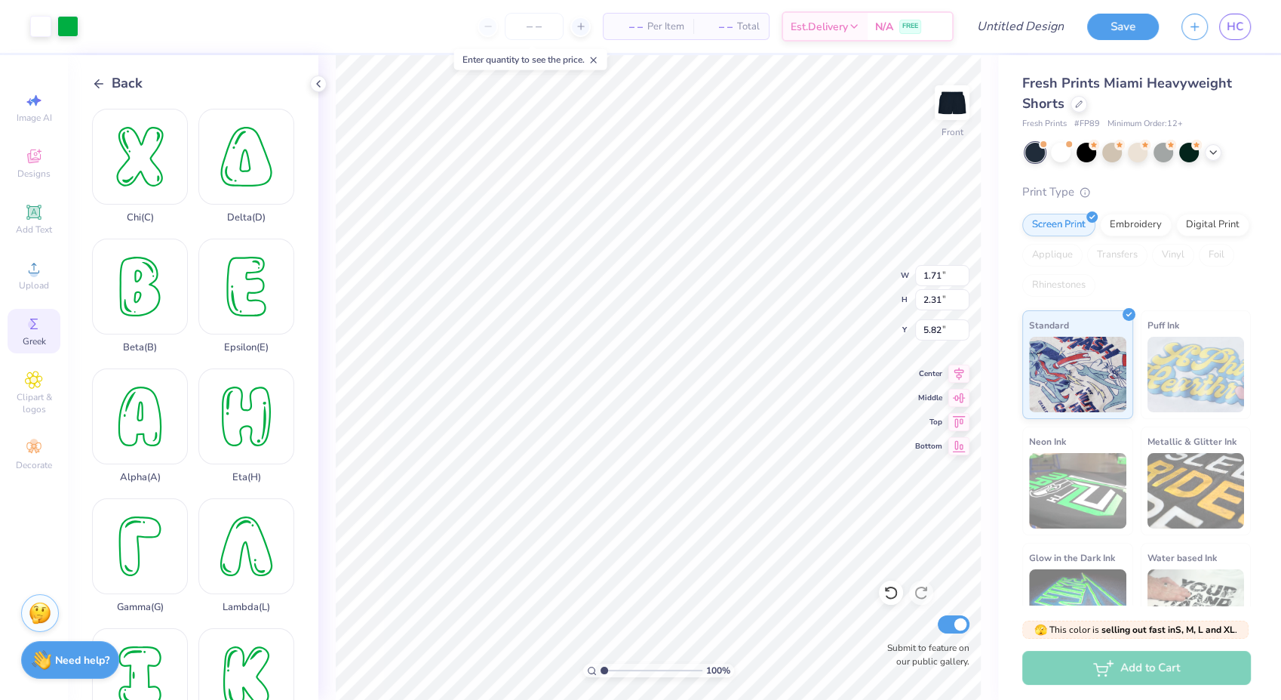
type input "1.47"
type input "4.16"
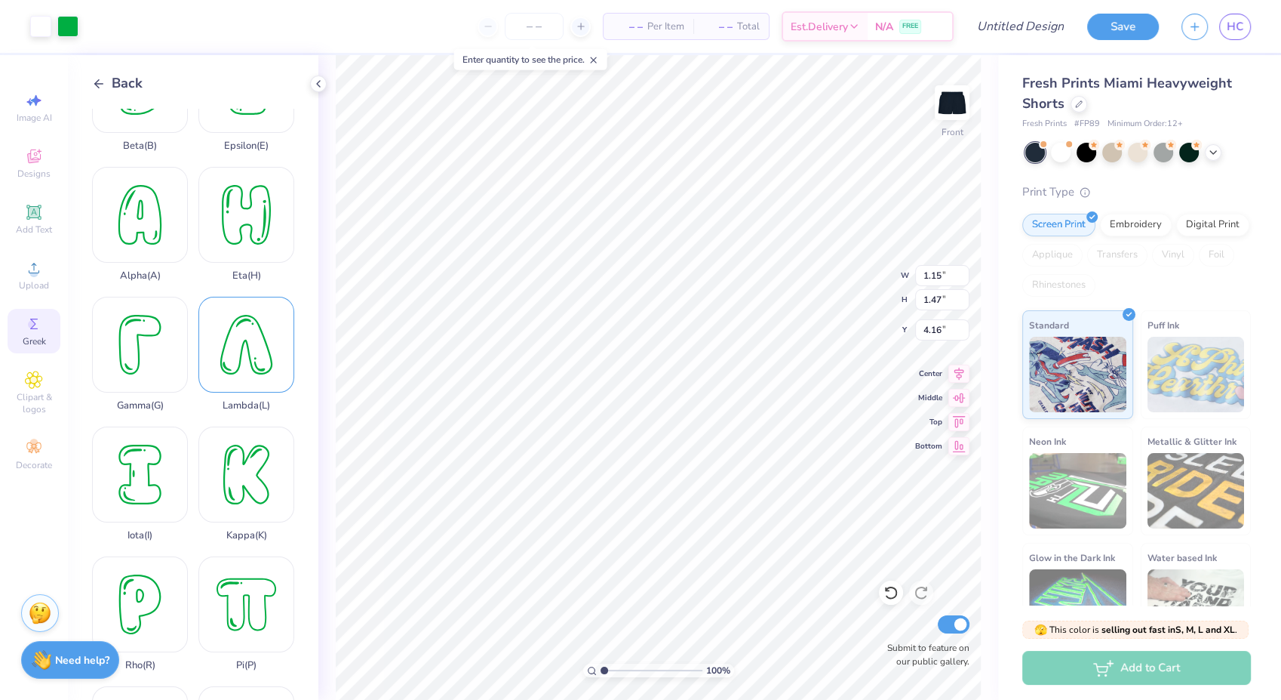
click at [235, 352] on div "Lambda ( L )" at bounding box center [246, 354] width 96 height 115
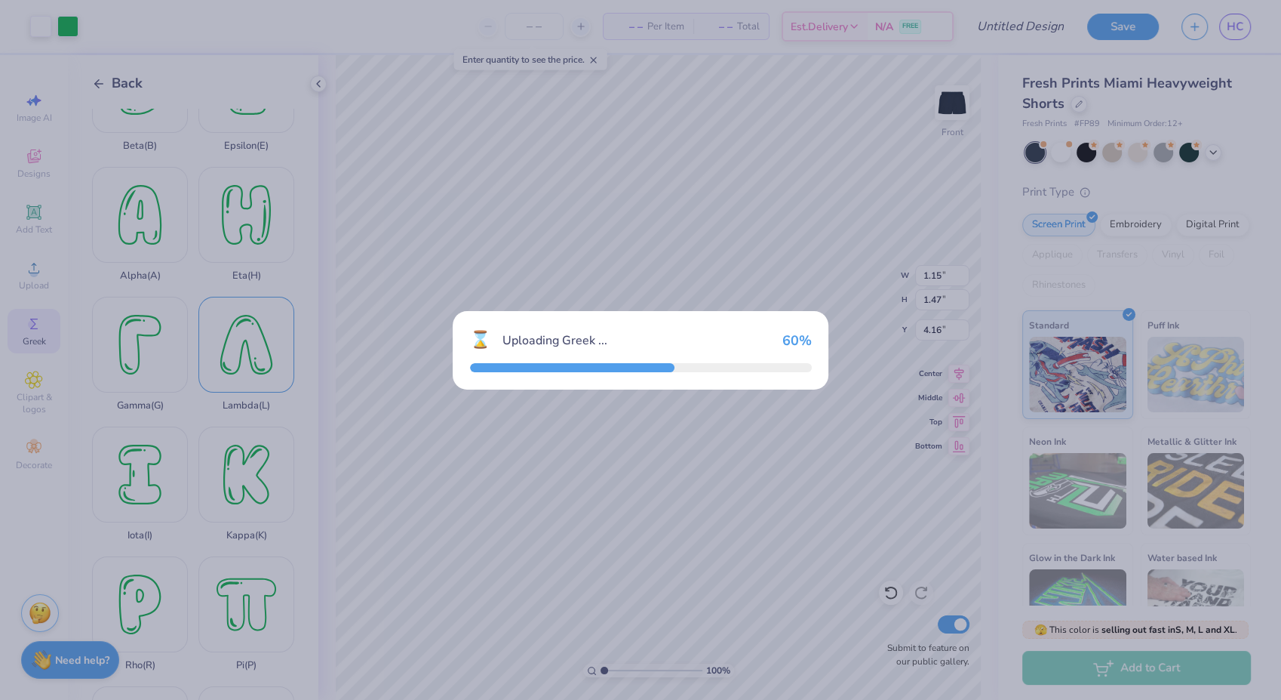
type input "4.84"
type input "5.52"
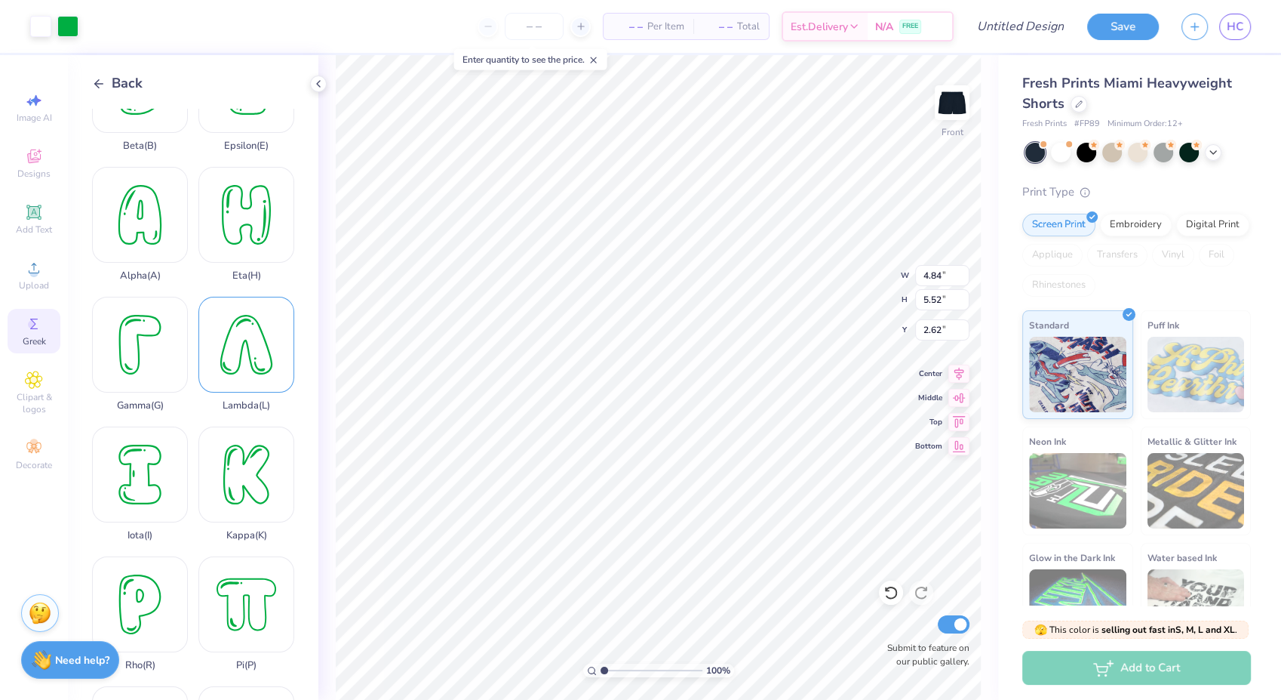
type input "1.69"
